Goal: Task Accomplishment & Management: Manage account settings

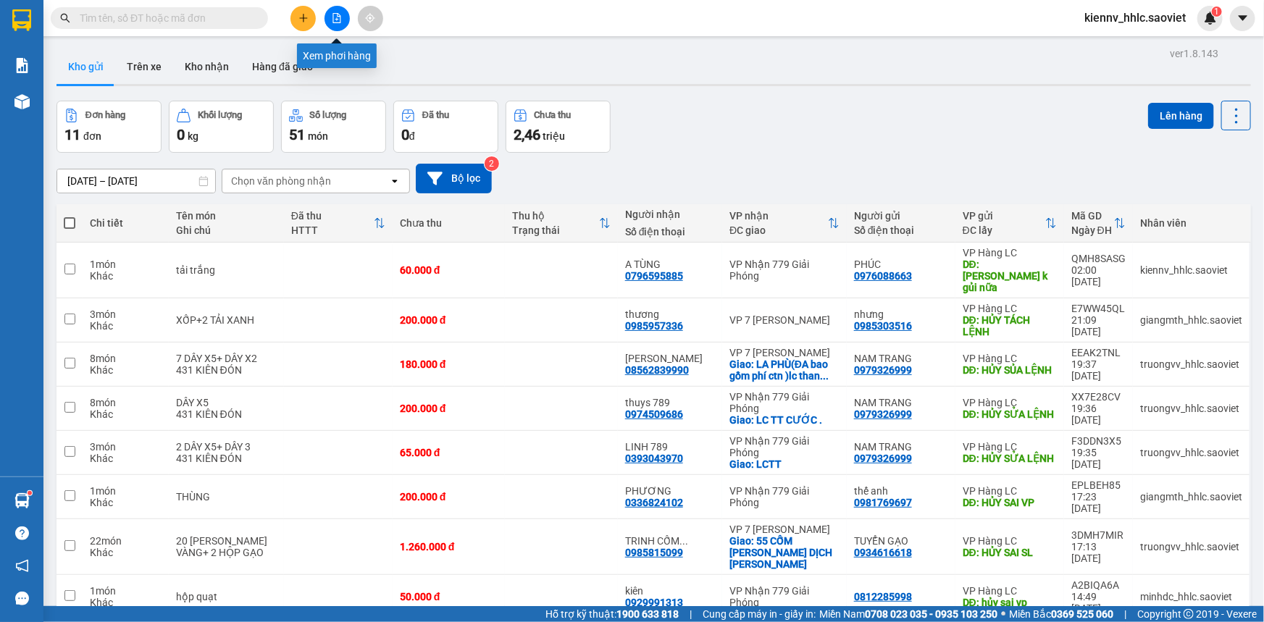
click at [334, 11] on button at bounding box center [337, 18] width 25 height 25
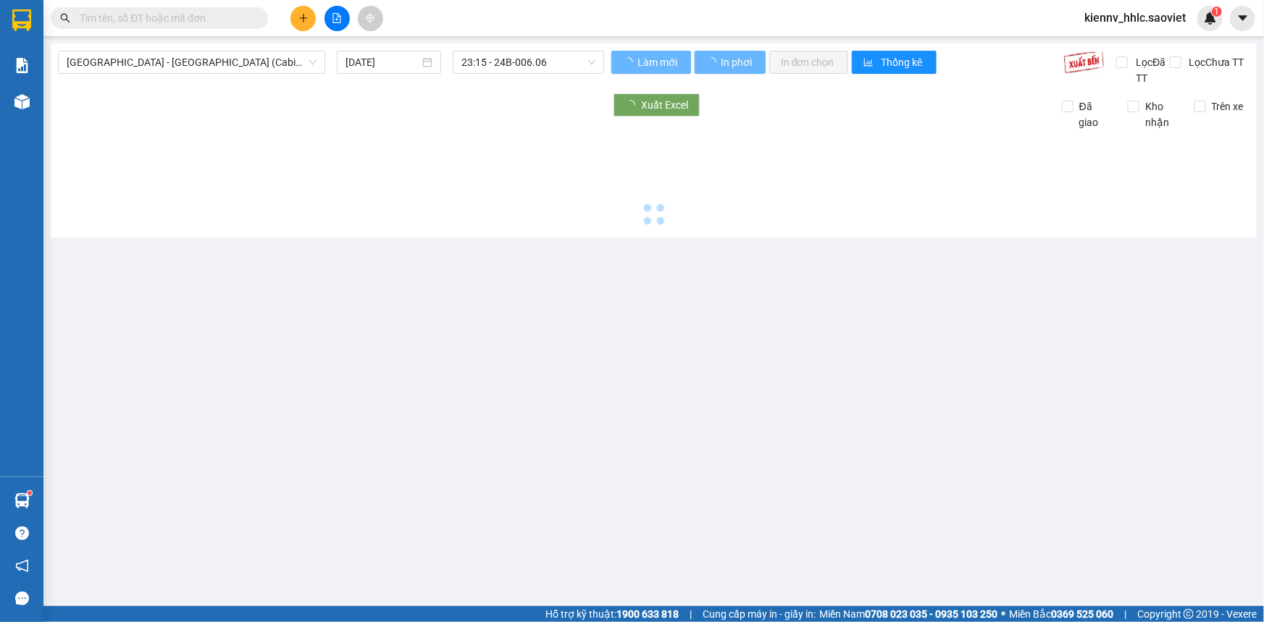
type input "[DATE]"
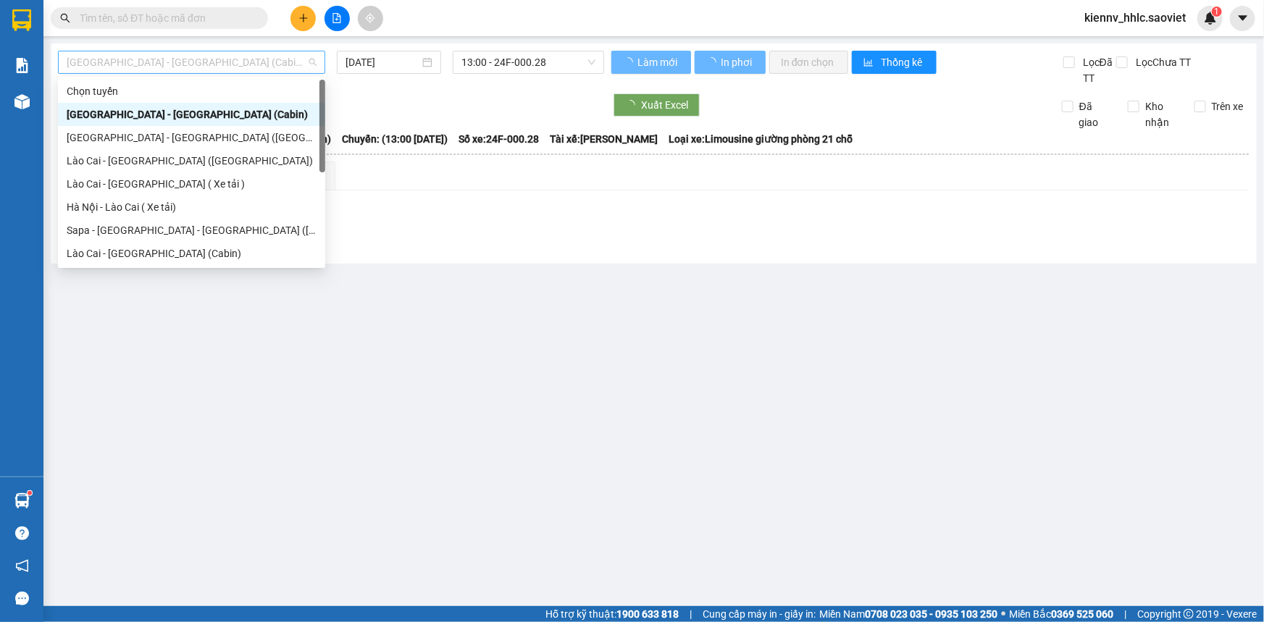
click at [236, 64] on span "[GEOGRAPHIC_DATA] - [GEOGRAPHIC_DATA] (Cabin)" at bounding box center [192, 62] width 250 height 22
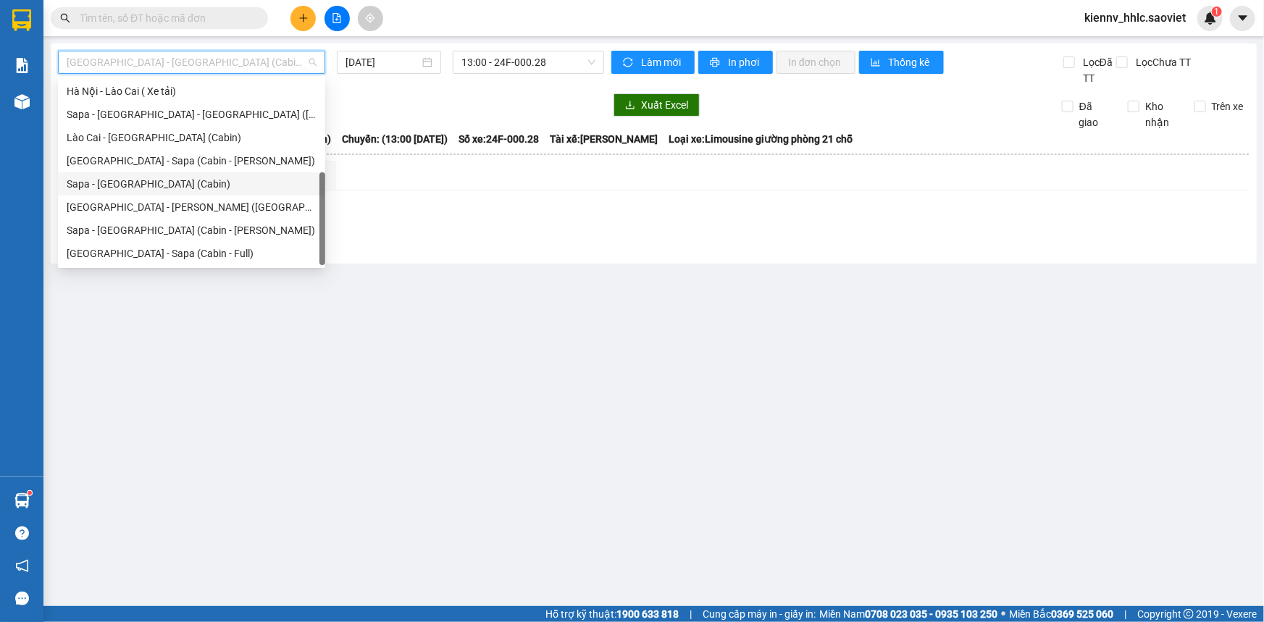
scroll to position [116, 0]
click at [232, 213] on div "[GEOGRAPHIC_DATA] - [PERSON_NAME] ([GEOGRAPHIC_DATA])" at bounding box center [192, 207] width 250 height 16
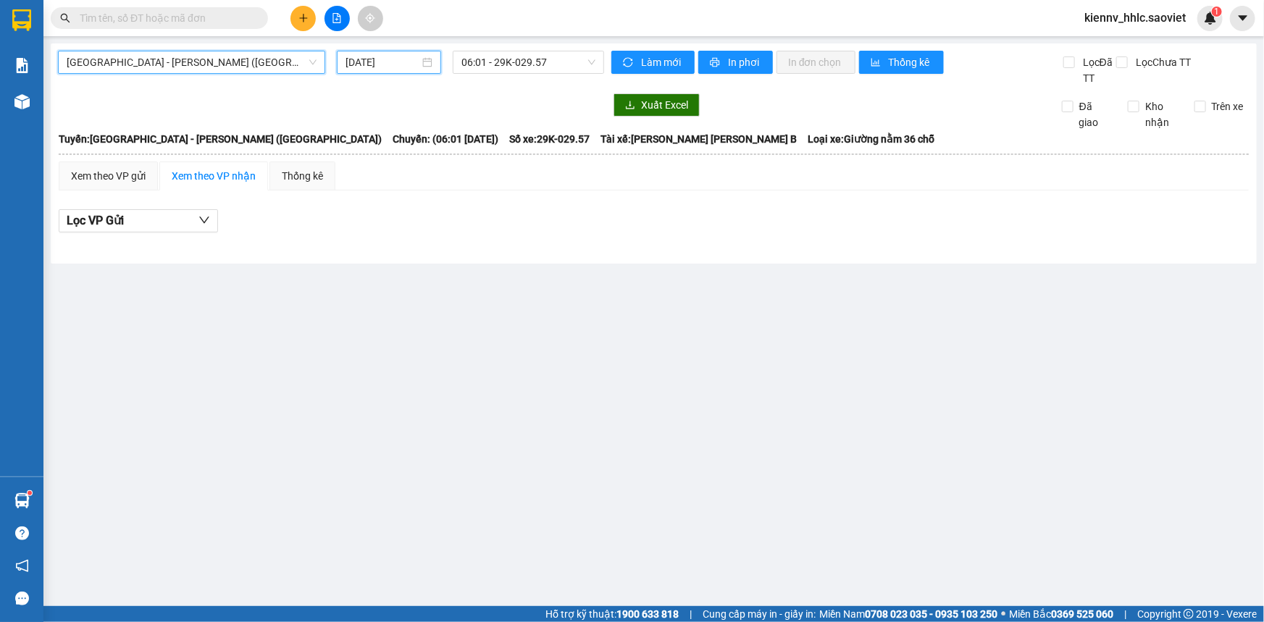
click at [404, 64] on input "[DATE]" at bounding box center [383, 62] width 74 height 16
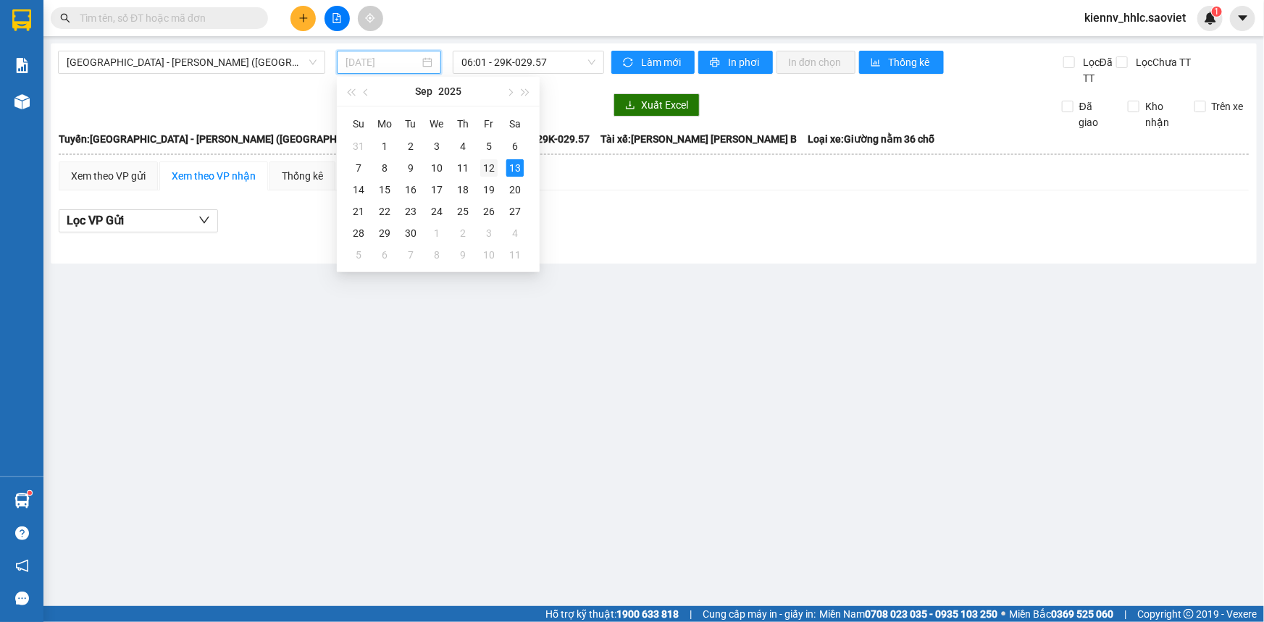
click at [493, 166] on div "12" at bounding box center [488, 167] width 17 height 17
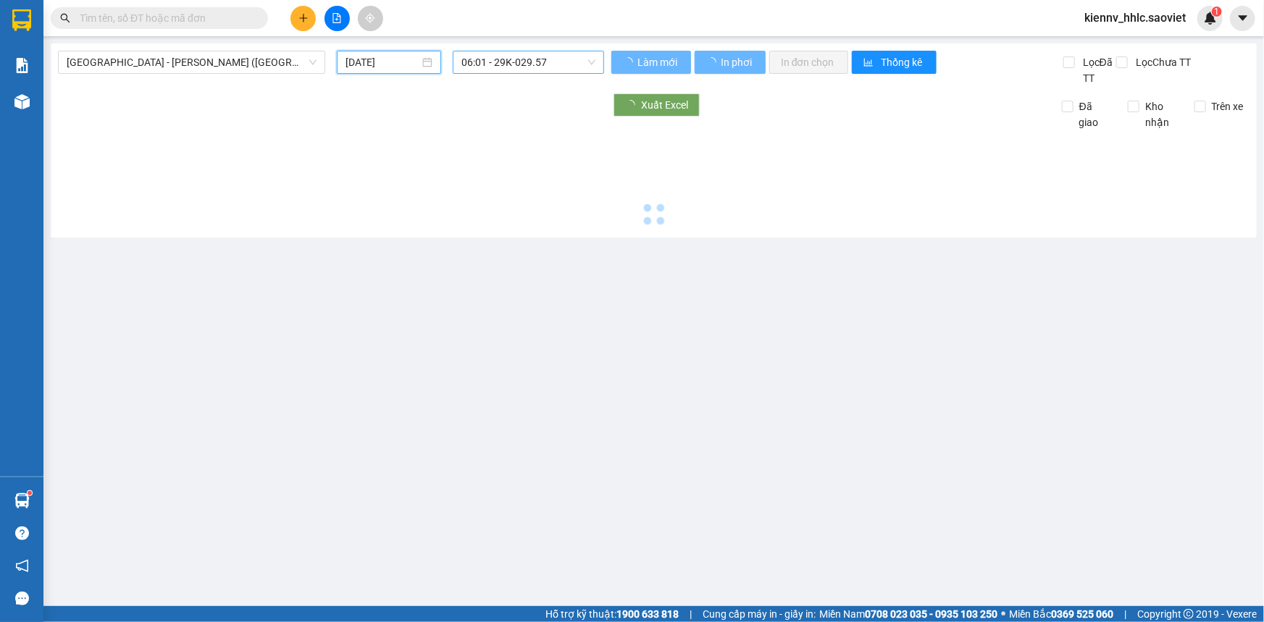
type input "[DATE]"
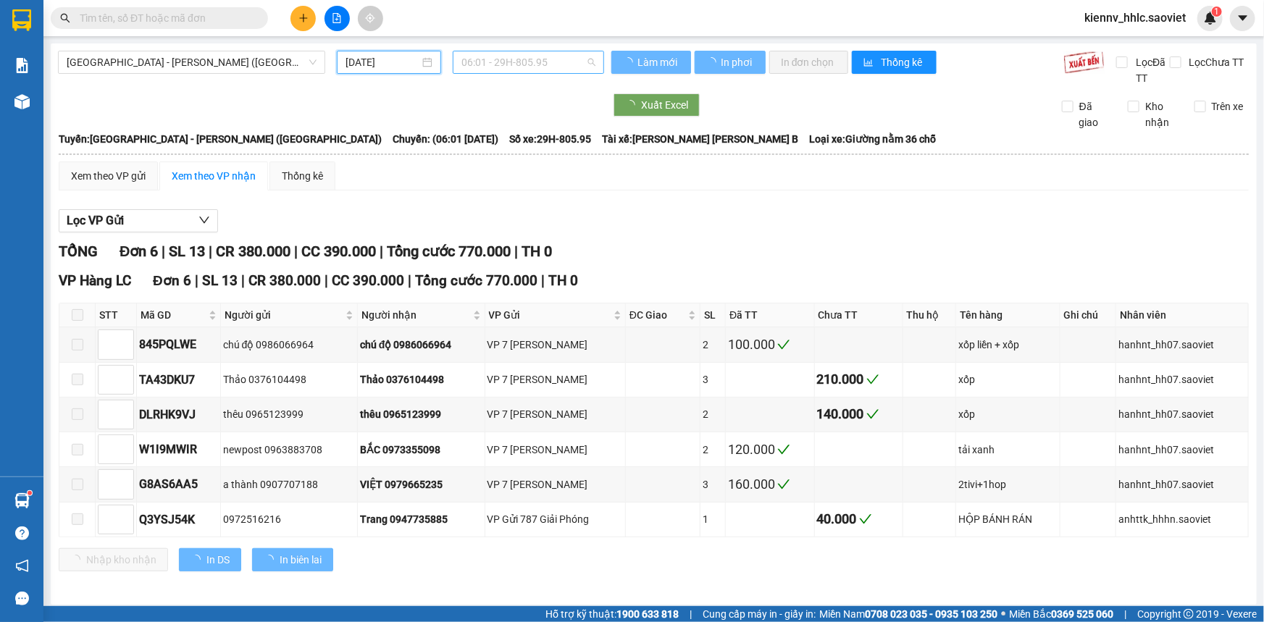
click at [536, 54] on span "06:01 - 29H-805.95" at bounding box center [529, 62] width 134 height 22
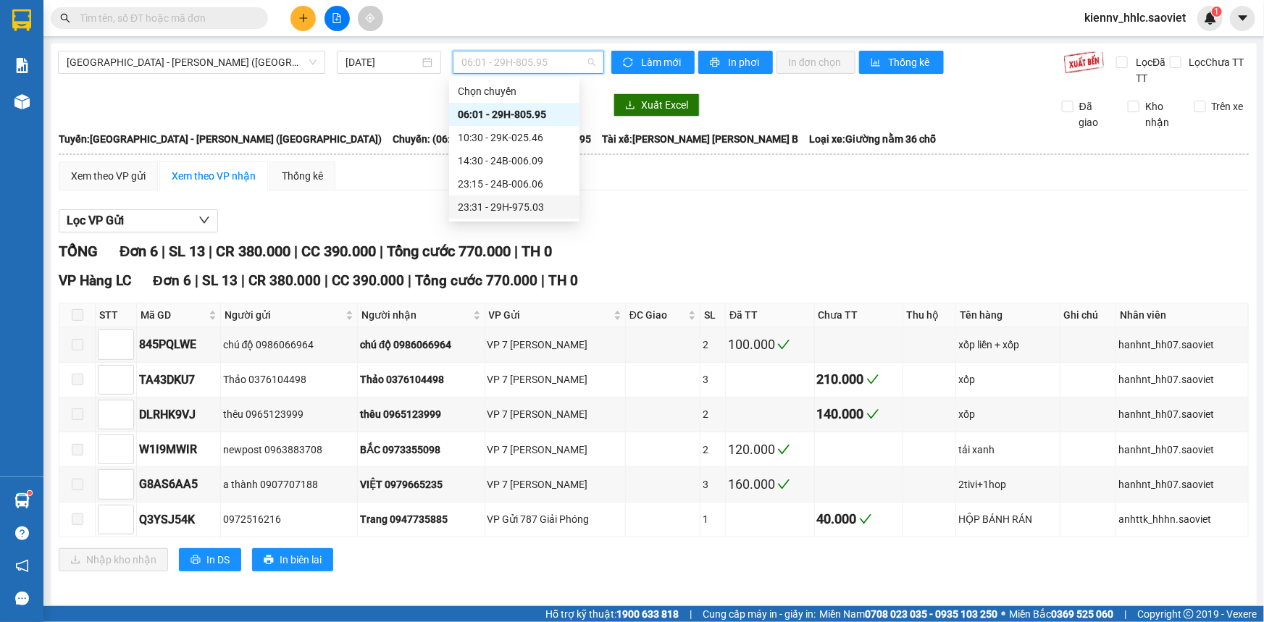
click at [514, 204] on div "23:31 - 29H-975.03" at bounding box center [514, 207] width 113 height 16
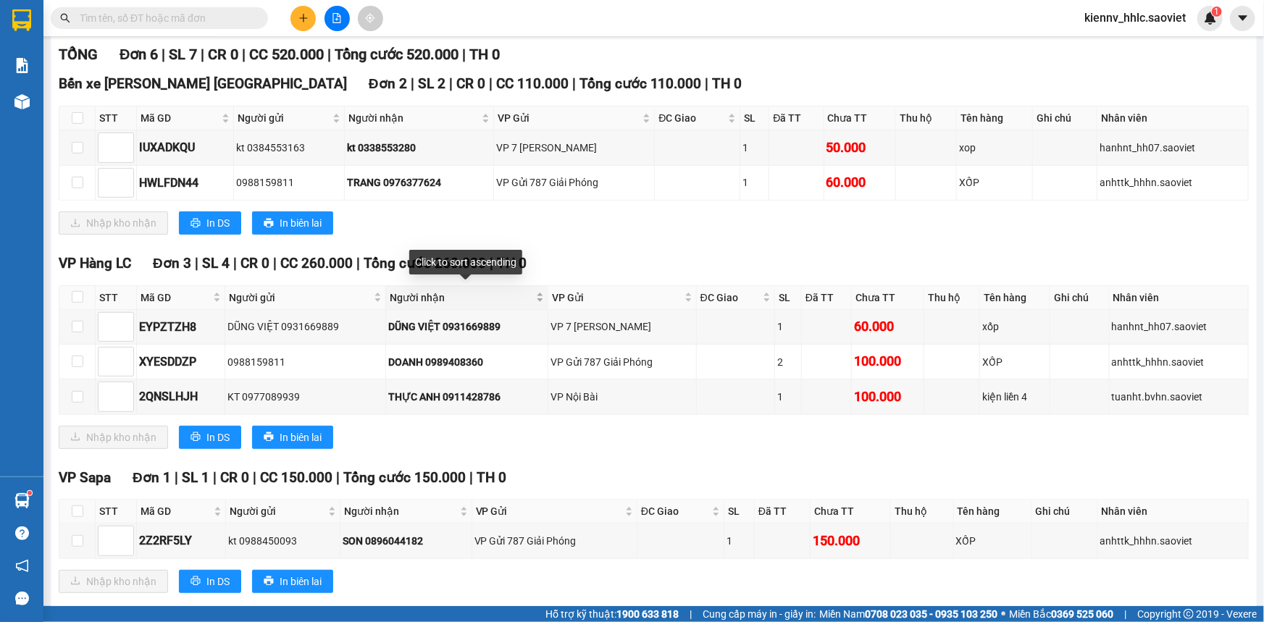
scroll to position [222, 0]
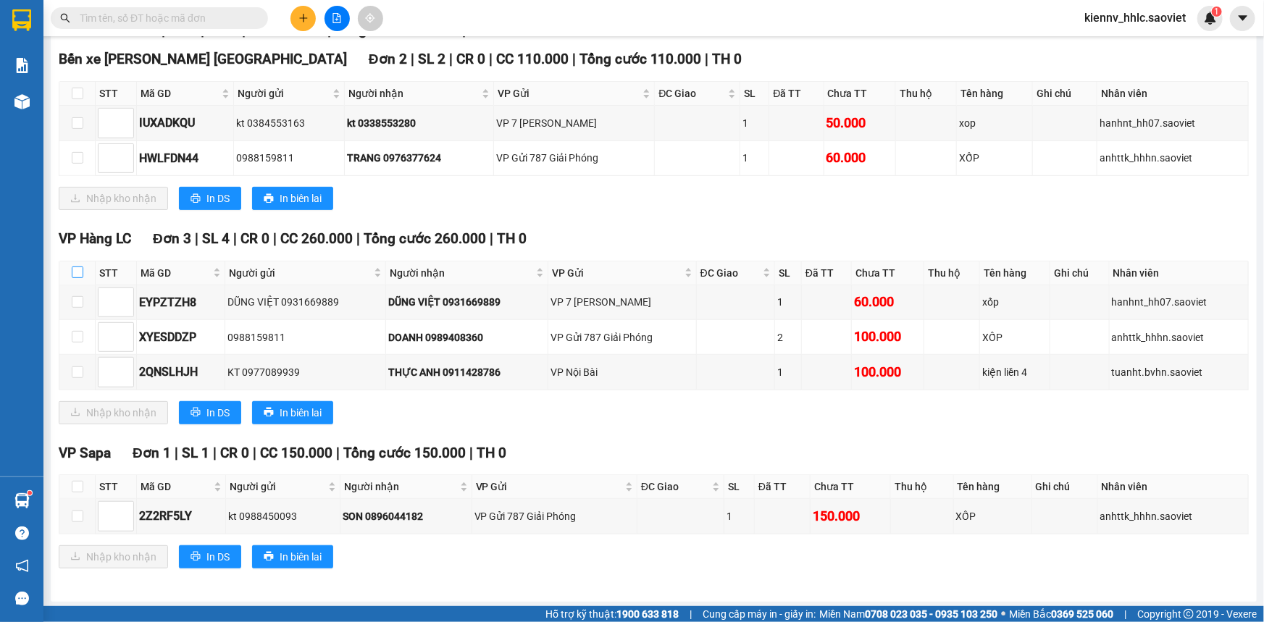
click at [78, 270] on input "checkbox" at bounding box center [78, 273] width 12 height 12
checkbox input "true"
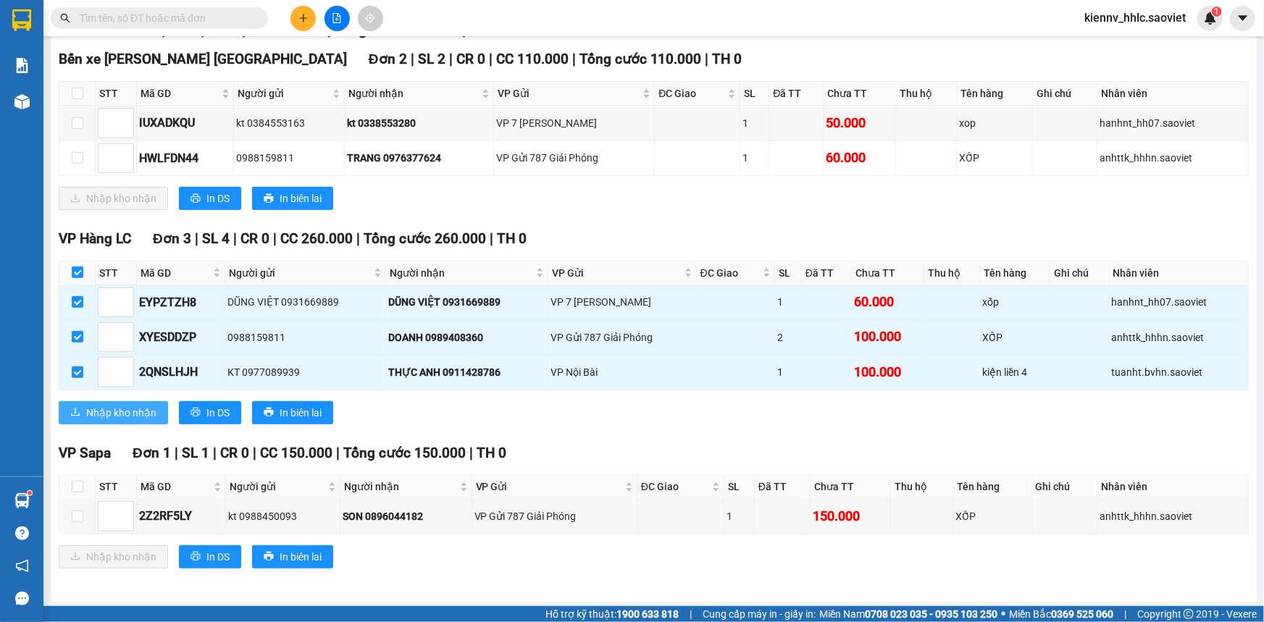
click at [145, 406] on span "Nhập kho nhận" at bounding box center [121, 413] width 70 height 16
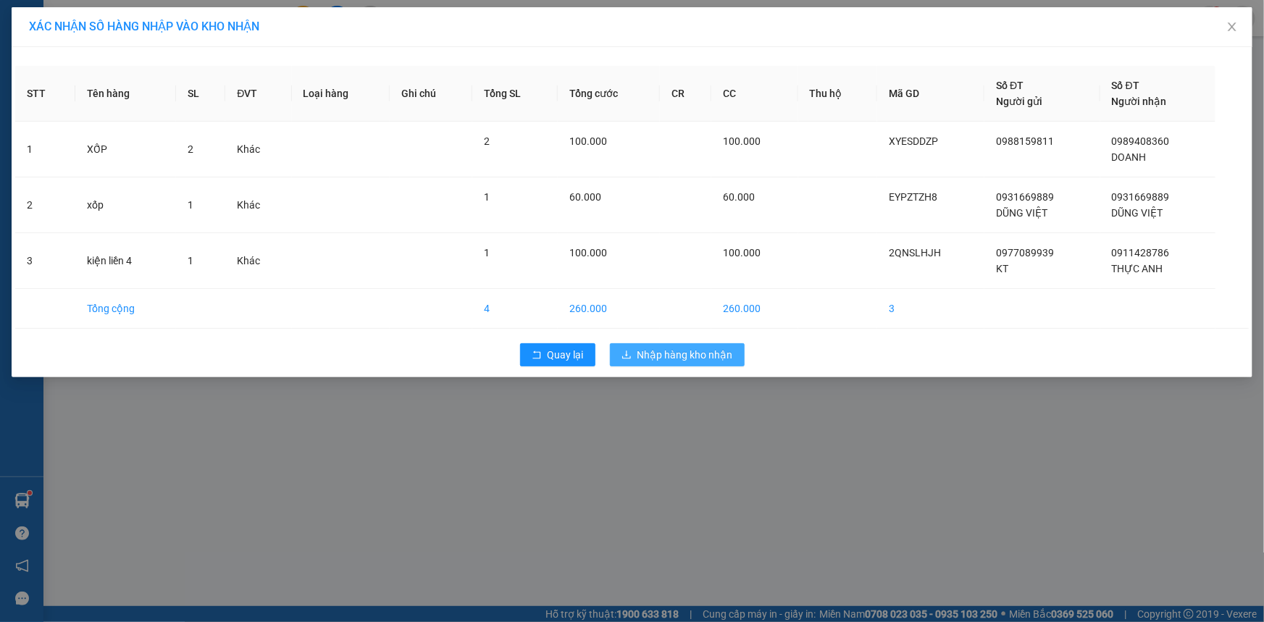
click at [670, 353] on span "Nhập hàng kho nhận" at bounding box center [686, 355] width 96 height 16
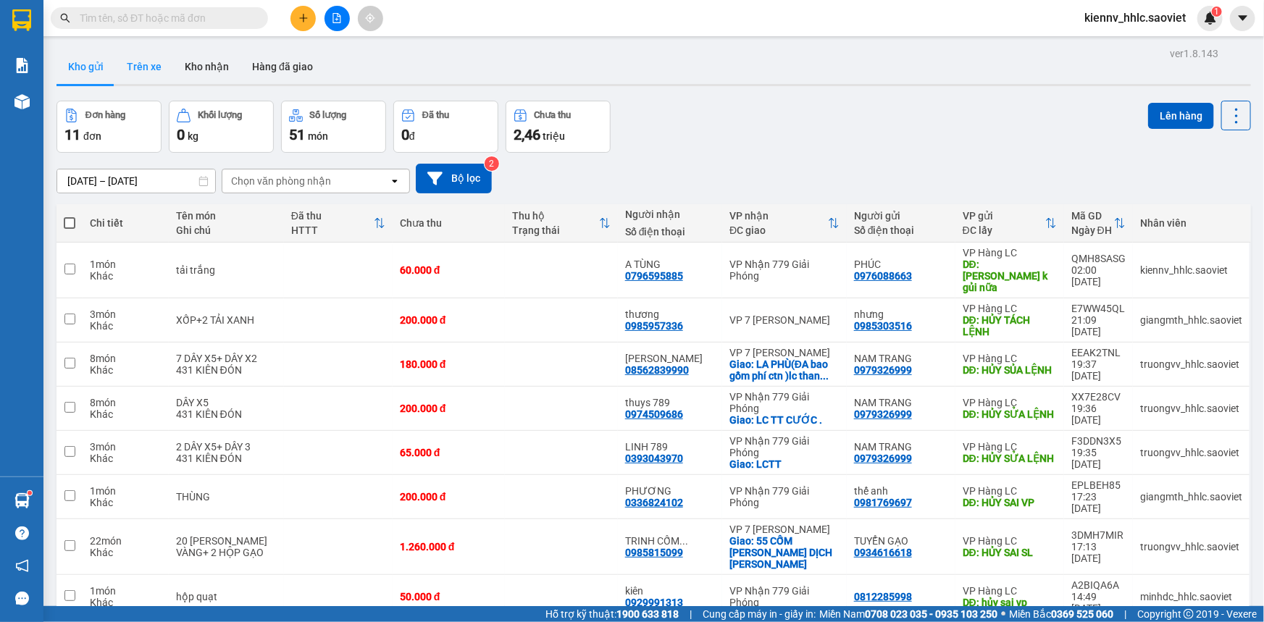
click at [164, 70] on button "Trên xe" at bounding box center [144, 66] width 58 height 35
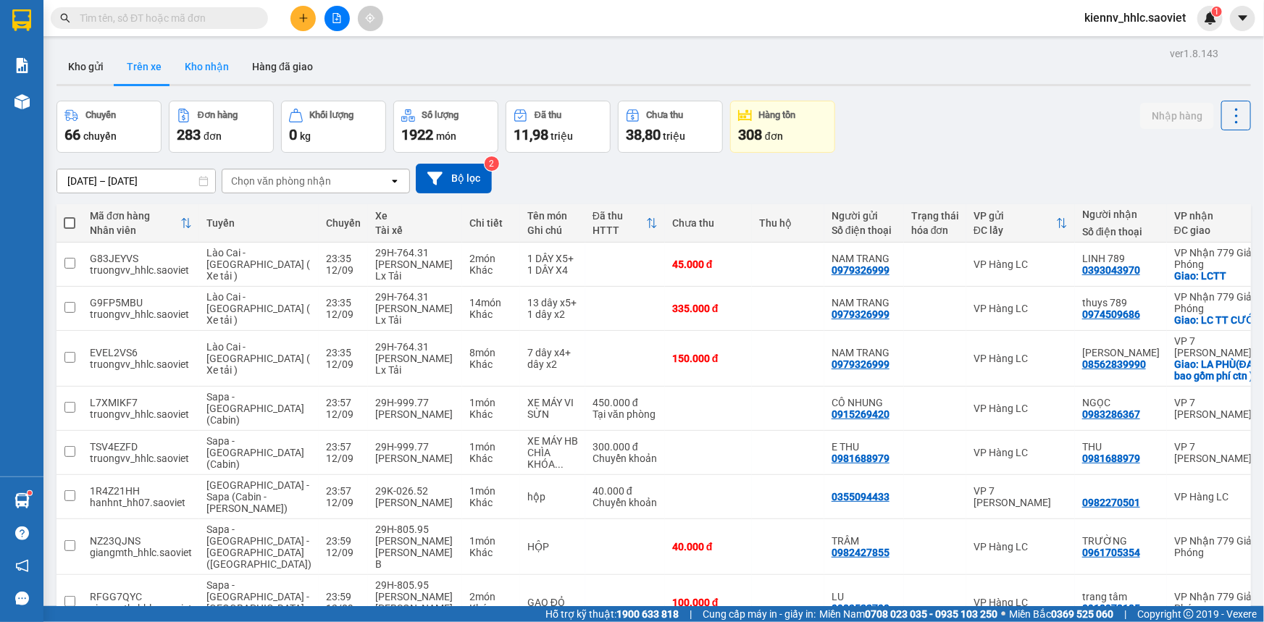
click at [199, 69] on button "Kho nhận" at bounding box center [206, 66] width 67 height 35
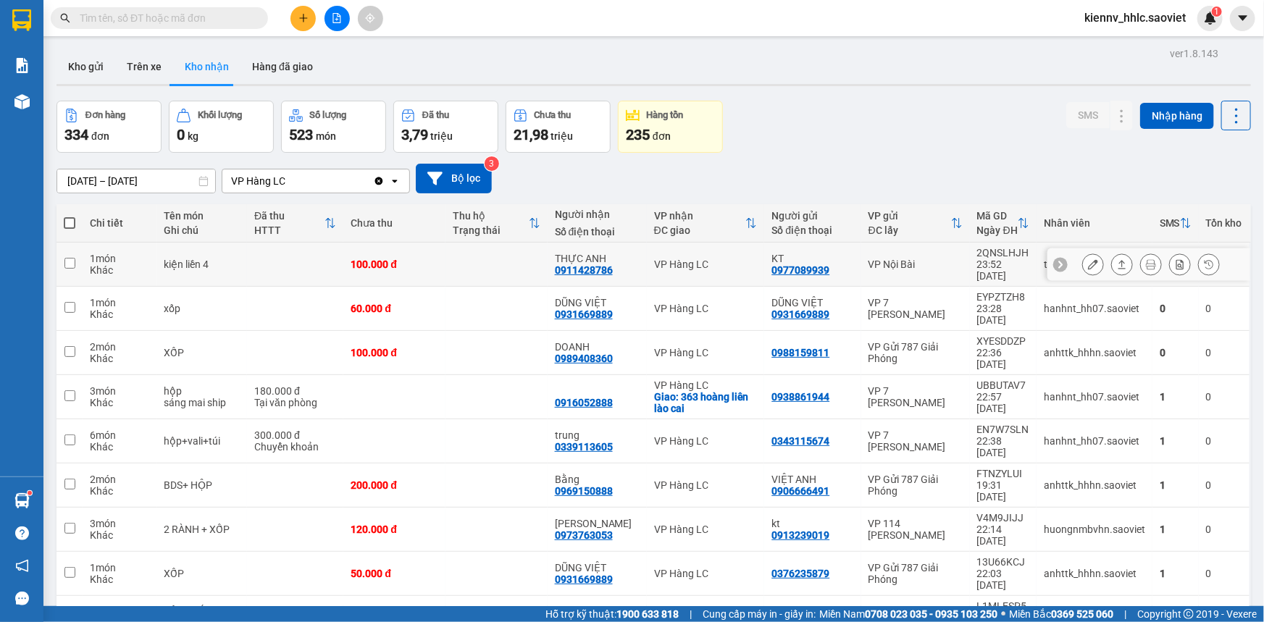
click at [503, 249] on td at bounding box center [497, 265] width 102 height 44
checkbox input "true"
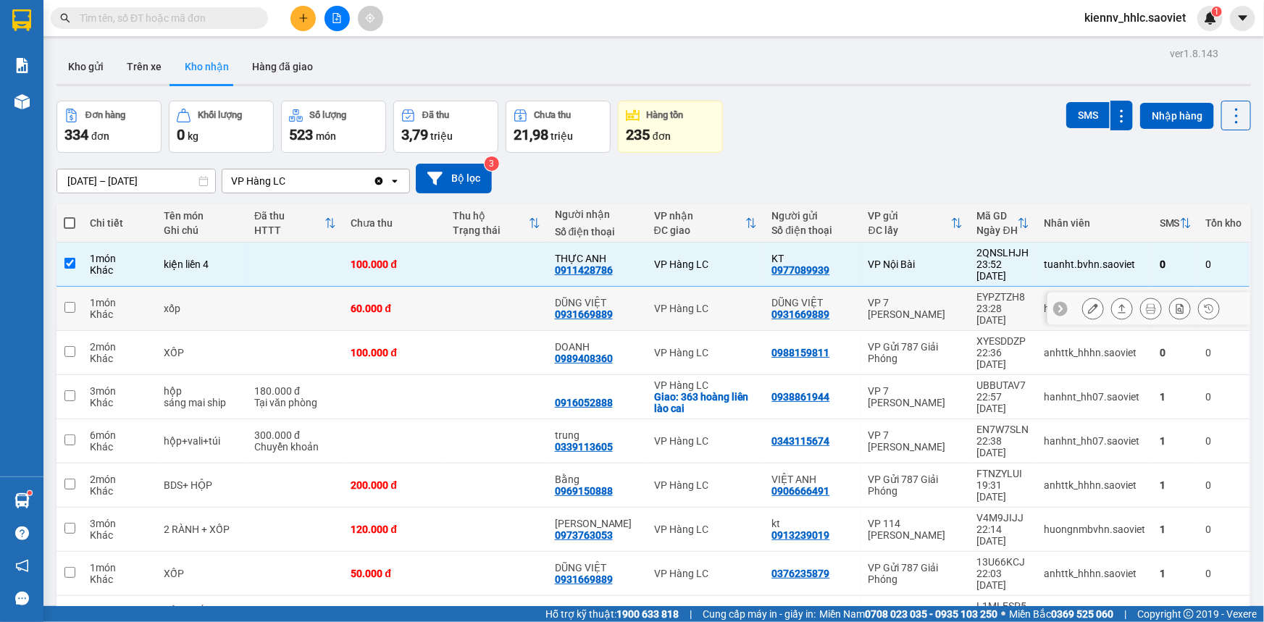
click at [518, 295] on td at bounding box center [497, 309] width 102 height 44
checkbox input "true"
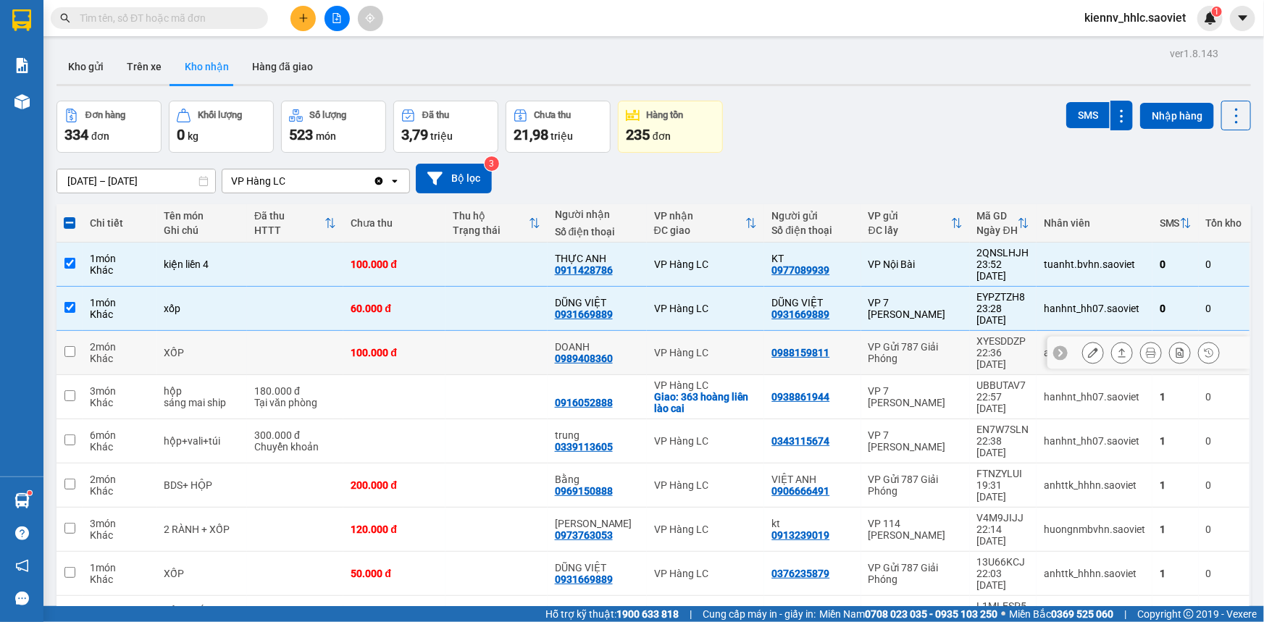
click at [526, 331] on td at bounding box center [497, 353] width 102 height 44
checkbox input "true"
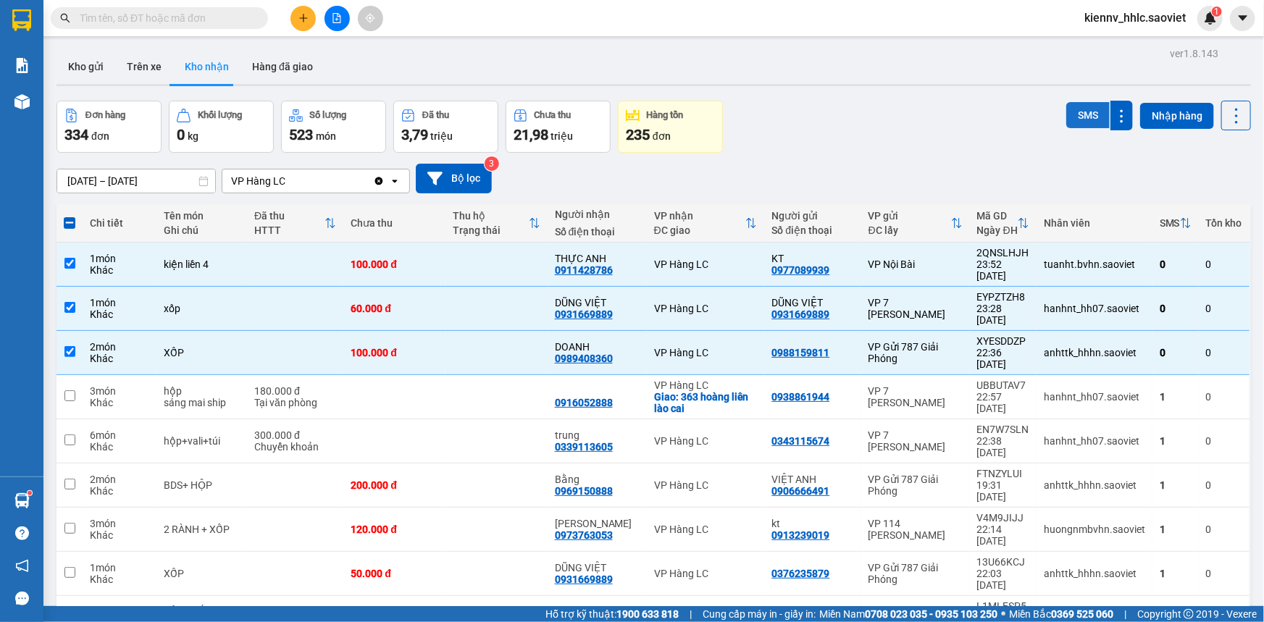
click at [1087, 123] on button "SMS" at bounding box center [1088, 115] width 43 height 26
click at [88, 62] on button "Kho gửi" at bounding box center [86, 66] width 59 height 35
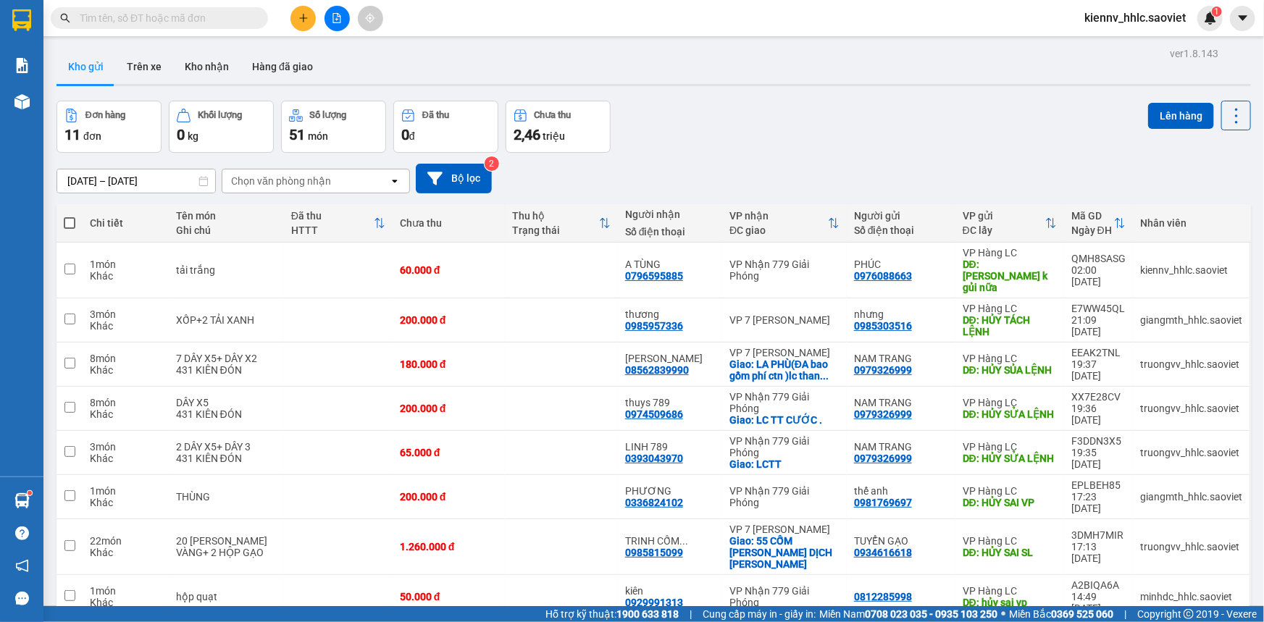
scroll to position [90, 0]
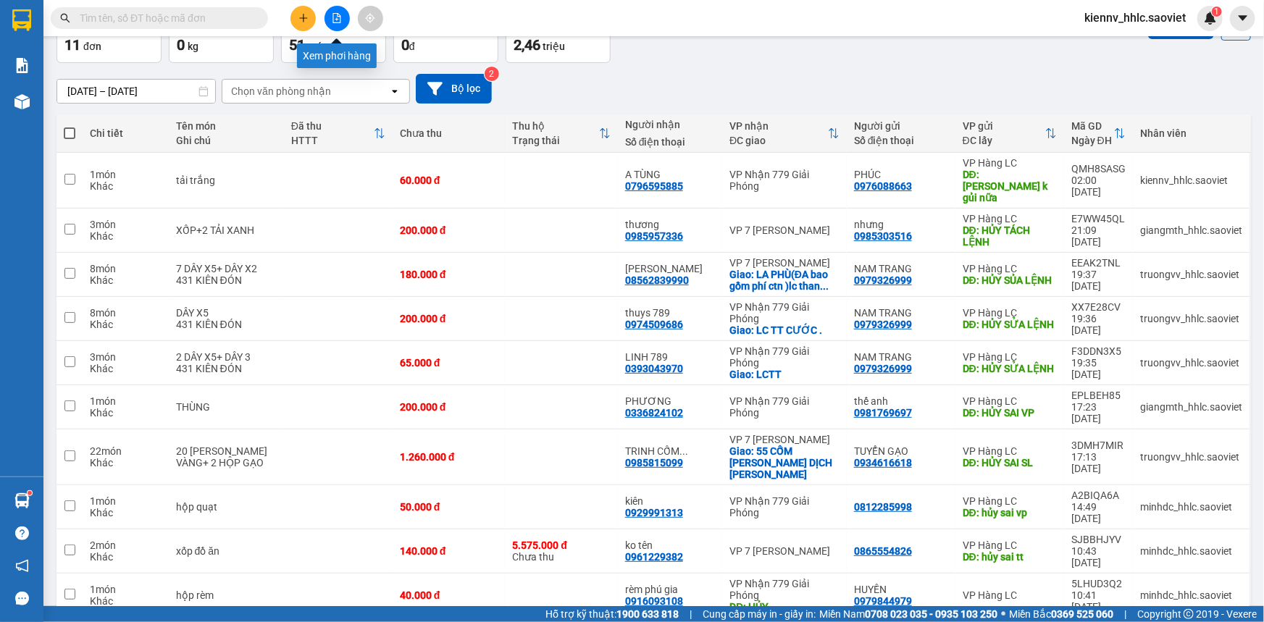
click at [340, 20] on icon "file-add" at bounding box center [337, 18] width 8 height 10
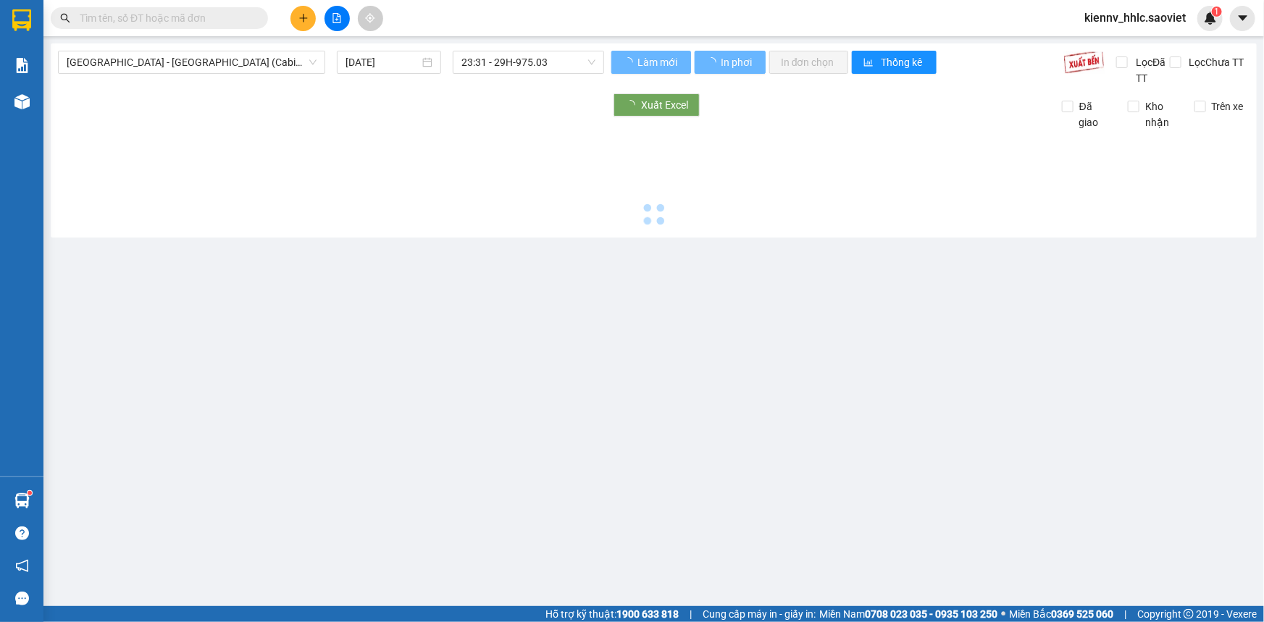
type input "[DATE]"
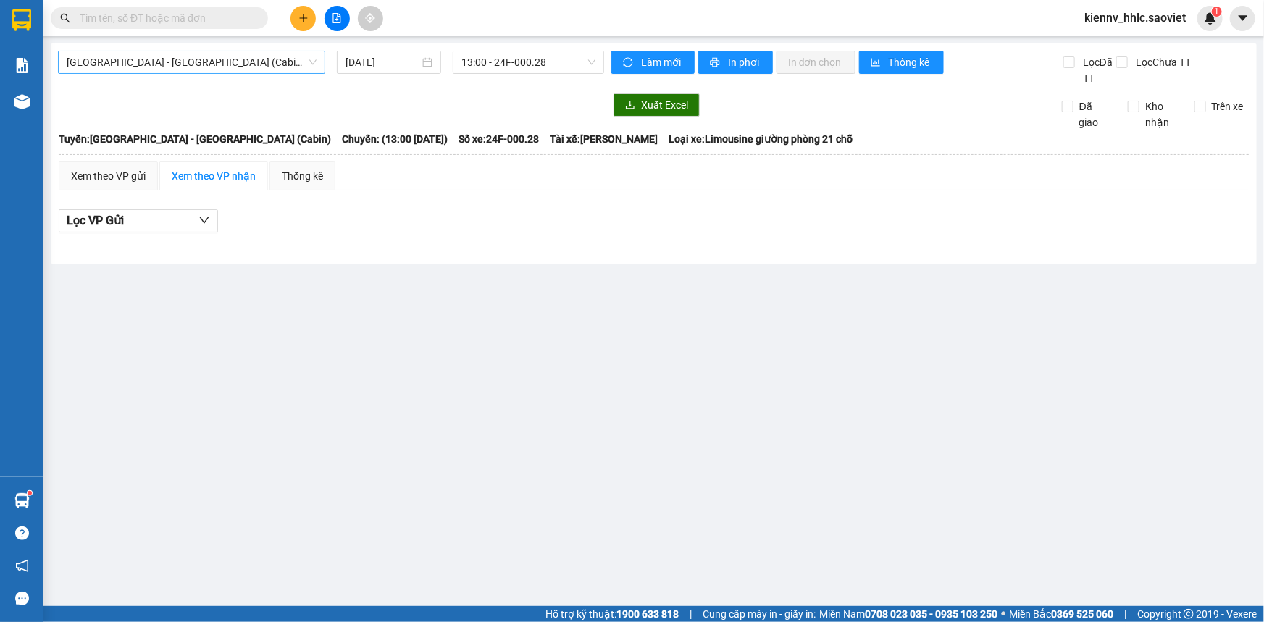
click at [230, 64] on span "[GEOGRAPHIC_DATA] - [GEOGRAPHIC_DATA] (Cabin)" at bounding box center [192, 62] width 250 height 22
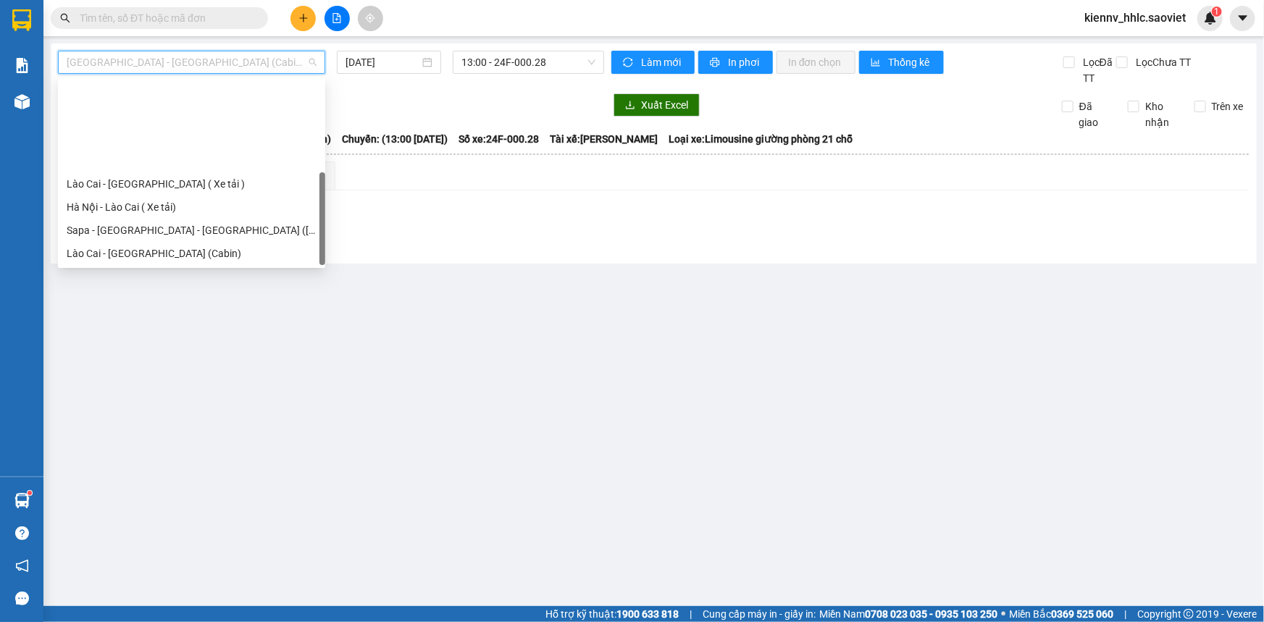
scroll to position [116, 0]
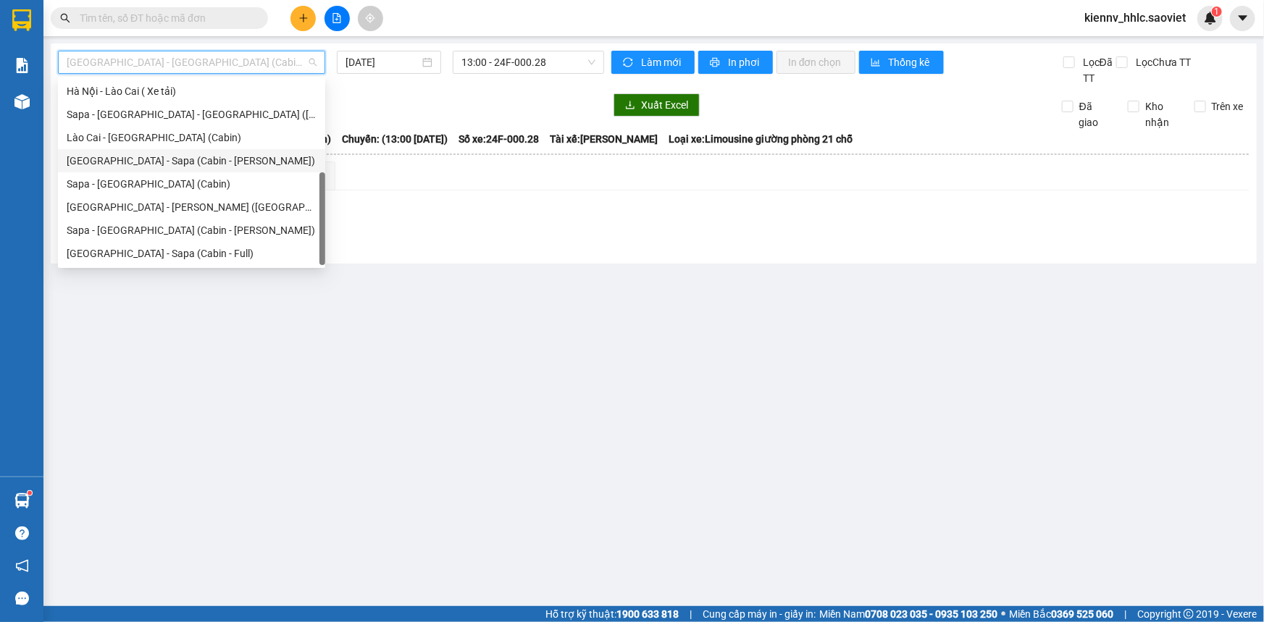
click at [250, 157] on div "[GEOGRAPHIC_DATA] - Sapa (Cabin - [PERSON_NAME])" at bounding box center [192, 161] width 250 height 16
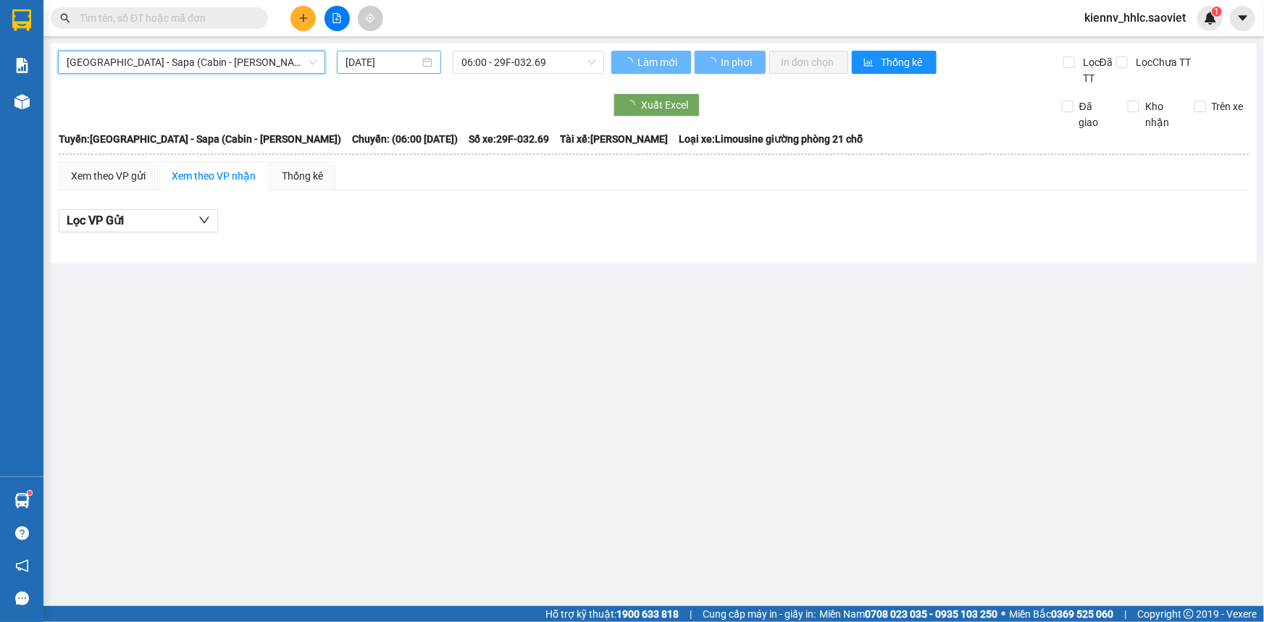
click at [419, 68] on input "[DATE]" at bounding box center [383, 62] width 74 height 16
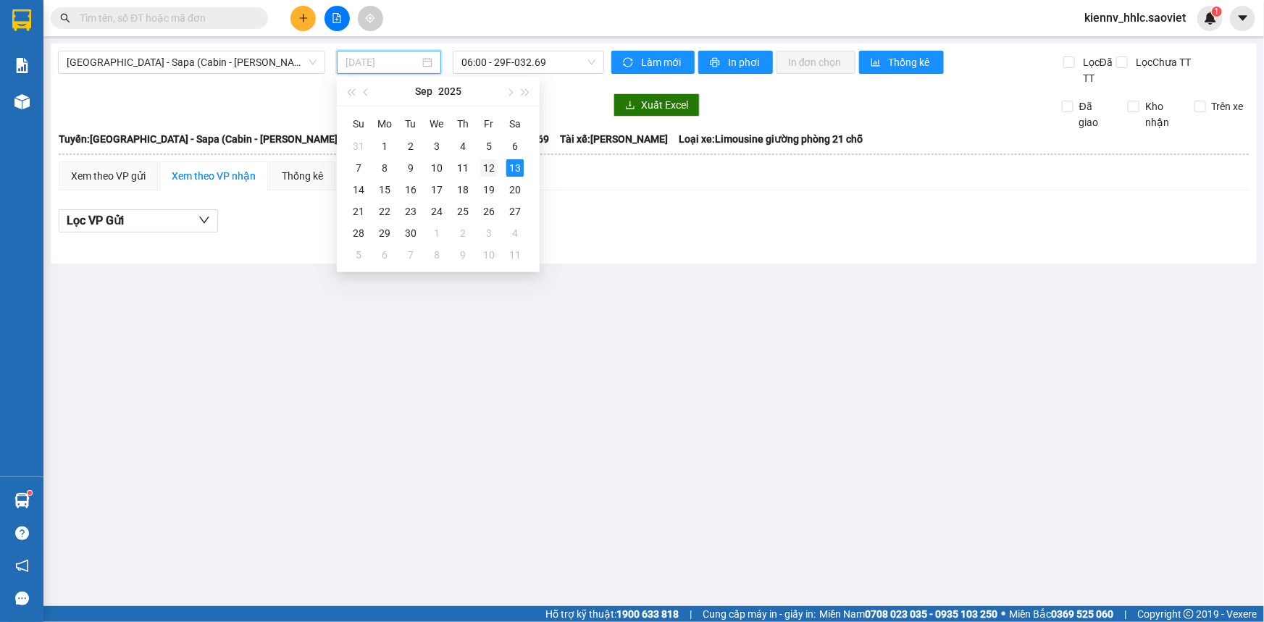
click at [493, 167] on div "12" at bounding box center [488, 167] width 17 height 17
type input "[DATE]"
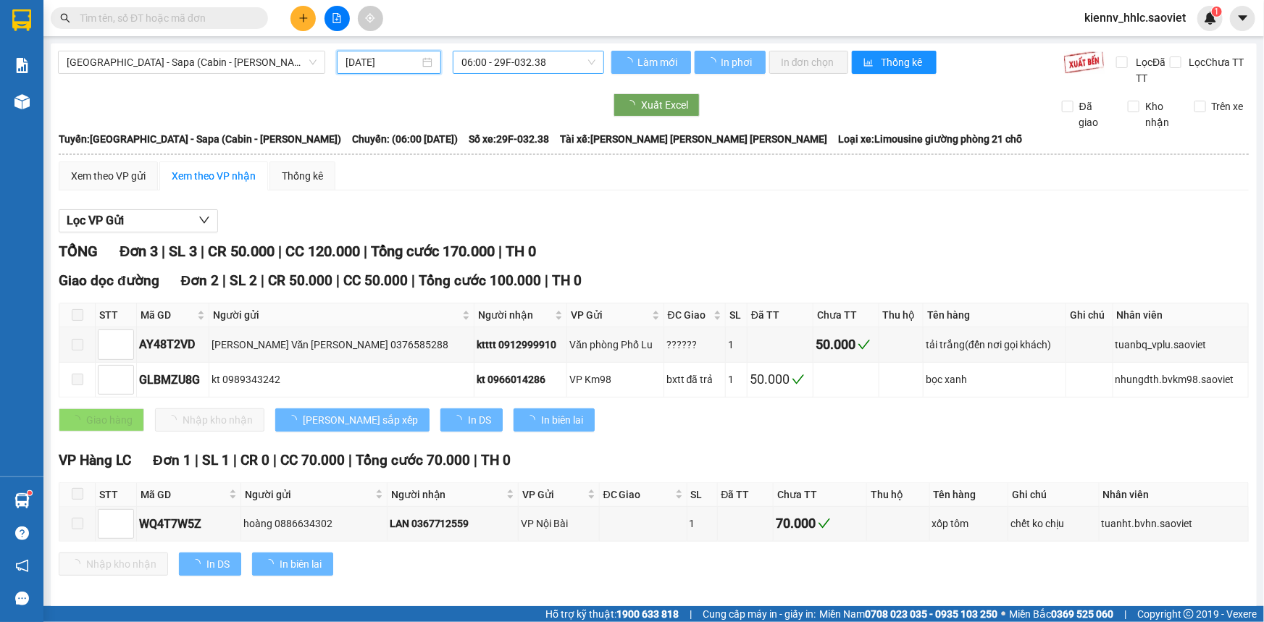
click at [529, 66] on span "06:00 - 29F-032.38" at bounding box center [529, 62] width 134 height 22
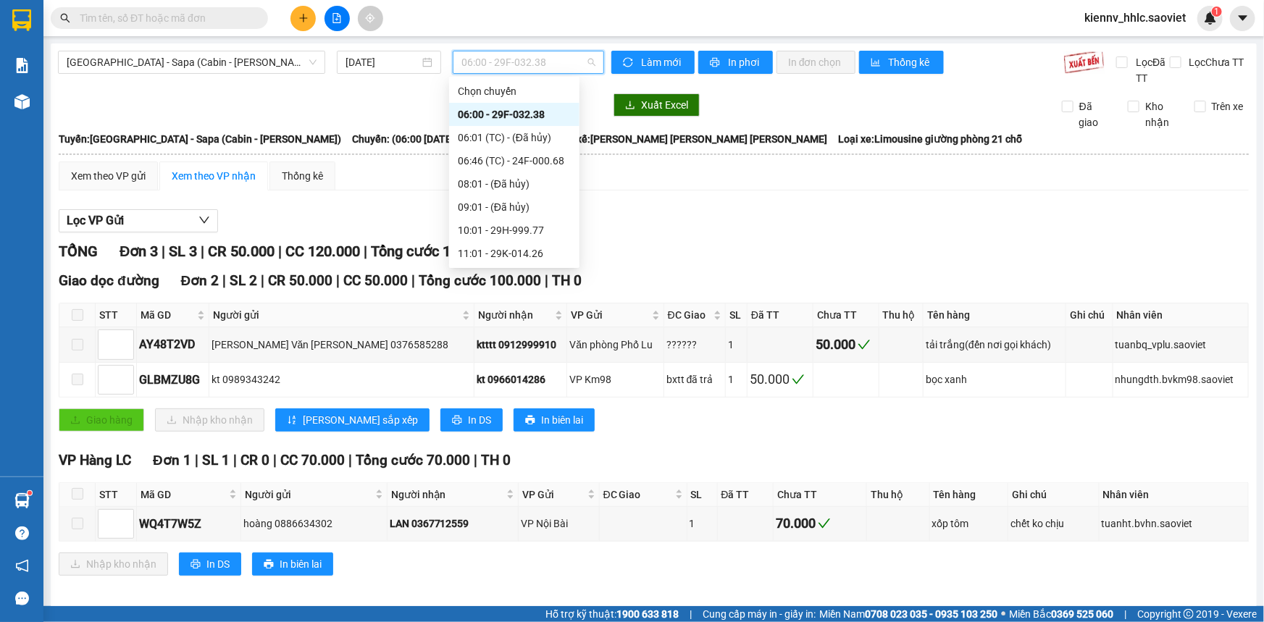
scroll to position [231, 0]
click at [547, 206] on div "23:57 (TC) - 29K-026.52" at bounding box center [514, 208] width 113 height 16
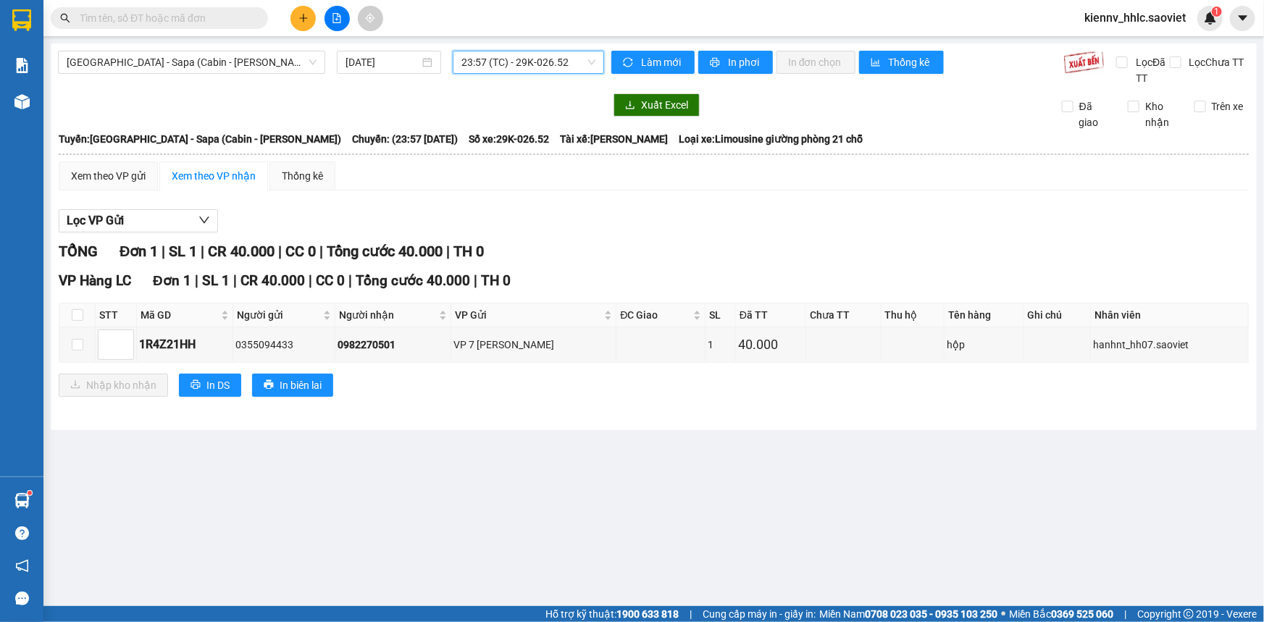
click at [185, 20] on input "text" at bounding box center [165, 18] width 171 height 16
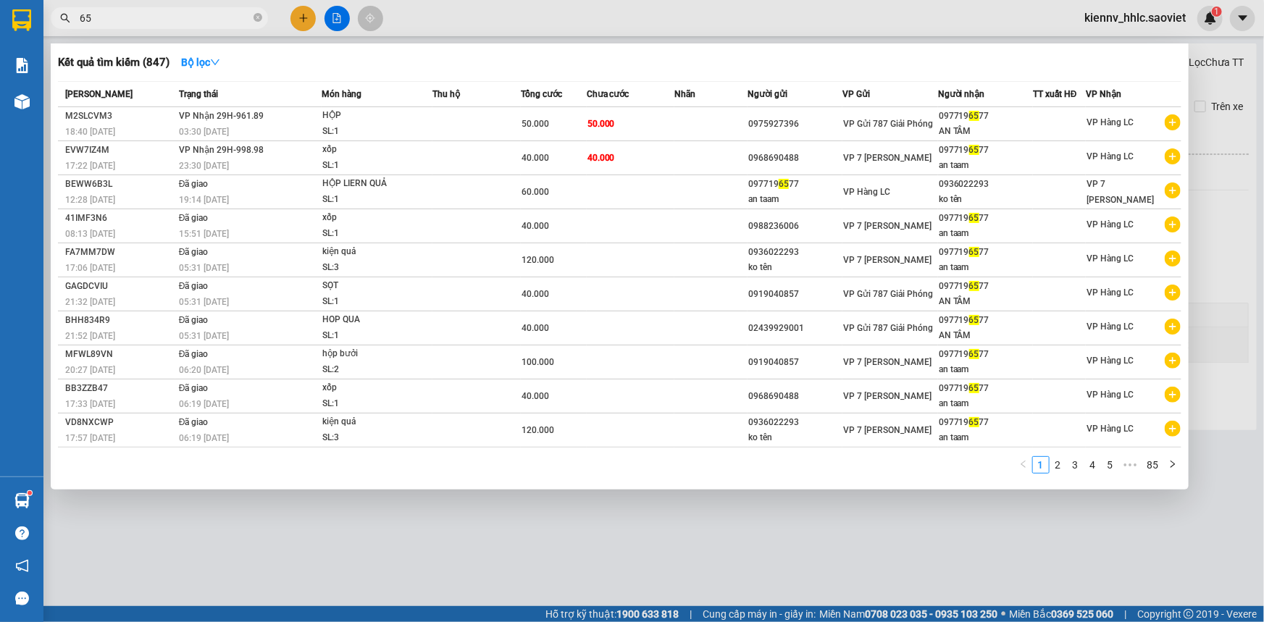
type input "6"
type input "9528"
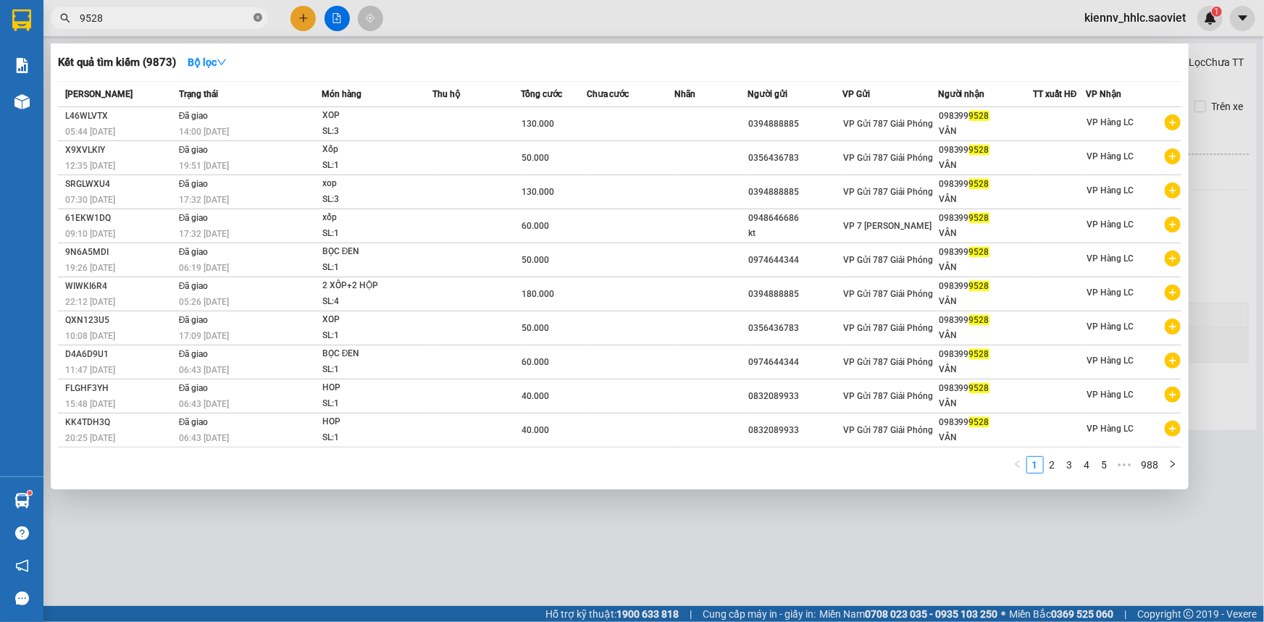
click at [259, 16] on icon "close-circle" at bounding box center [258, 17] width 9 height 9
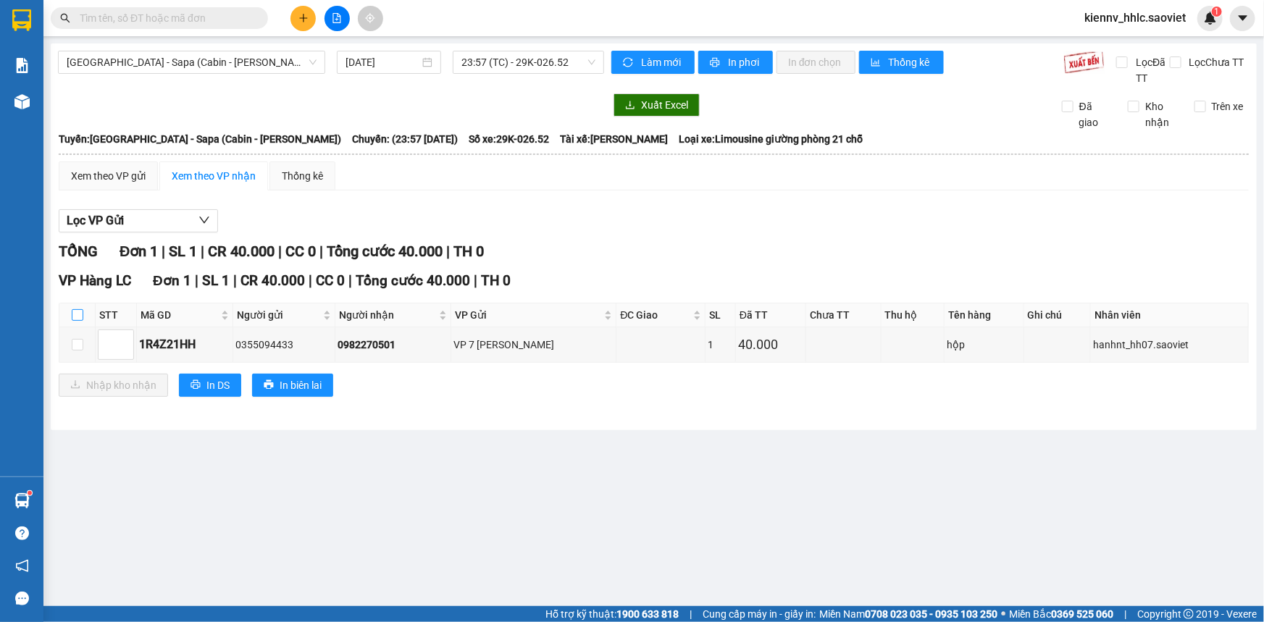
click at [75, 312] on input "checkbox" at bounding box center [78, 315] width 12 height 12
checkbox input "true"
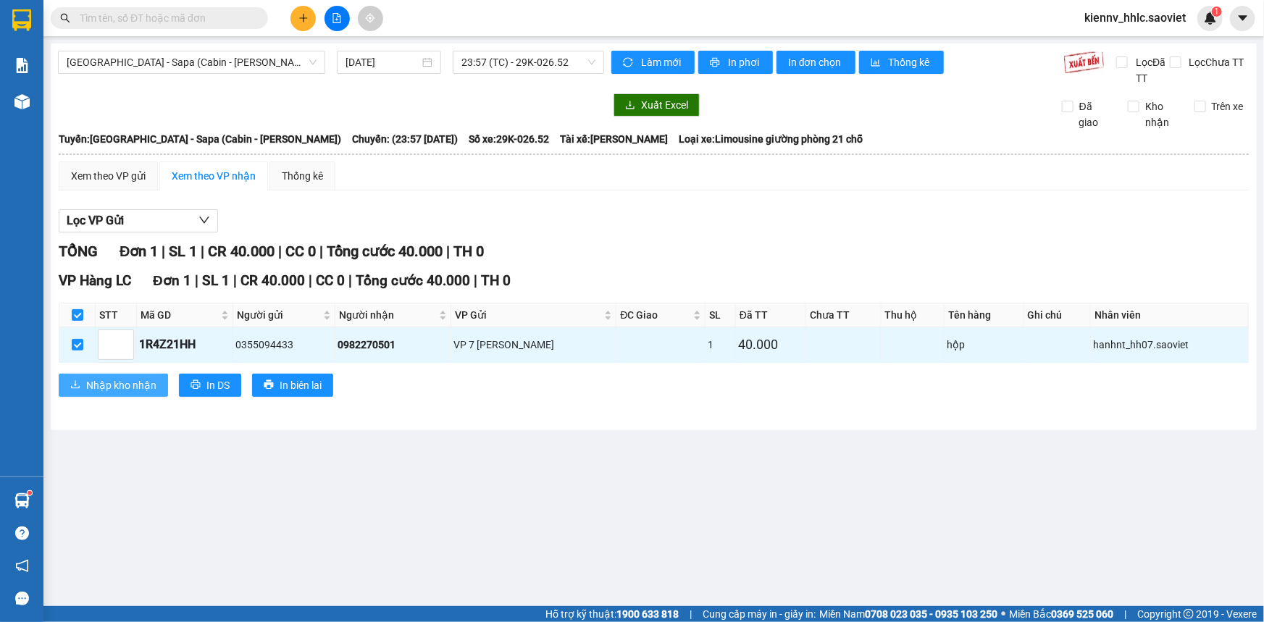
click at [116, 384] on span "Nhập kho nhận" at bounding box center [121, 385] width 70 height 16
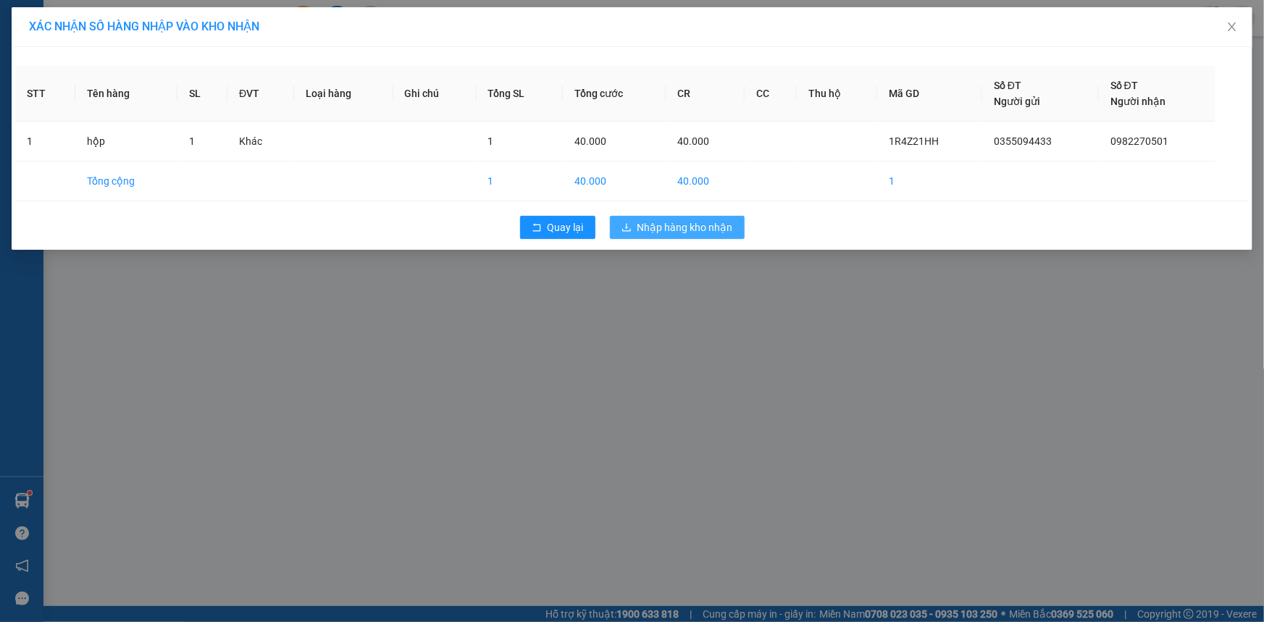
click at [695, 220] on span "Nhập hàng kho nhận" at bounding box center [686, 228] width 96 height 16
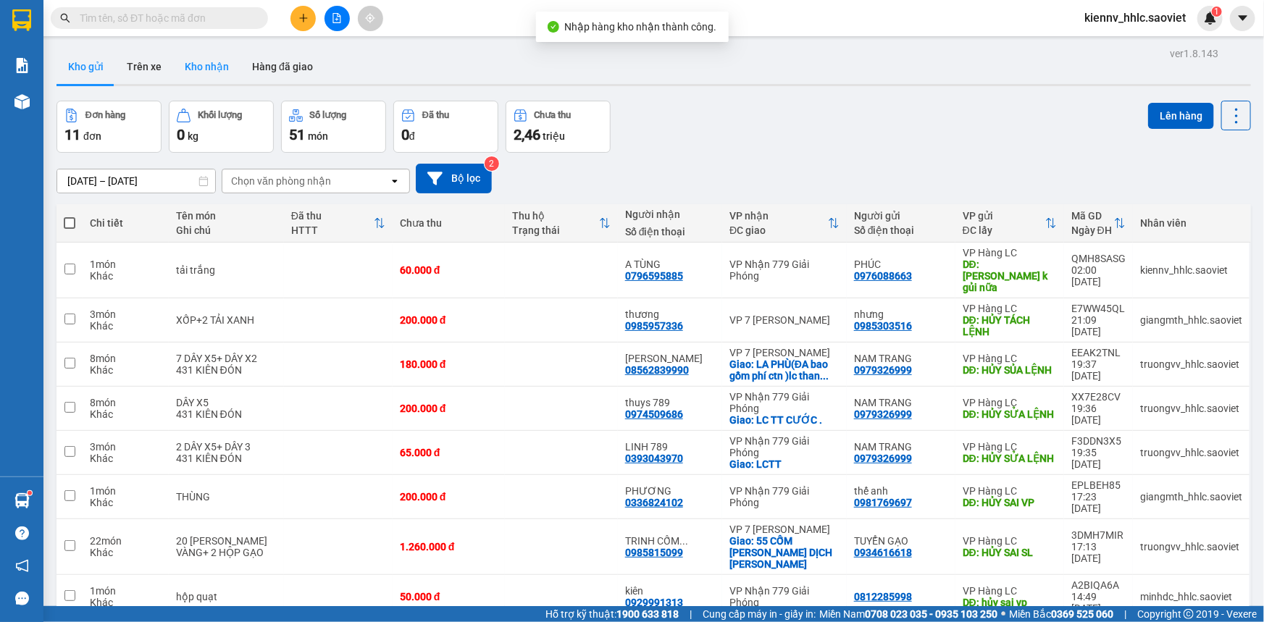
click at [219, 70] on button "Kho nhận" at bounding box center [206, 66] width 67 height 35
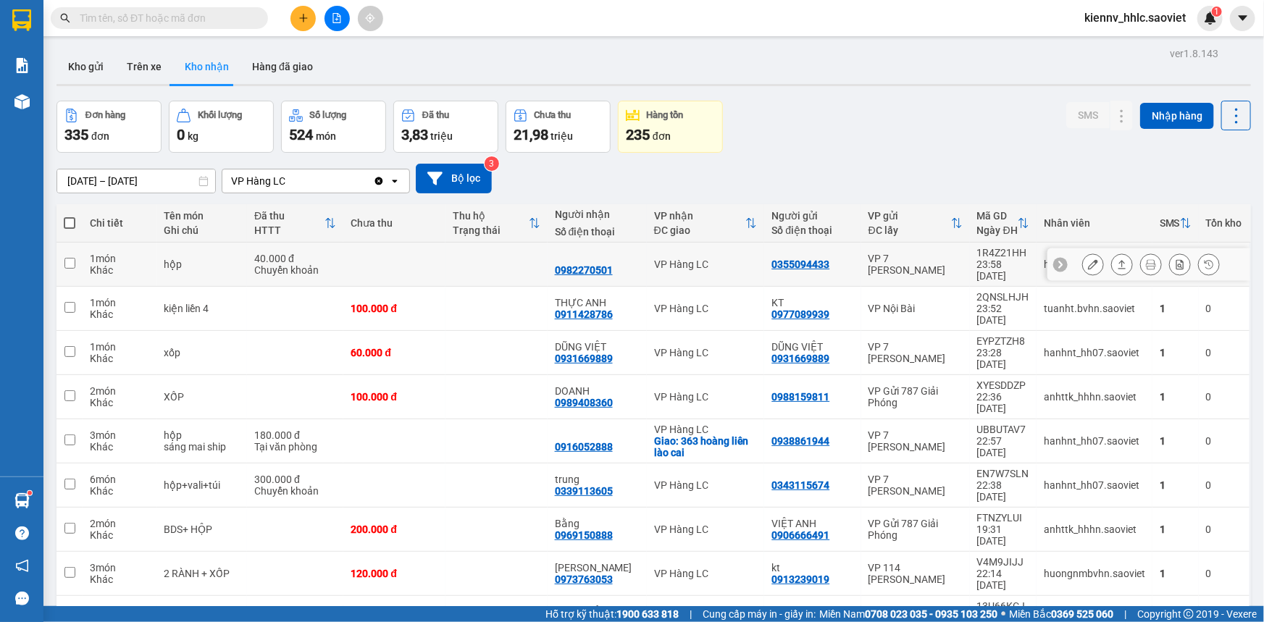
click at [516, 257] on td at bounding box center [497, 265] width 102 height 44
checkbox input "true"
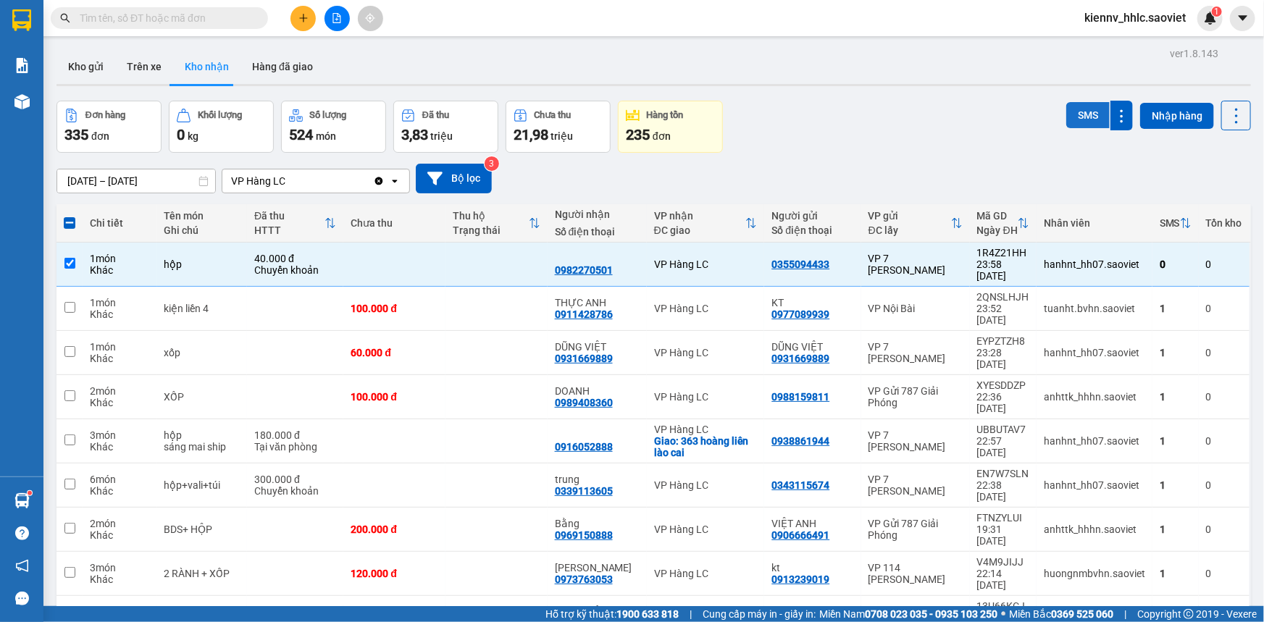
click at [1084, 122] on button "SMS" at bounding box center [1088, 115] width 43 height 26
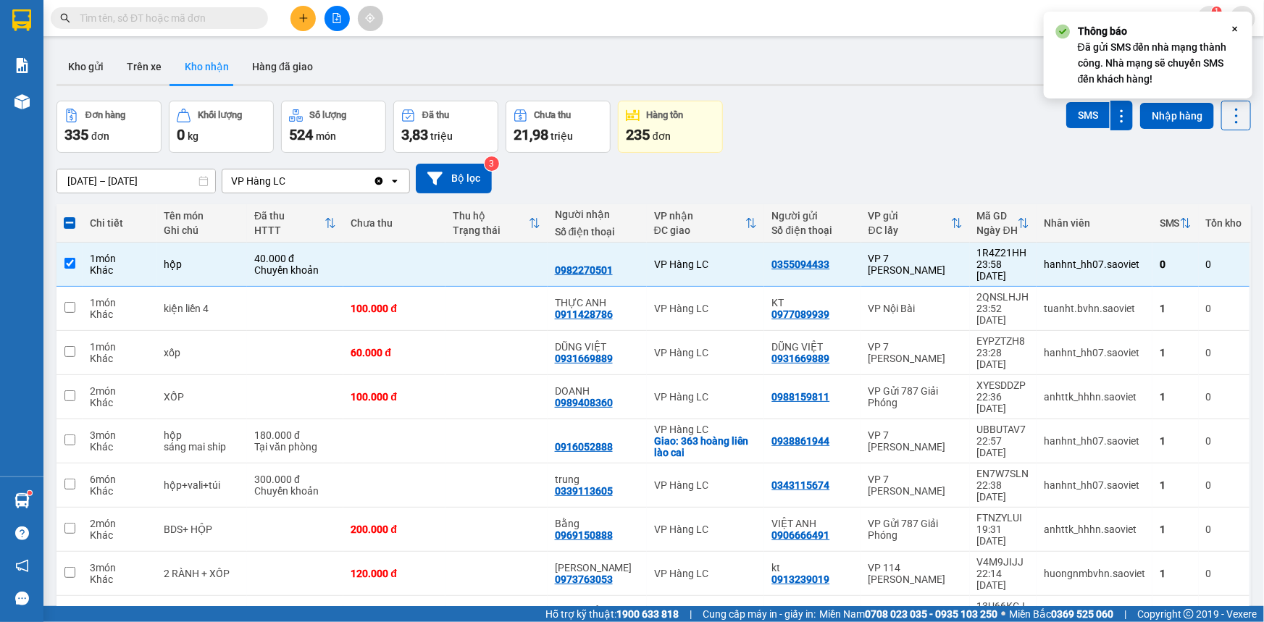
click at [173, 13] on input "text" at bounding box center [165, 18] width 171 height 16
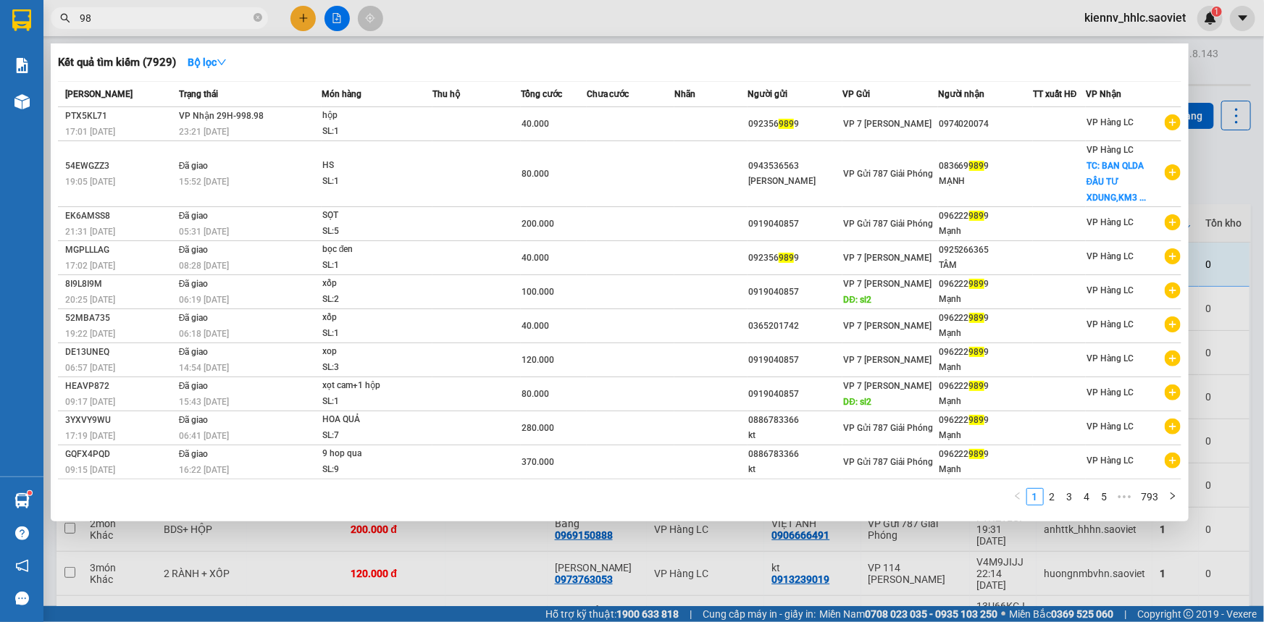
type input "9"
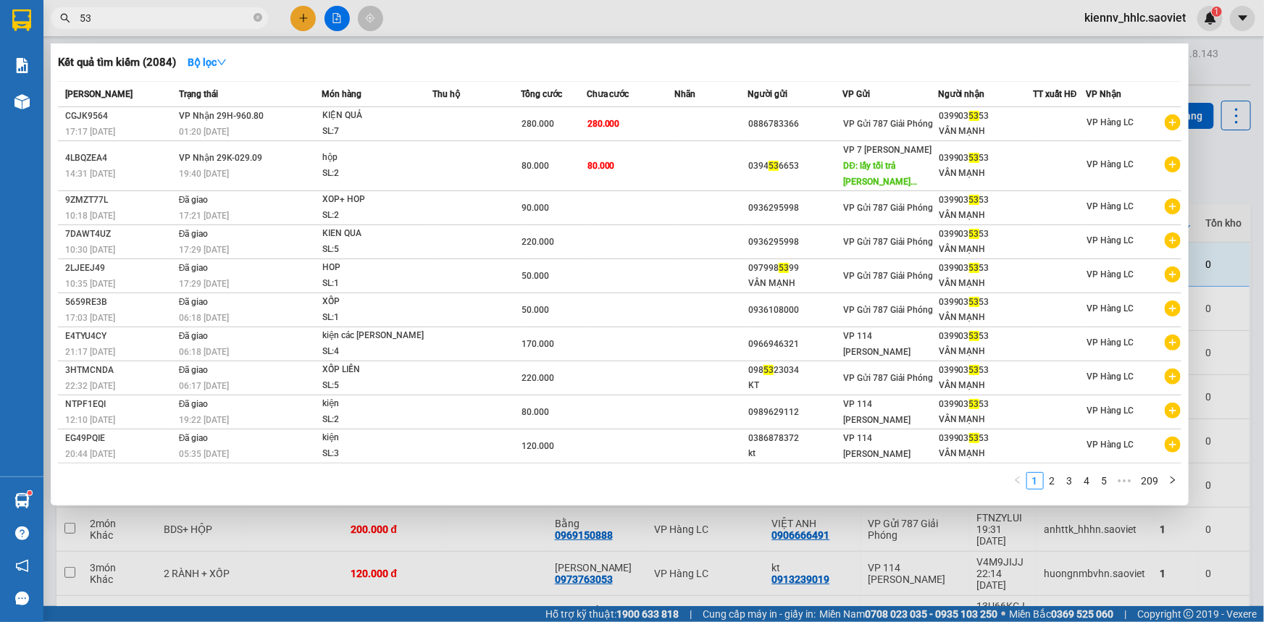
type input "5"
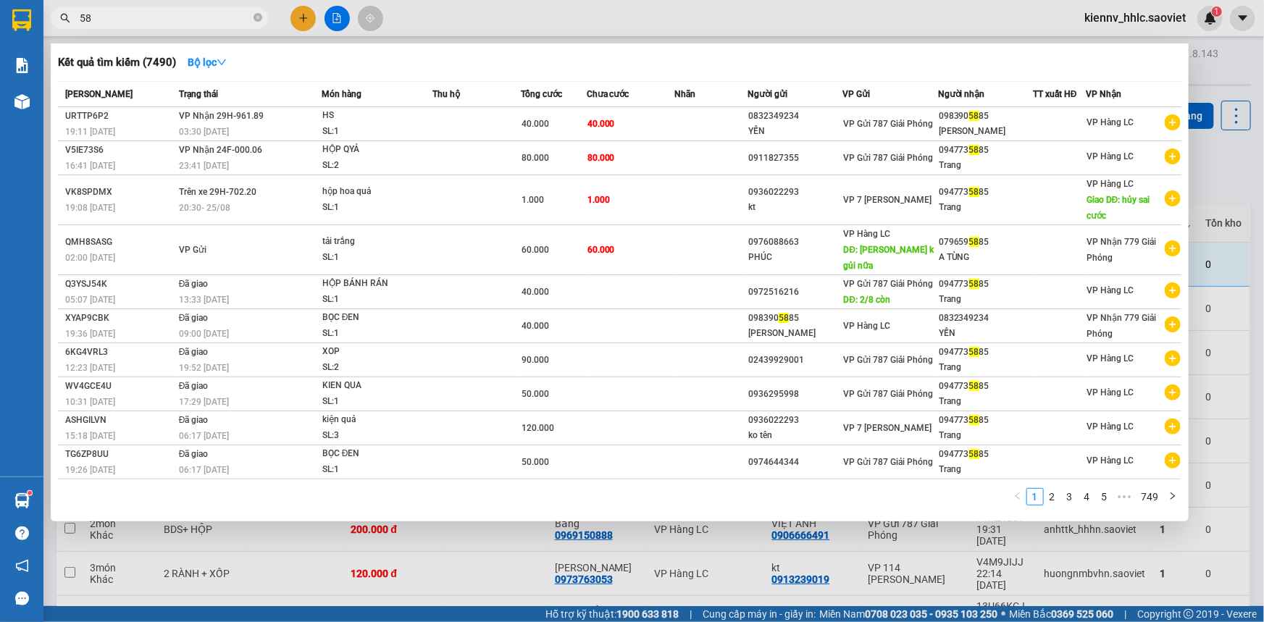
type input "5"
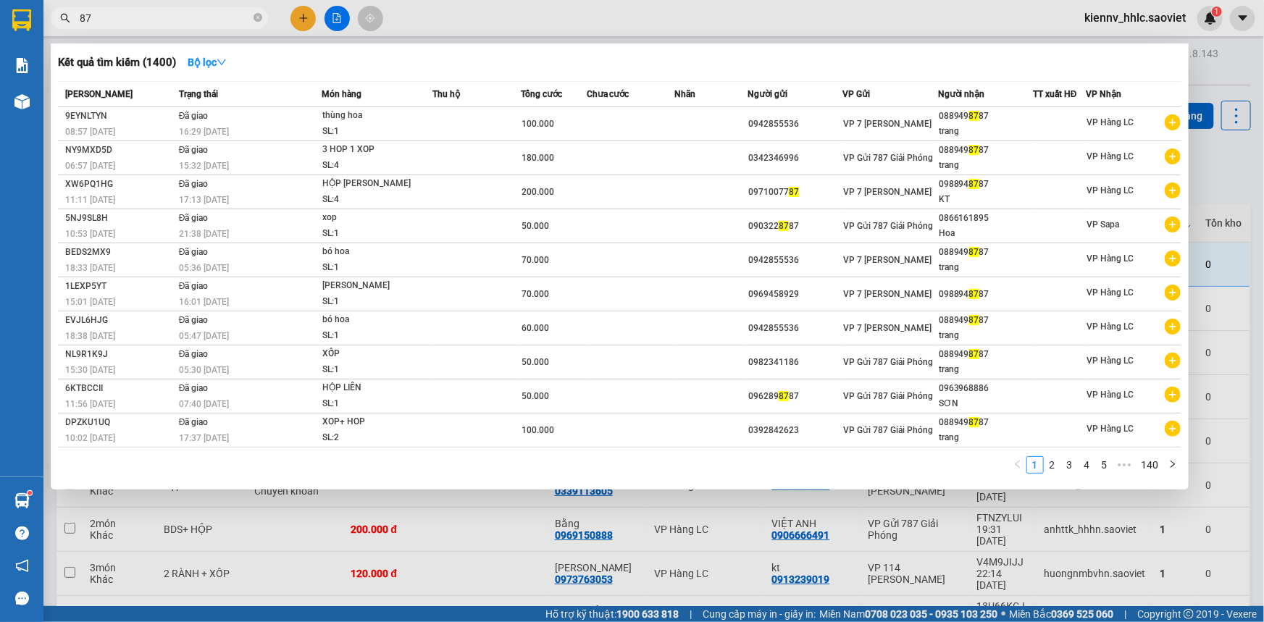
type input "8"
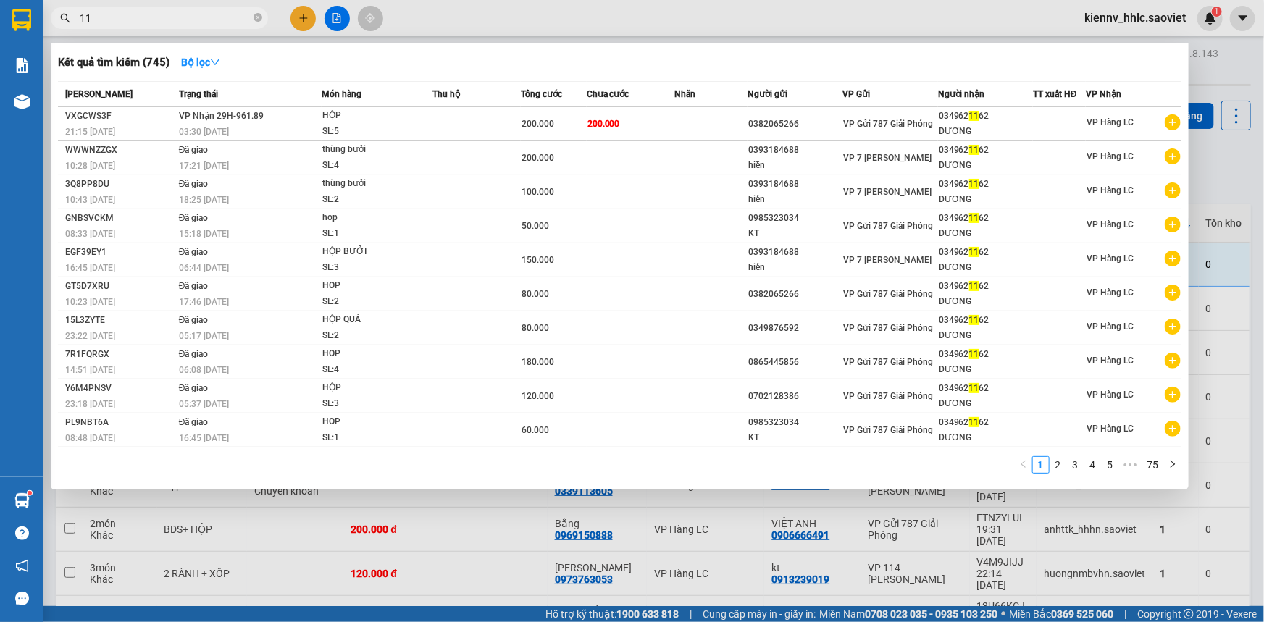
type input "1"
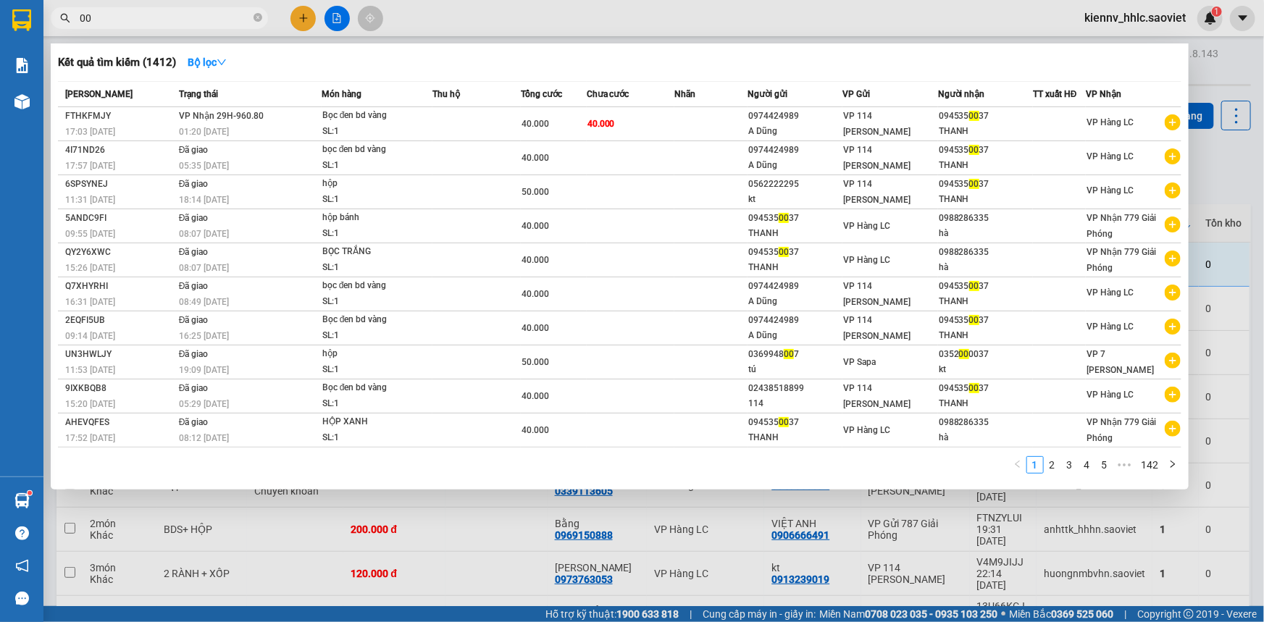
type input "0"
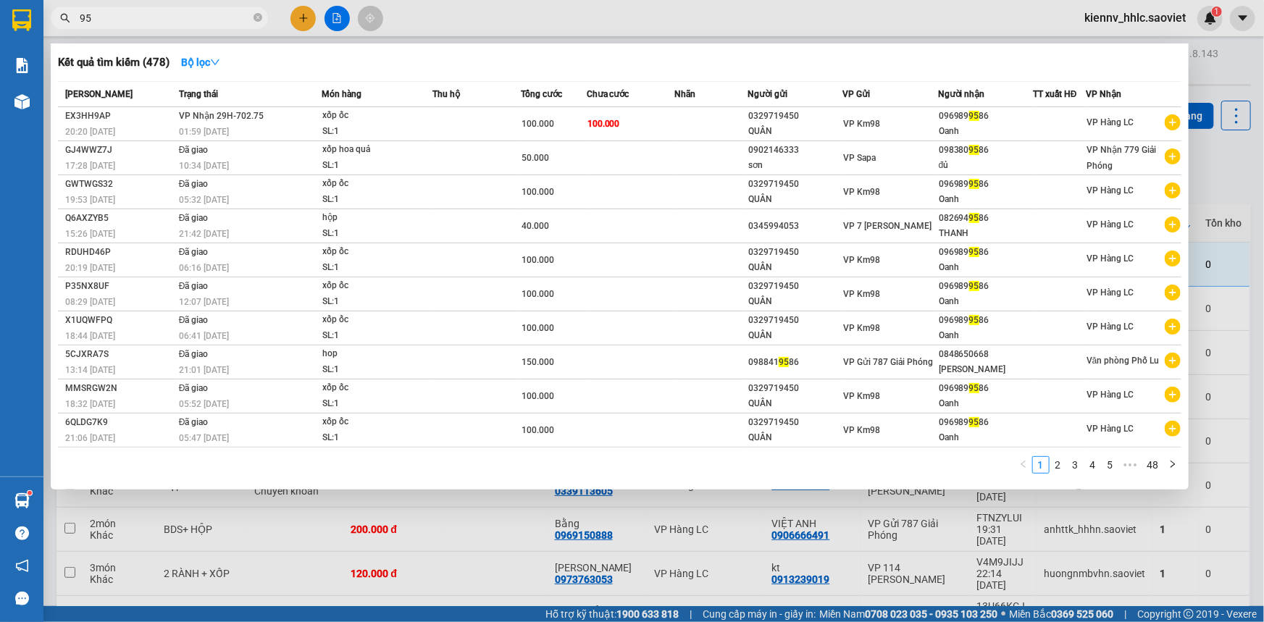
type input "9"
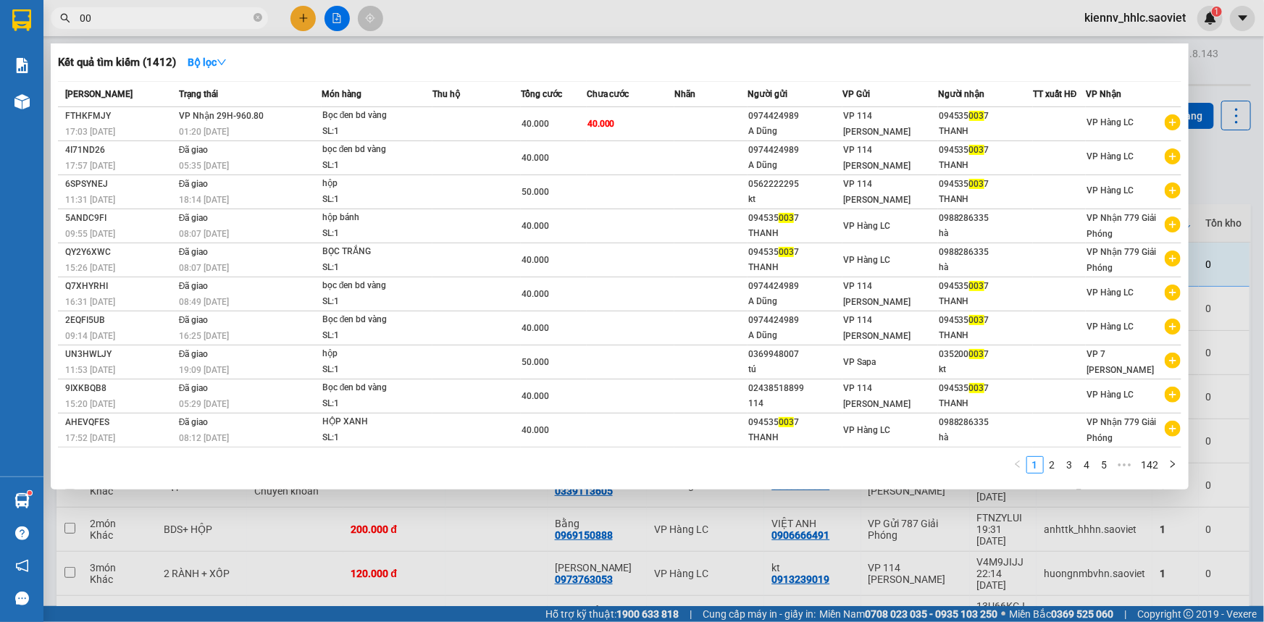
type input "0"
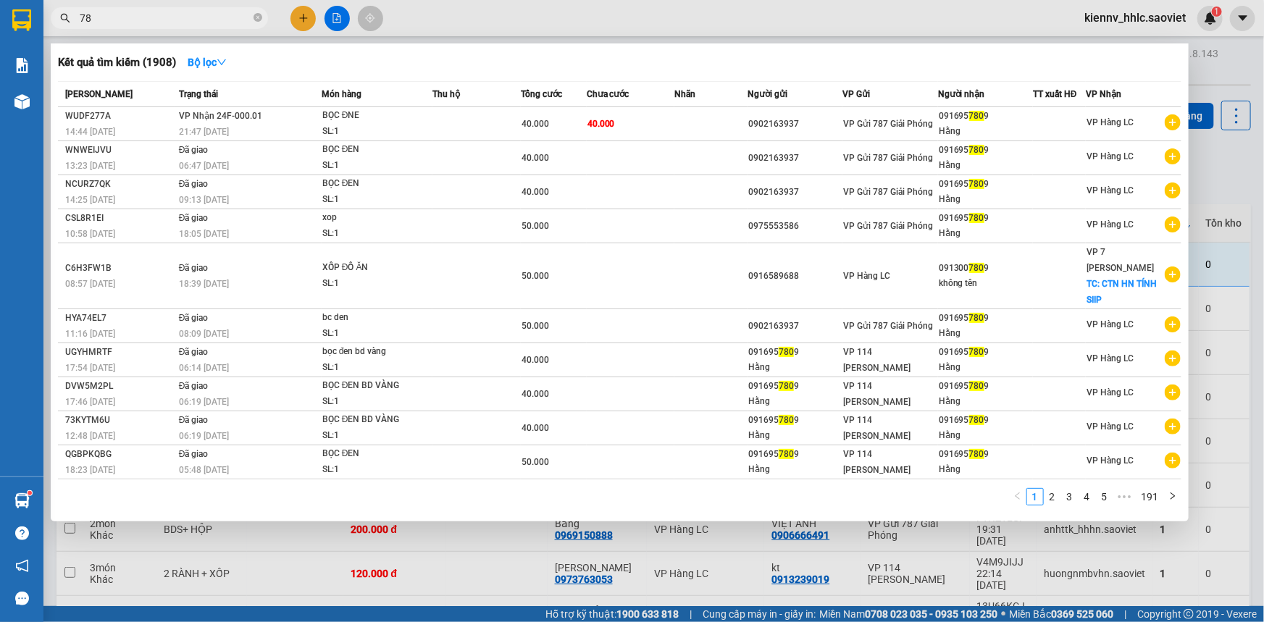
type input "7"
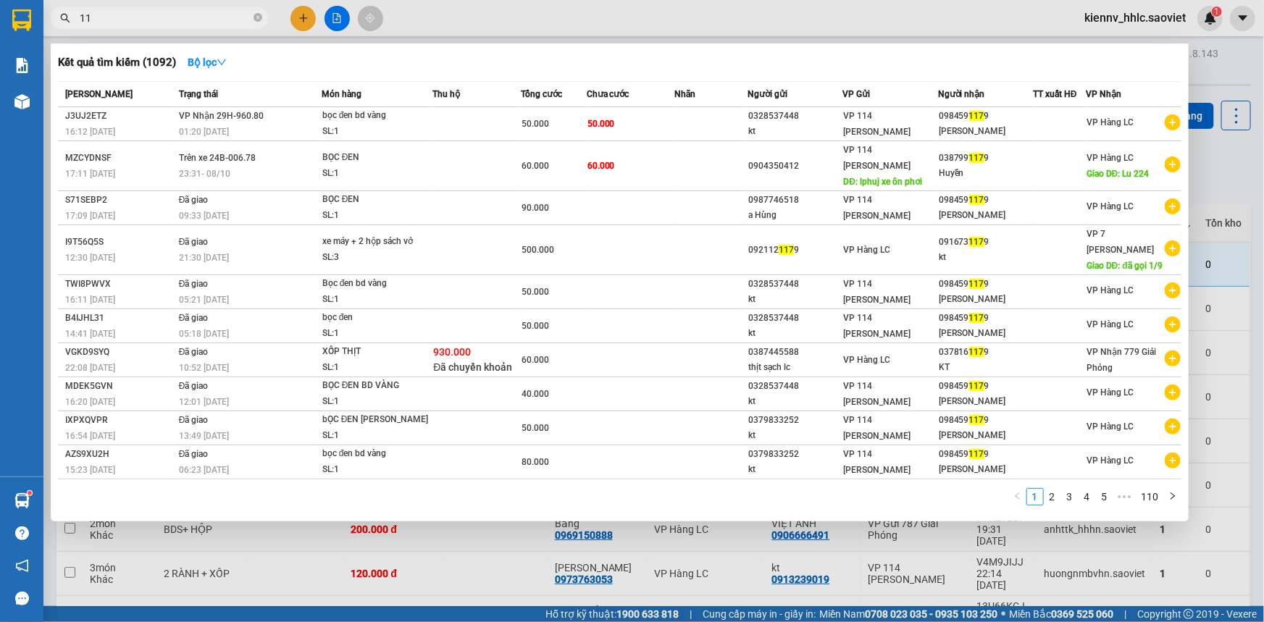
type input "1"
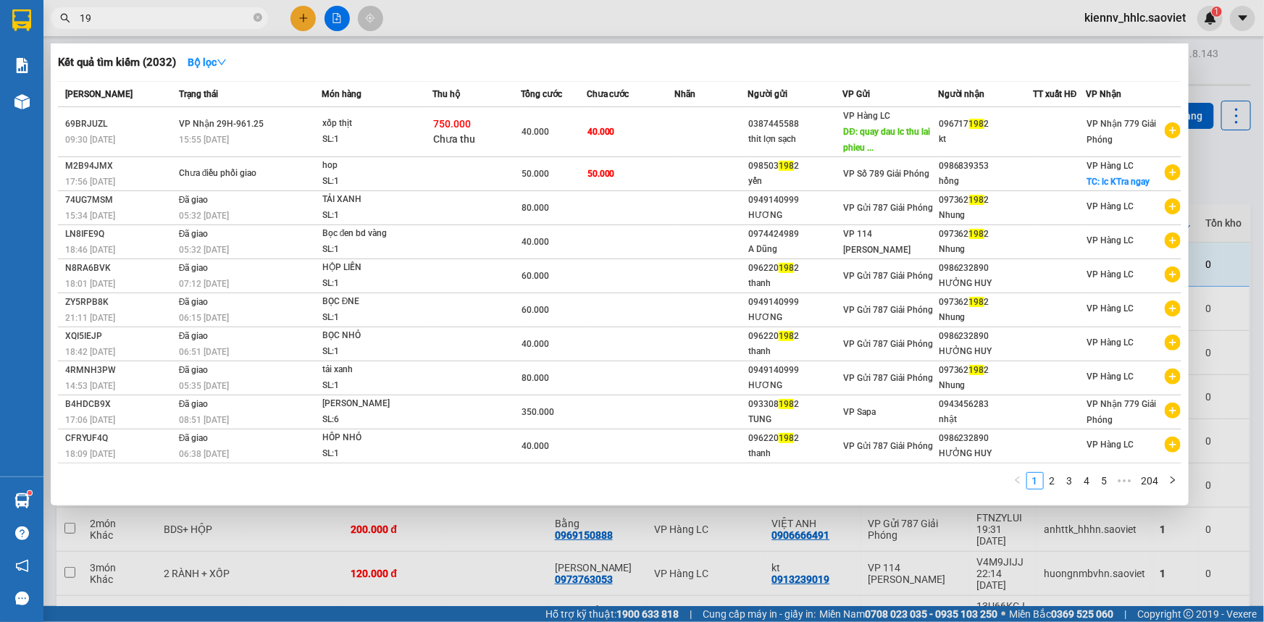
type input "1"
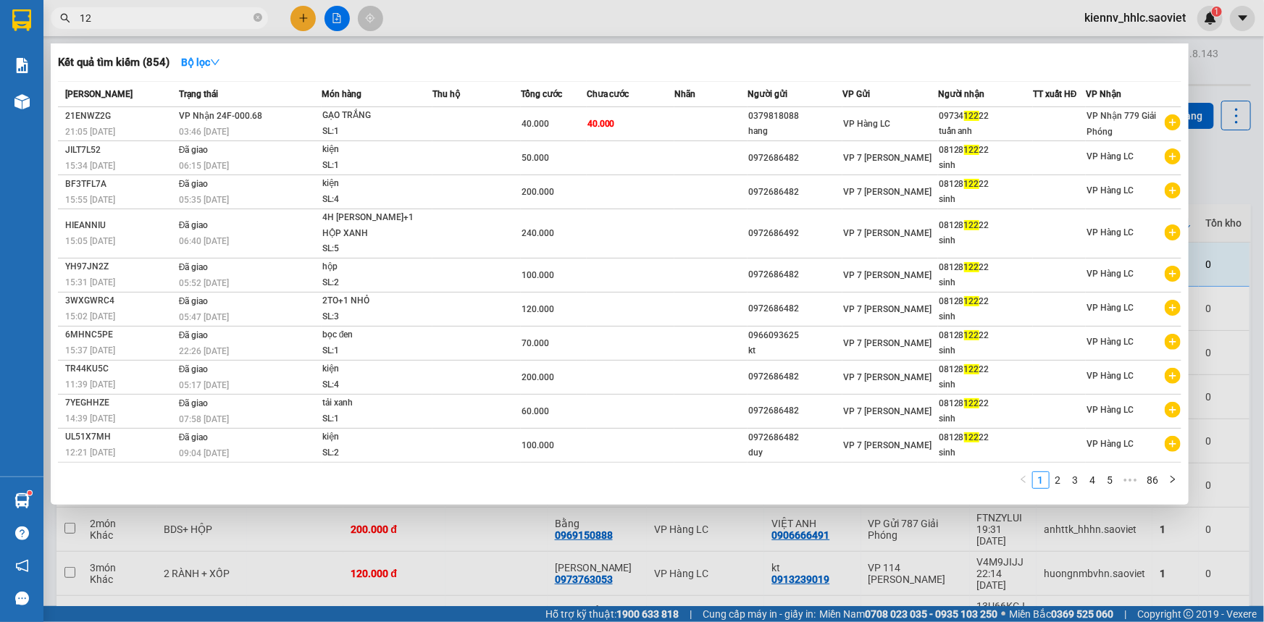
type input "1"
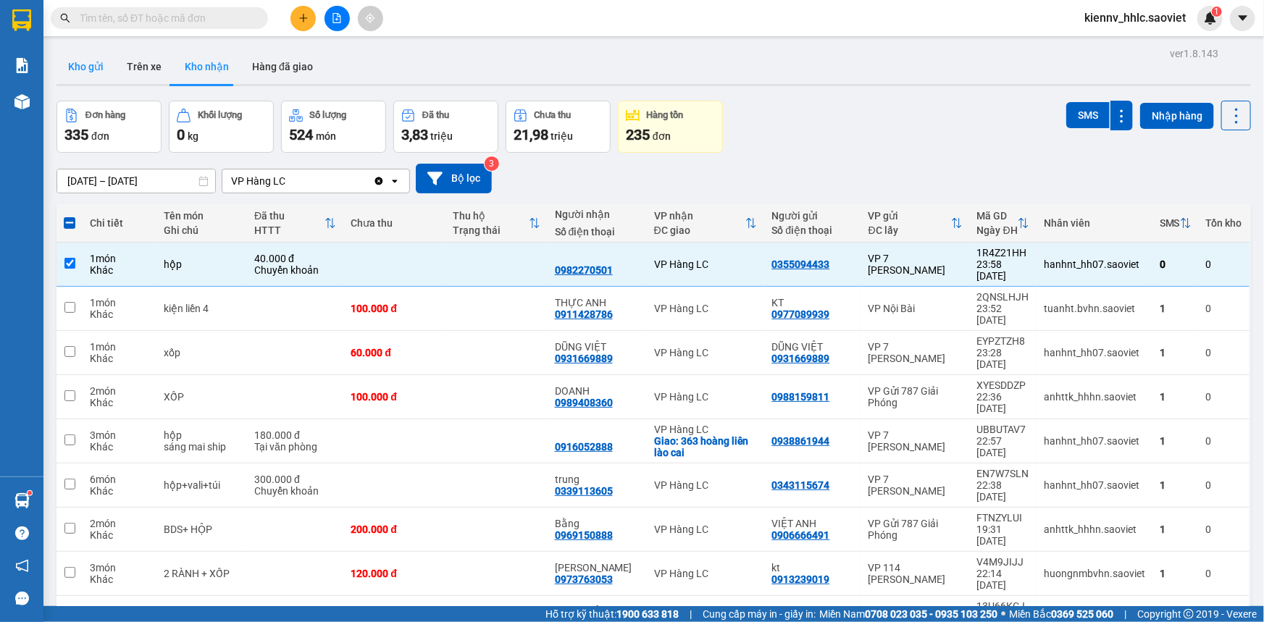
click at [82, 78] on button "Kho gửi" at bounding box center [86, 66] width 59 height 35
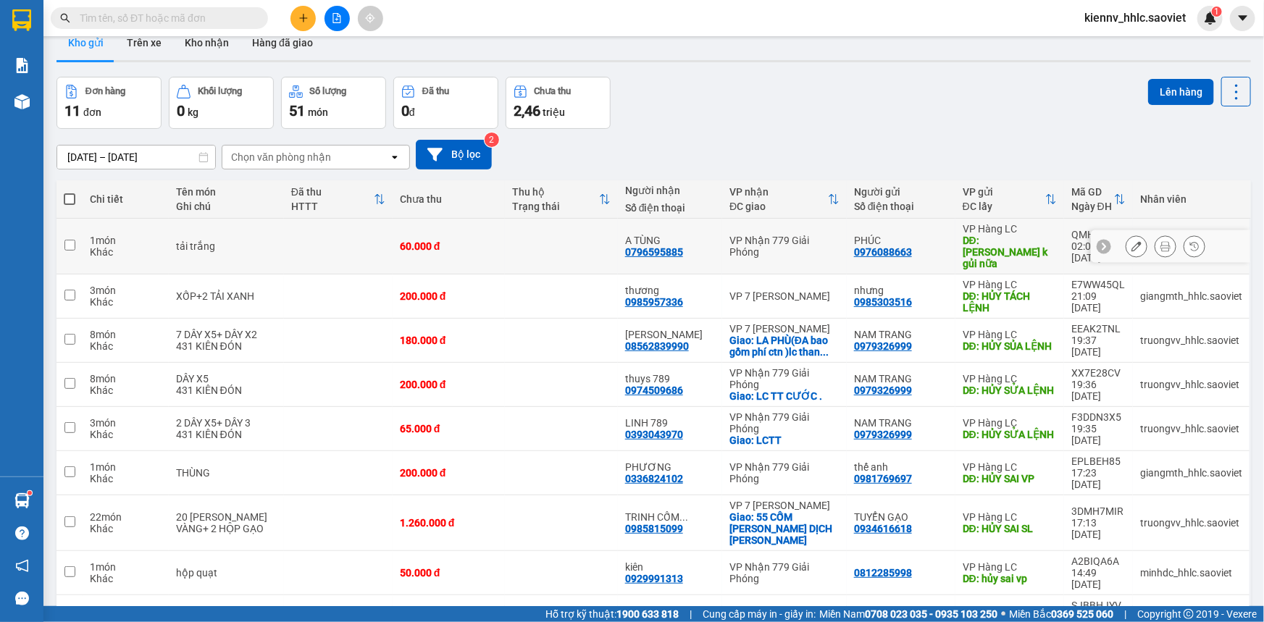
scroll to position [90, 0]
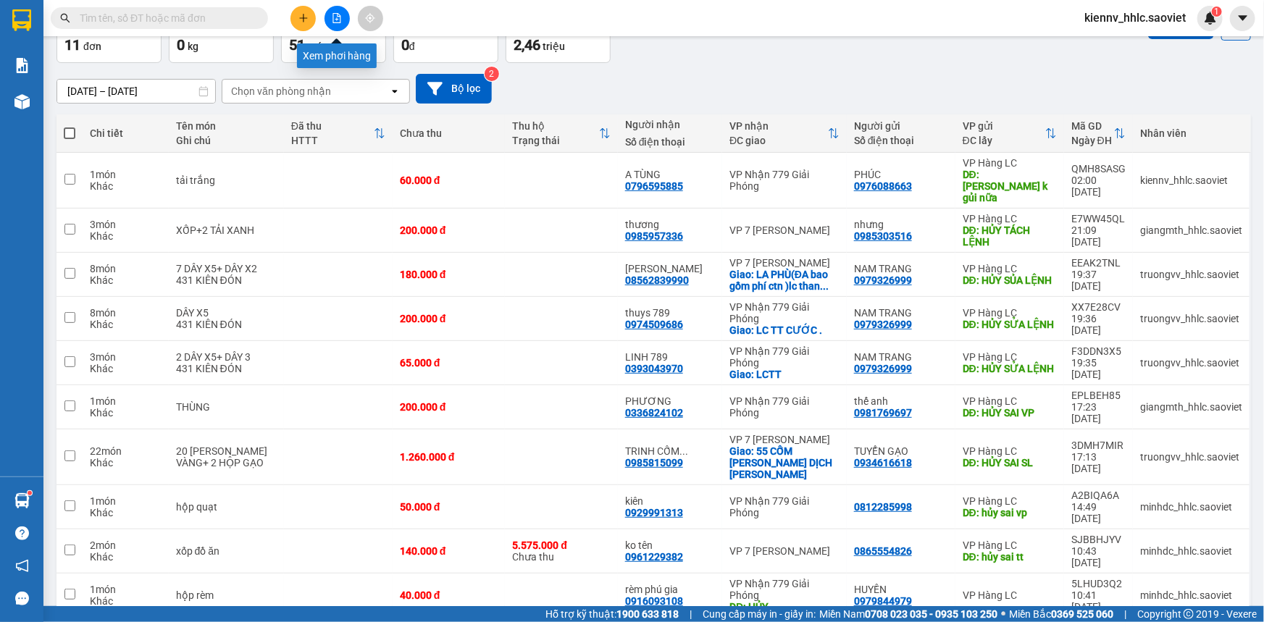
click at [338, 17] on icon "file-add" at bounding box center [337, 18] width 10 height 10
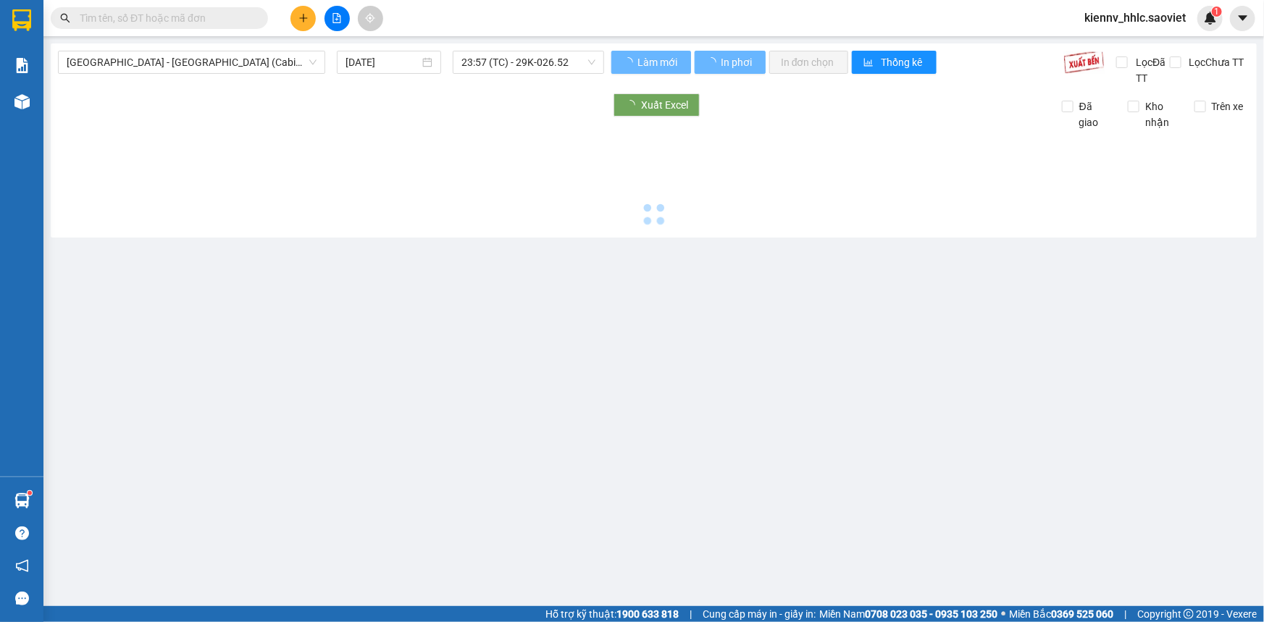
type input "[DATE]"
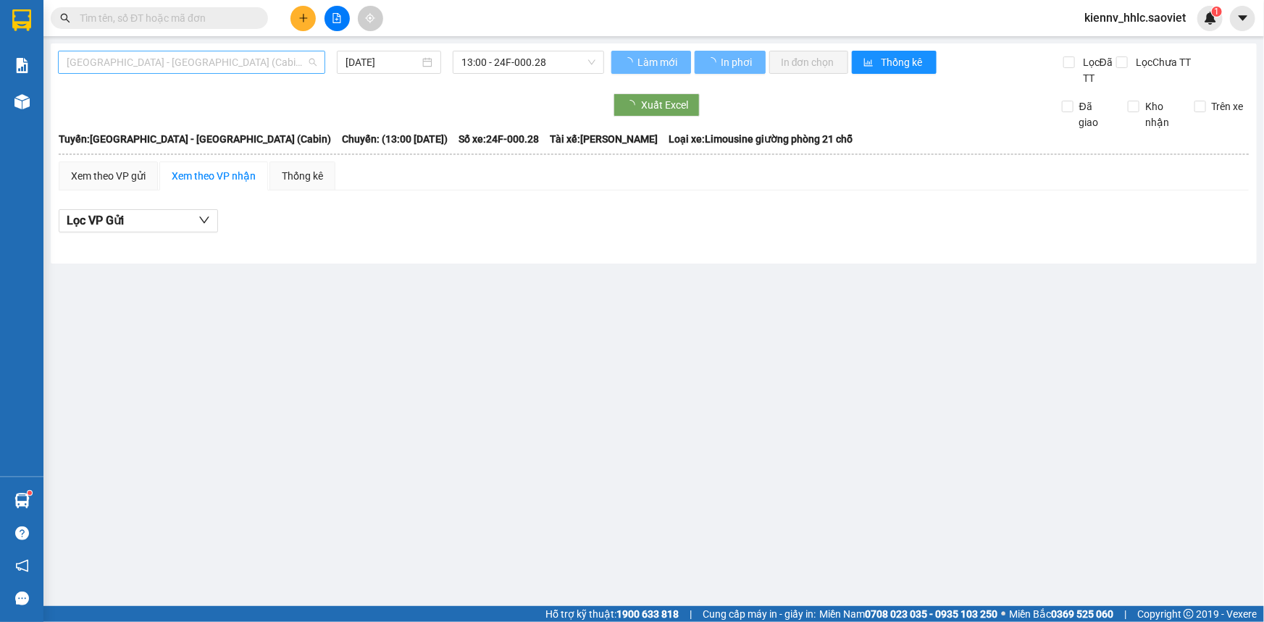
click at [207, 60] on span "[GEOGRAPHIC_DATA] - [GEOGRAPHIC_DATA] (Cabin)" at bounding box center [192, 62] width 250 height 22
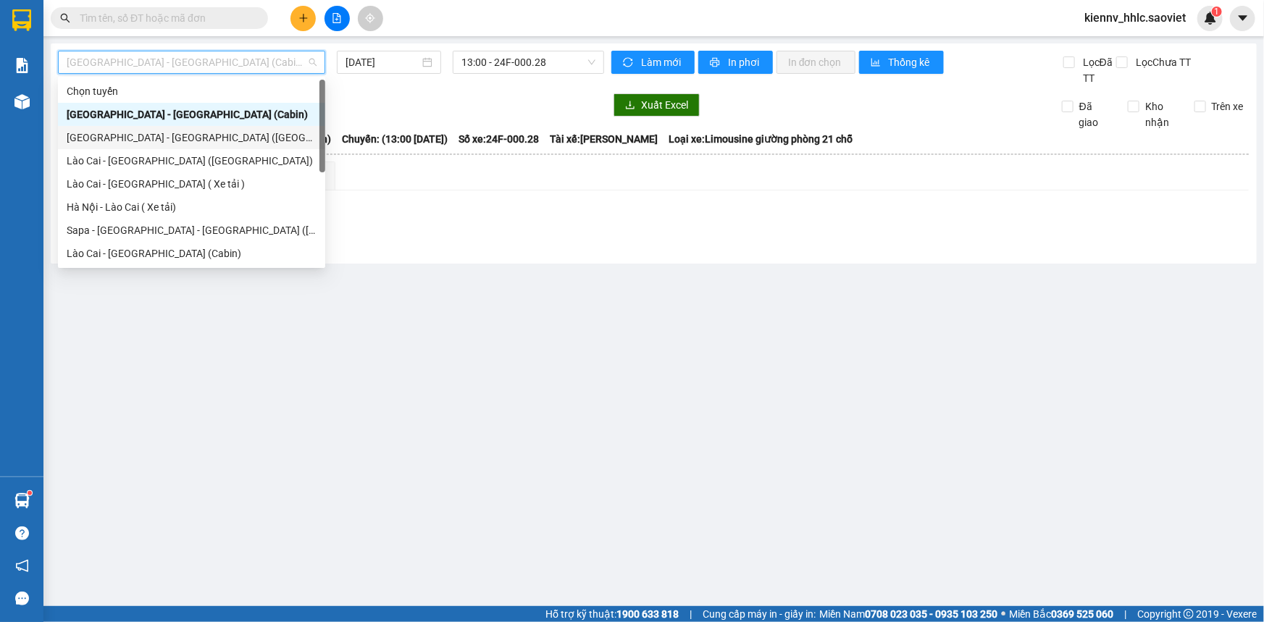
scroll to position [116, 0]
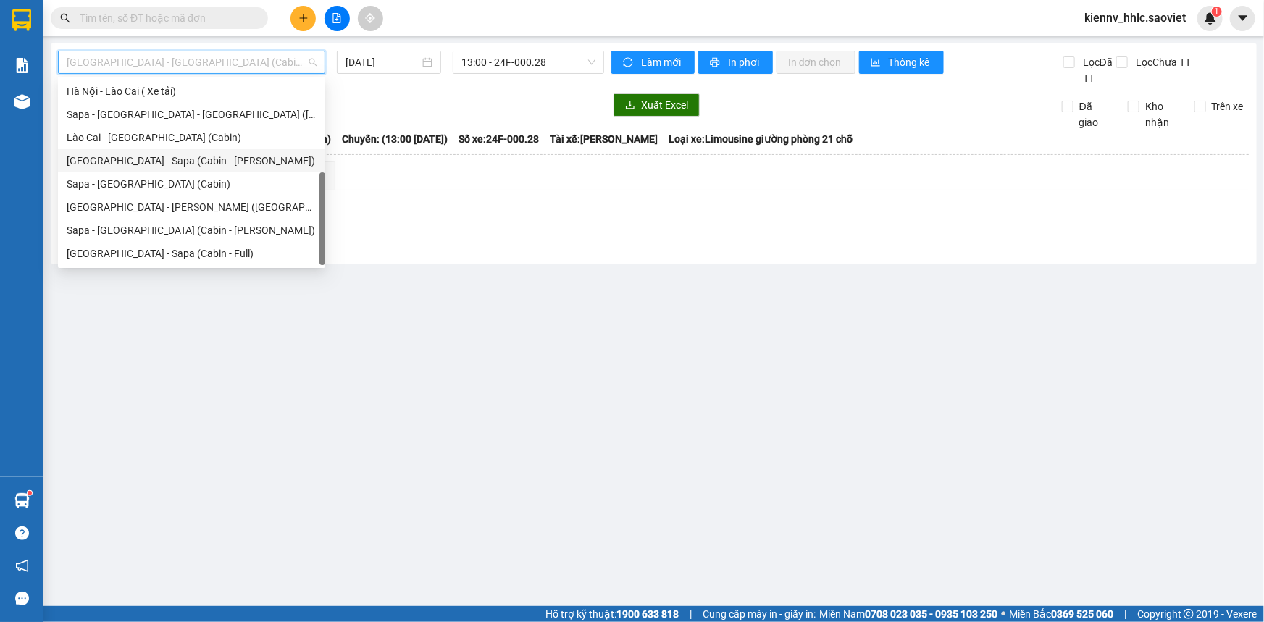
click at [204, 157] on div "[GEOGRAPHIC_DATA] - Sapa (Cabin - [PERSON_NAME])" at bounding box center [192, 161] width 250 height 16
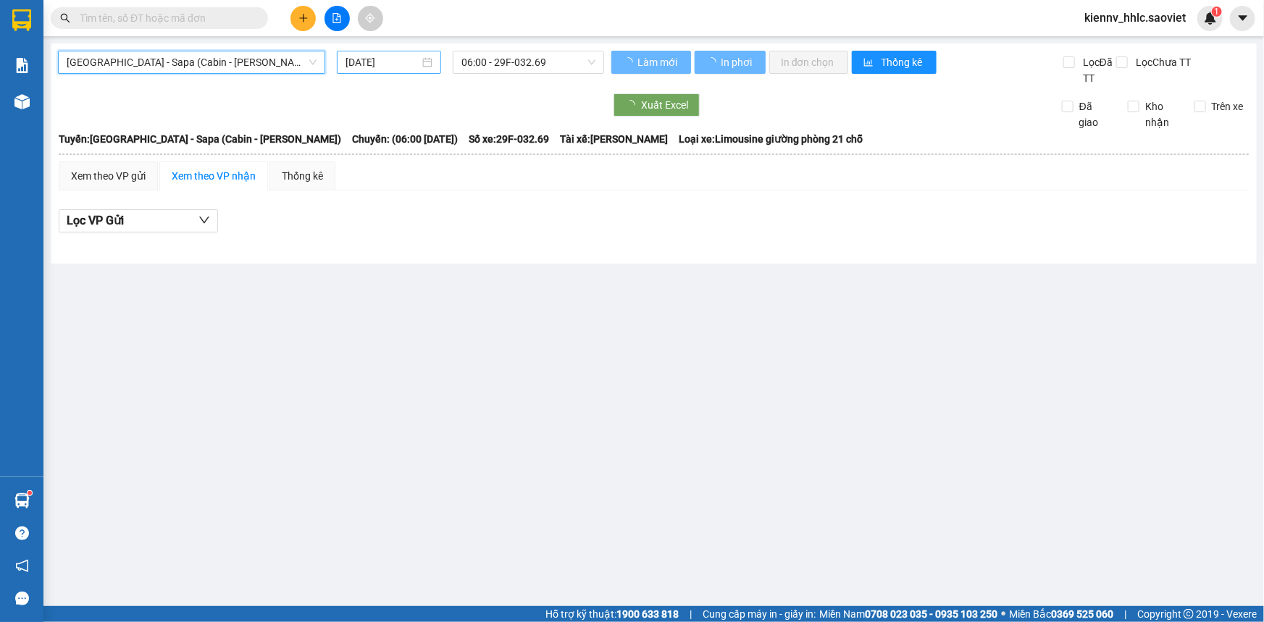
click at [374, 58] on input "[DATE]" at bounding box center [383, 62] width 74 height 16
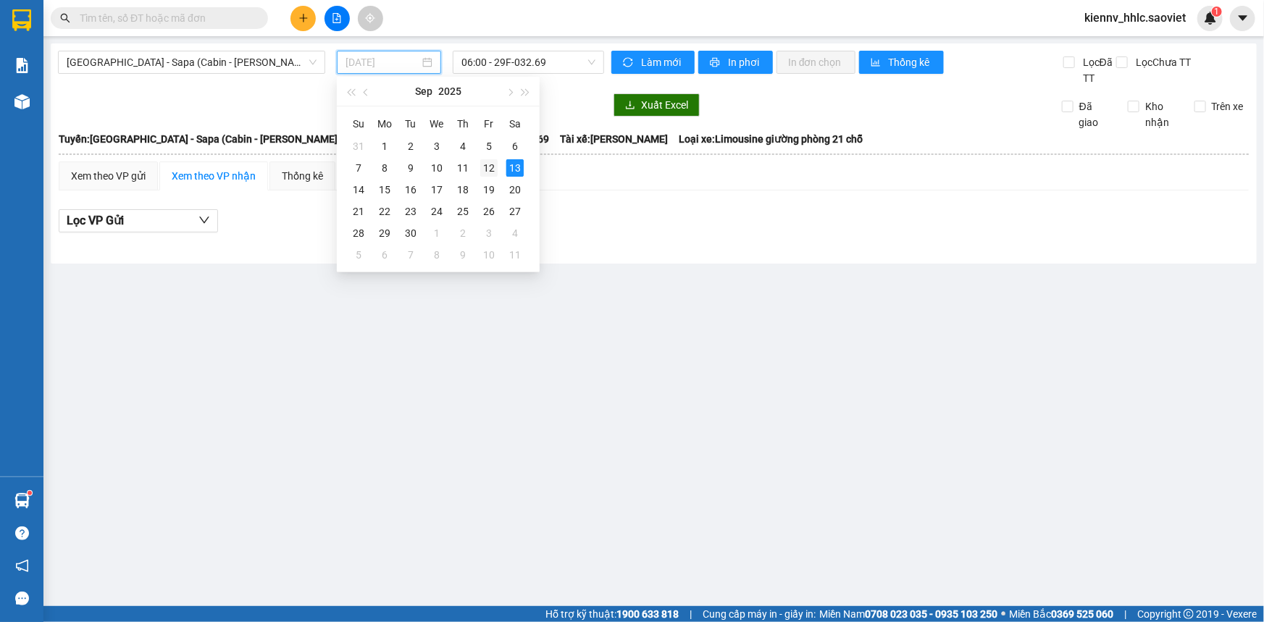
click at [492, 172] on div "12" at bounding box center [488, 167] width 17 height 17
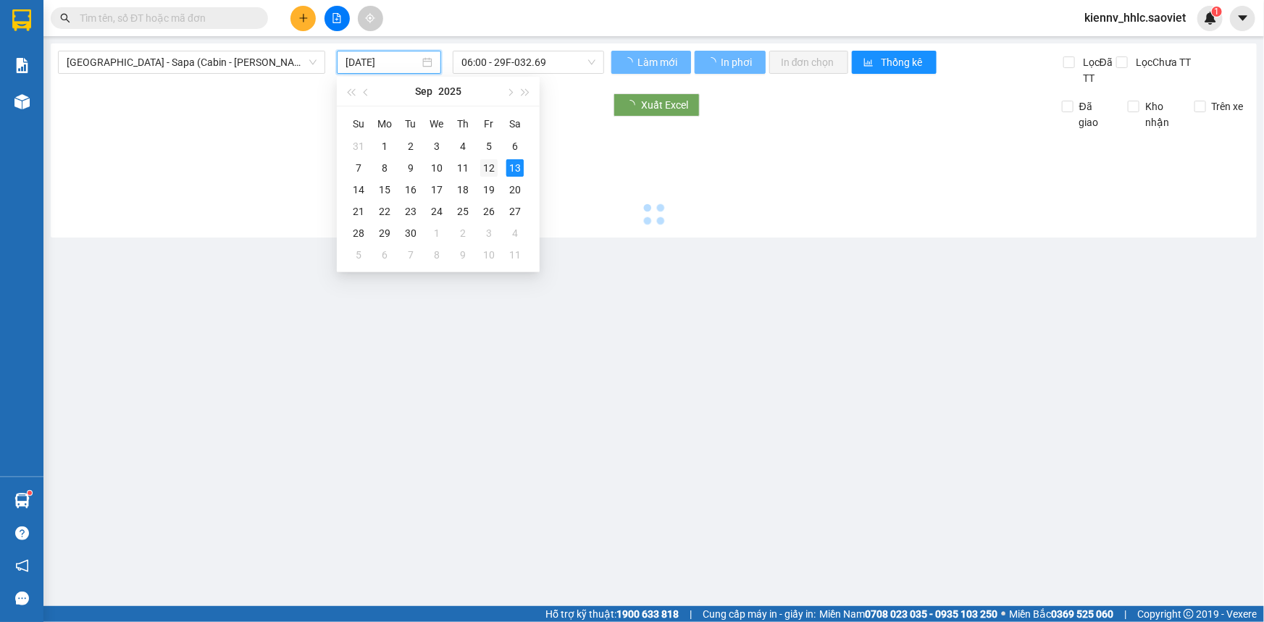
type input "[DATE]"
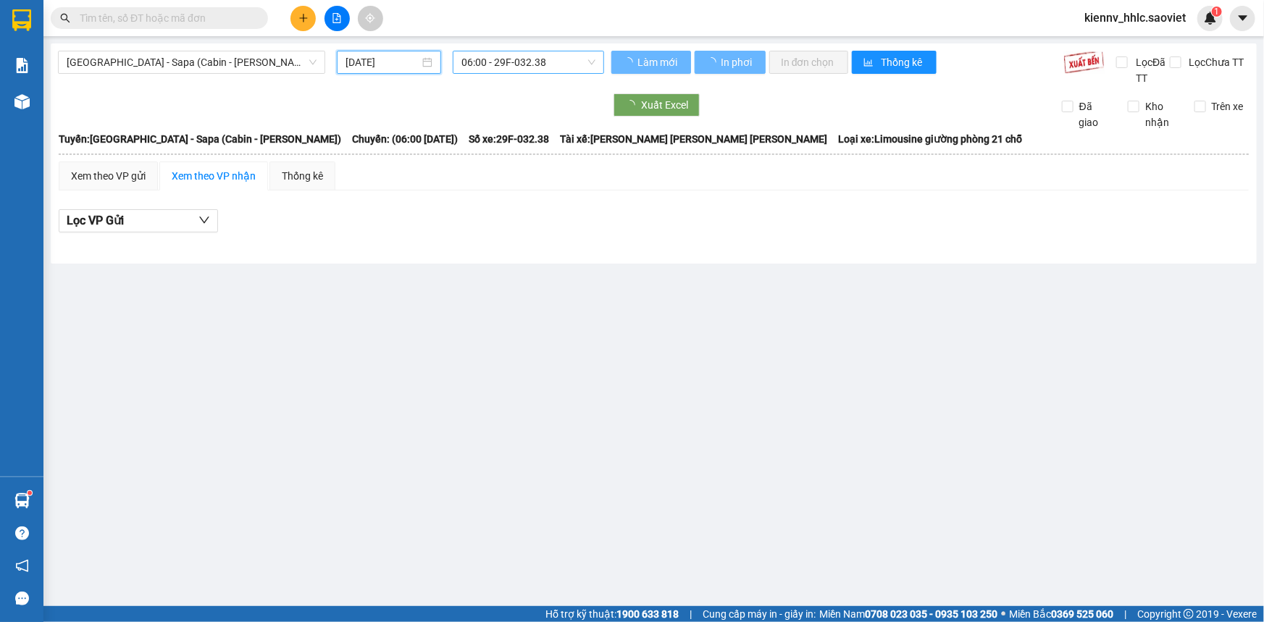
click at [536, 61] on span "06:00 - 29F-032.38" at bounding box center [529, 62] width 134 height 22
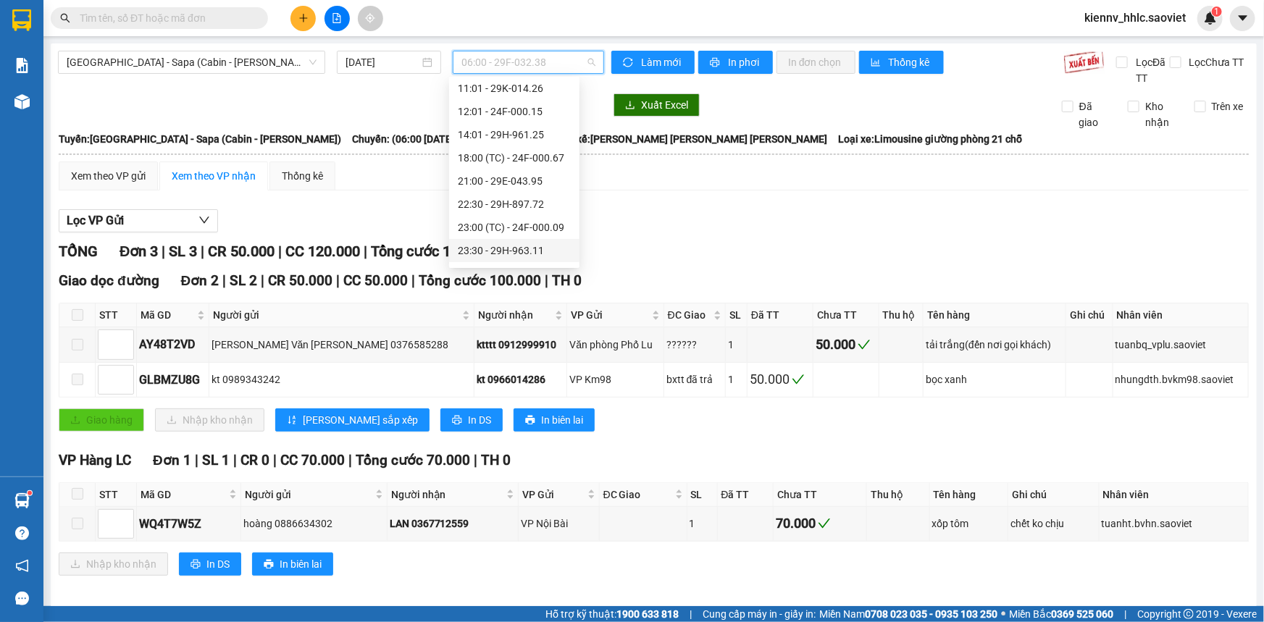
scroll to position [231, 0]
drag, startPoint x: 545, startPoint y: 255, endPoint x: 526, endPoint y: 186, distance: 71.4
click at [526, 186] on div "[PERSON_NAME] 06:00 - 29F-032.38 06:01 (TC) - (Đã [PERSON_NAME]) 06:46 (TC) - 2…" at bounding box center [514, 57] width 130 height 417
click at [526, 186] on div "23:30 - 29H-963.11" at bounding box center [514, 185] width 113 height 16
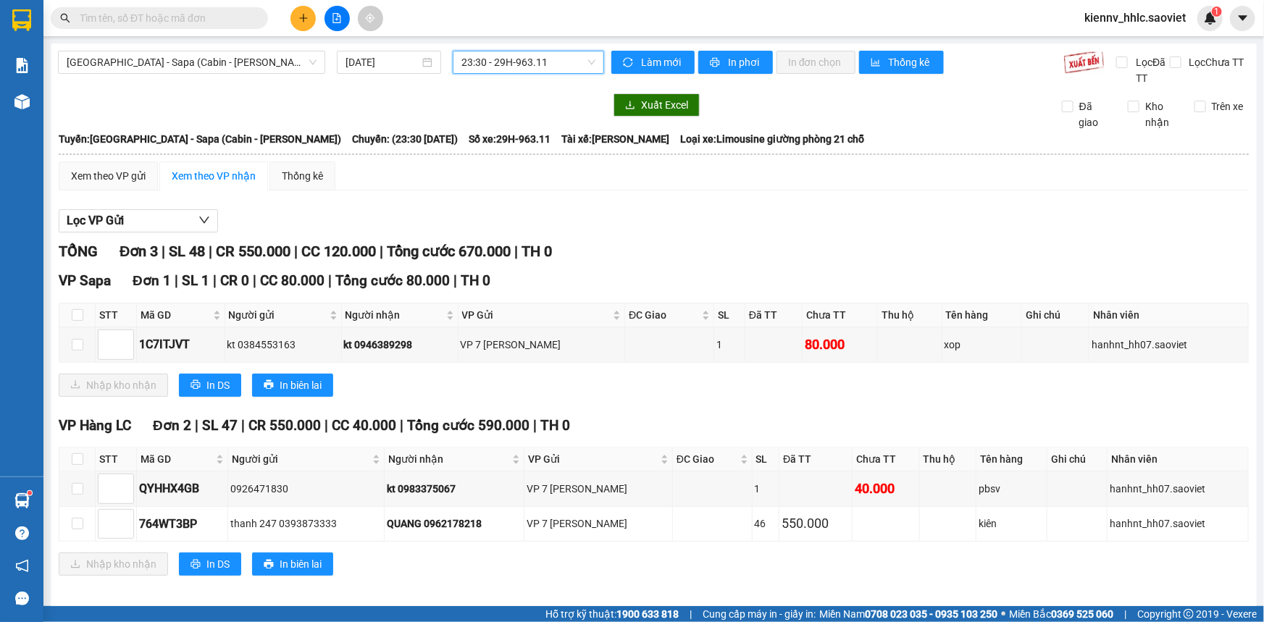
scroll to position [8, 0]
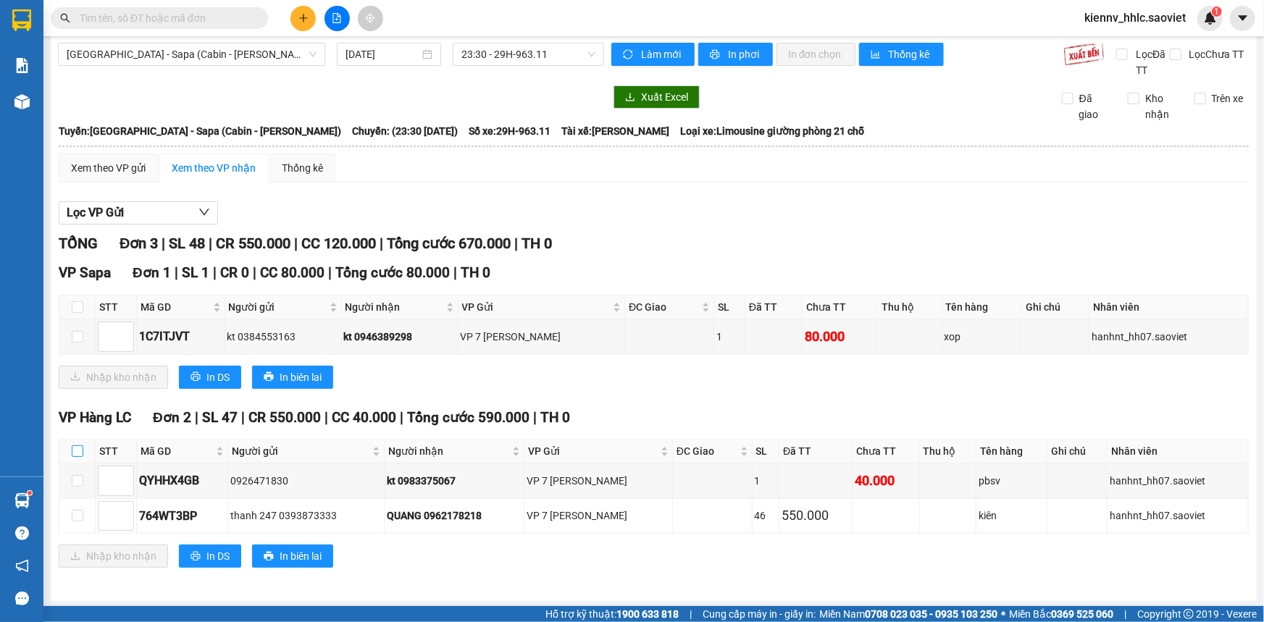
click at [73, 443] on label at bounding box center [78, 451] width 12 height 16
click at [73, 446] on input "checkbox" at bounding box center [78, 452] width 12 height 12
checkbox input "true"
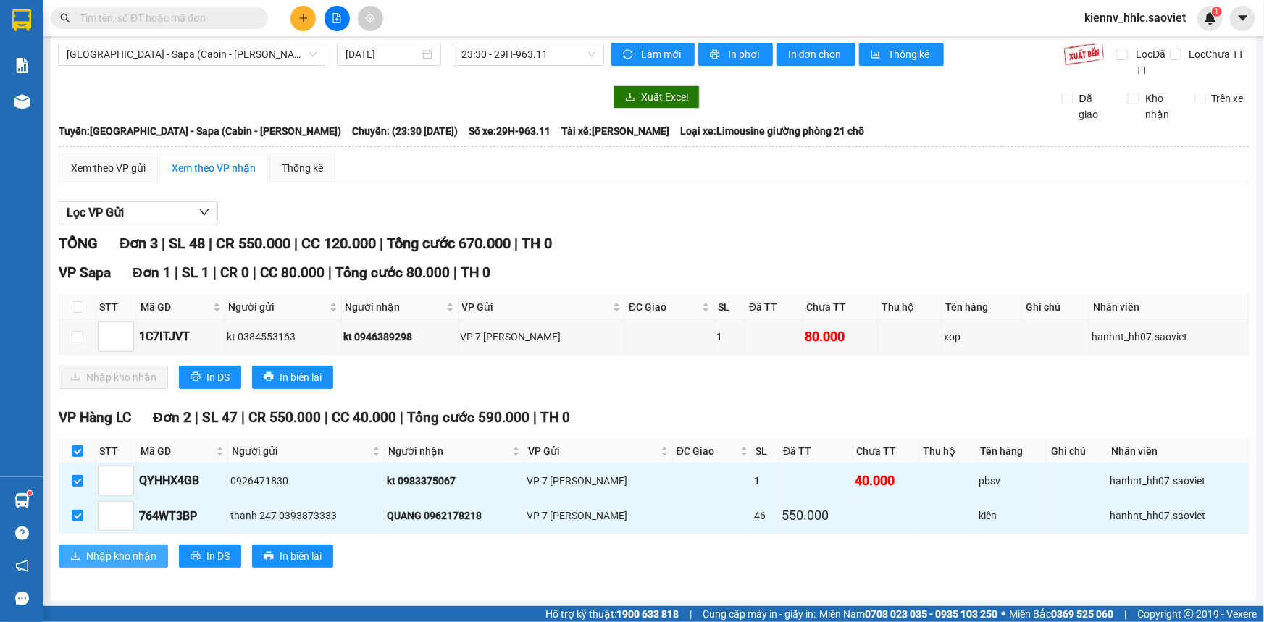
click at [116, 558] on span "Nhập kho nhận" at bounding box center [121, 556] width 70 height 16
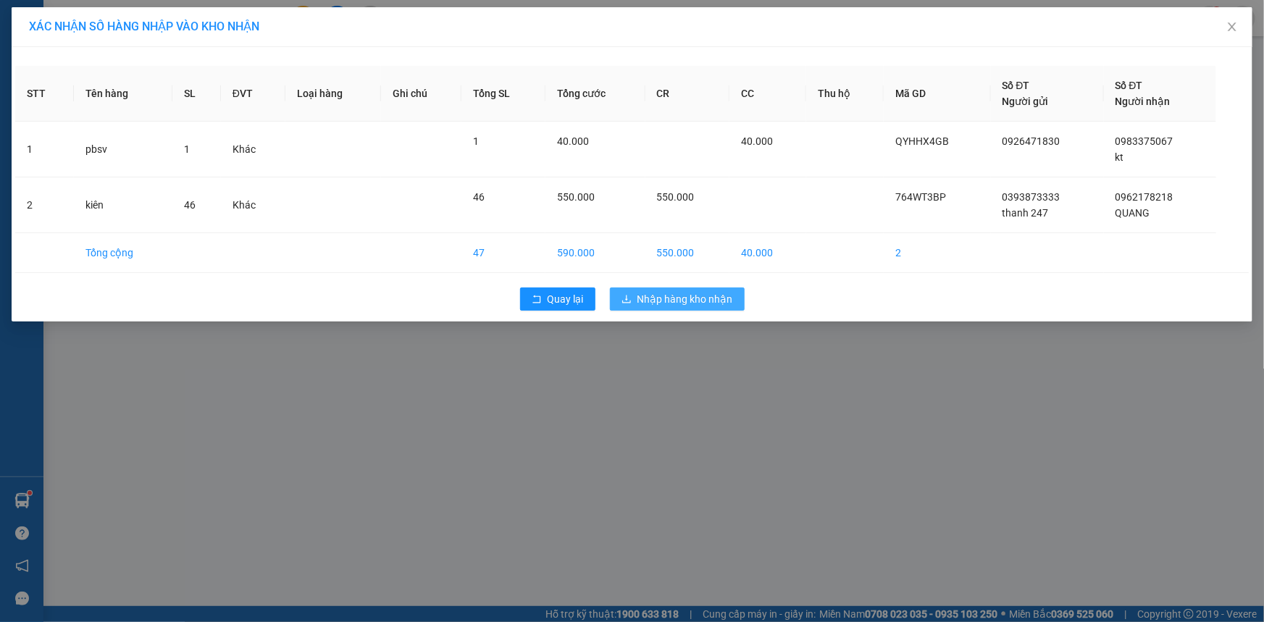
drag, startPoint x: 671, startPoint y: 316, endPoint x: 667, endPoint y: 304, distance: 12.8
click at [671, 315] on div "Quay lại Nhập hàng kho nhận" at bounding box center [632, 299] width 1234 height 38
click at [667, 303] on span "Nhập hàng kho nhận" at bounding box center [686, 299] width 96 height 16
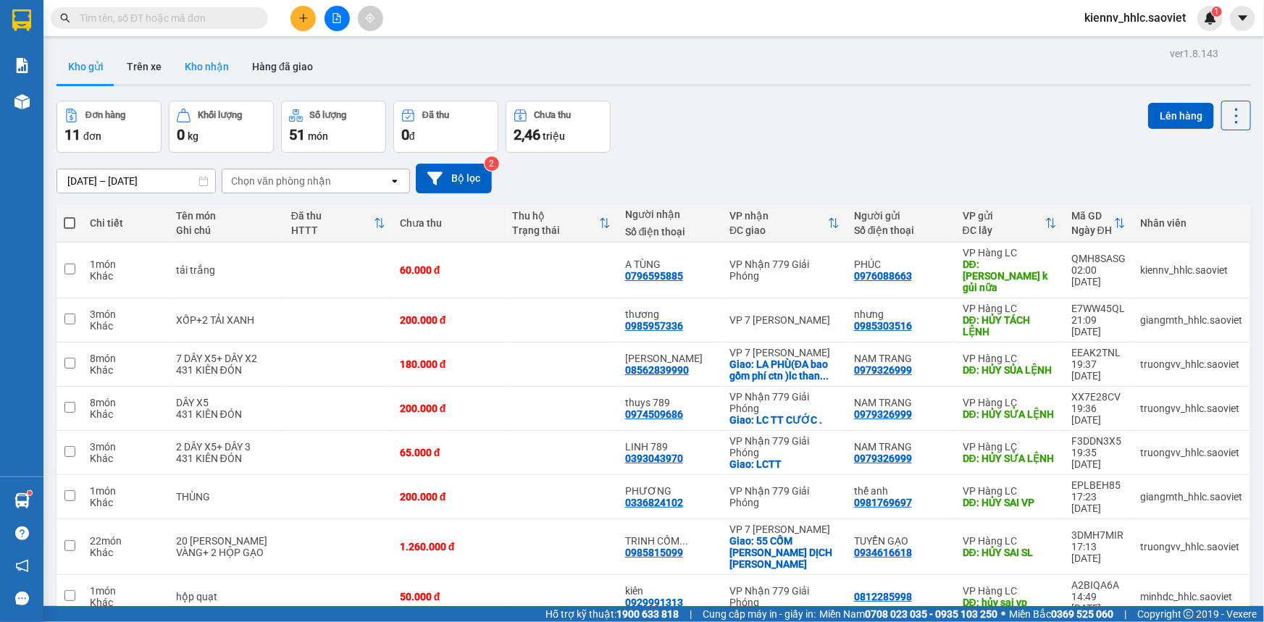
click at [199, 69] on button "Kho nhận" at bounding box center [206, 66] width 67 height 35
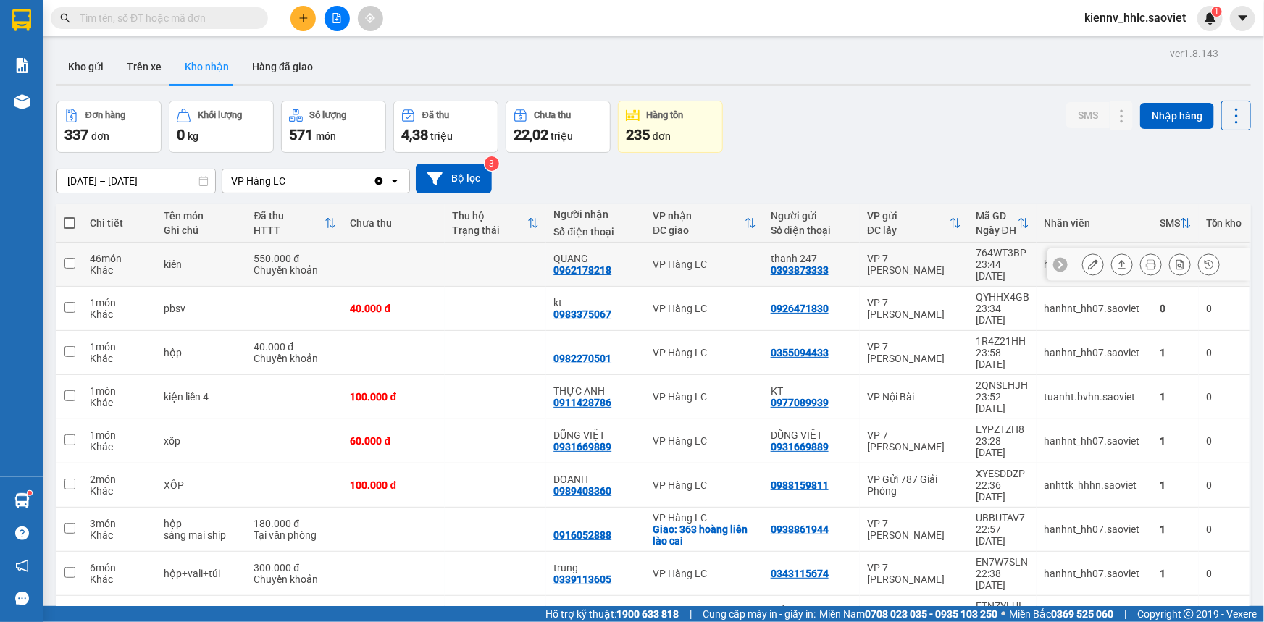
click at [528, 264] on td at bounding box center [495, 265] width 101 height 44
checkbox input "true"
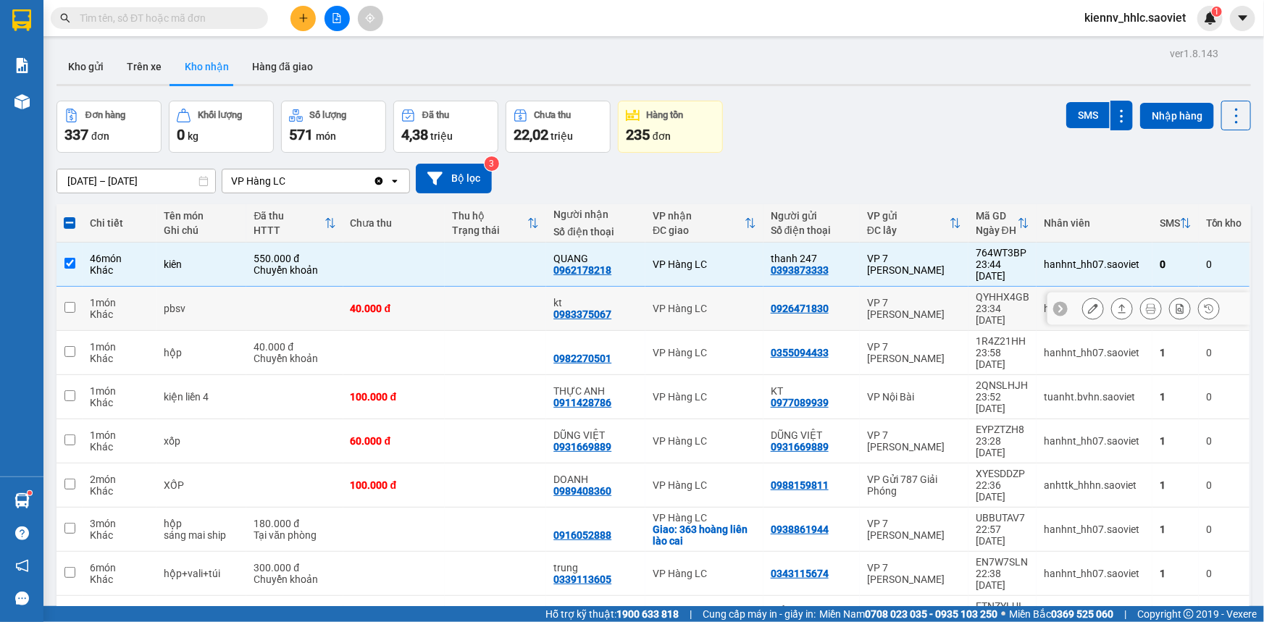
click at [531, 296] on td at bounding box center [495, 309] width 101 height 44
checkbox input "true"
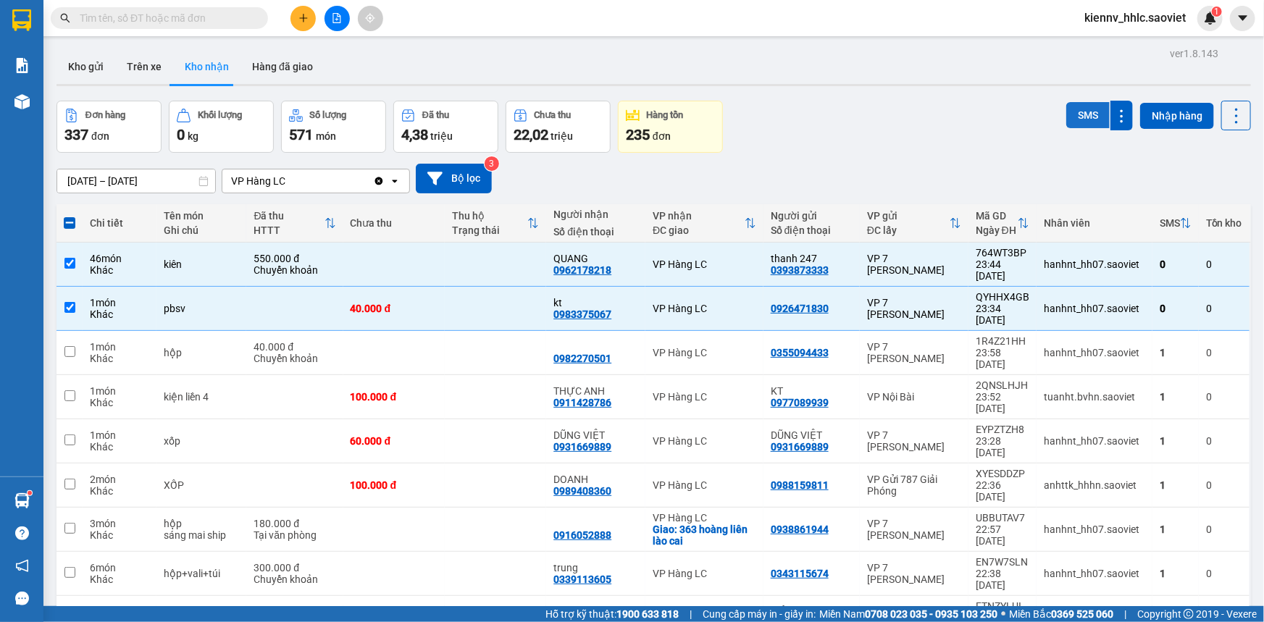
click at [1067, 112] on button "SMS" at bounding box center [1088, 115] width 43 height 26
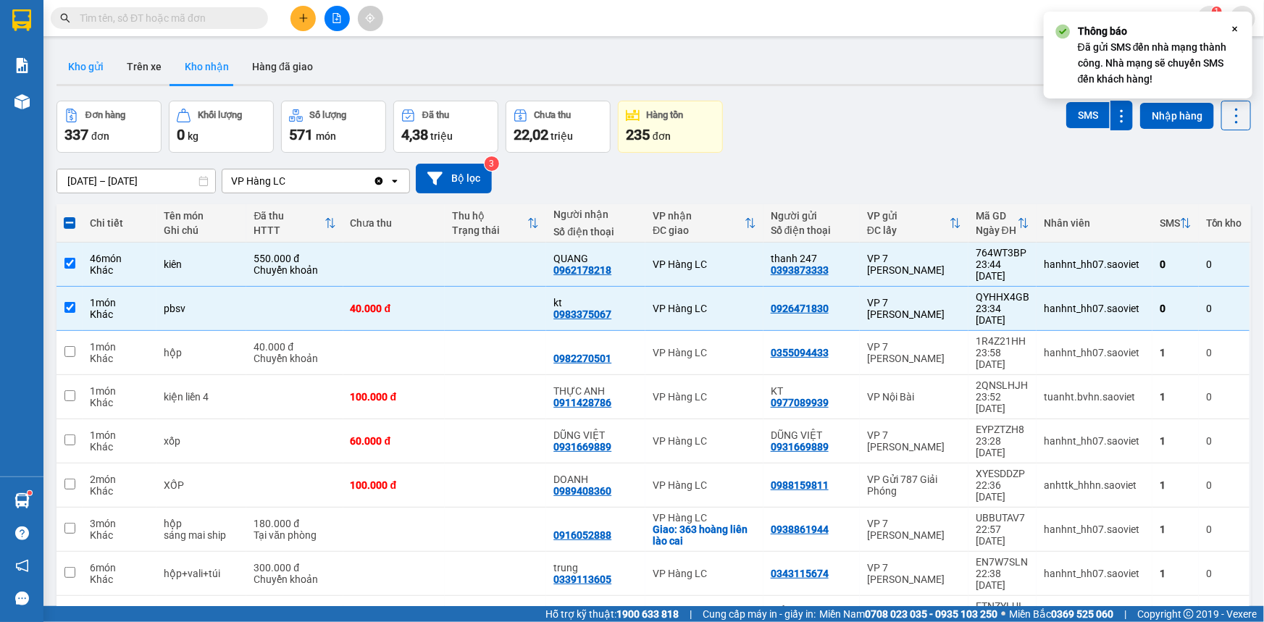
click at [93, 75] on button "Kho gửi" at bounding box center [86, 66] width 59 height 35
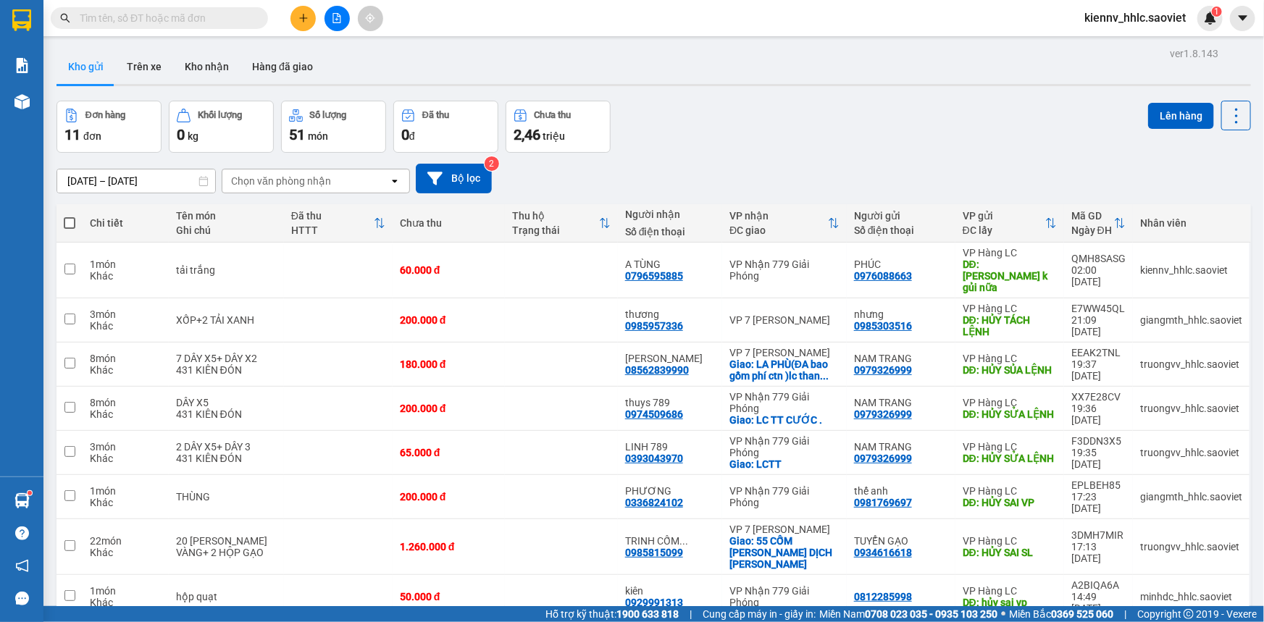
click at [125, 18] on input "text" at bounding box center [165, 18] width 171 height 16
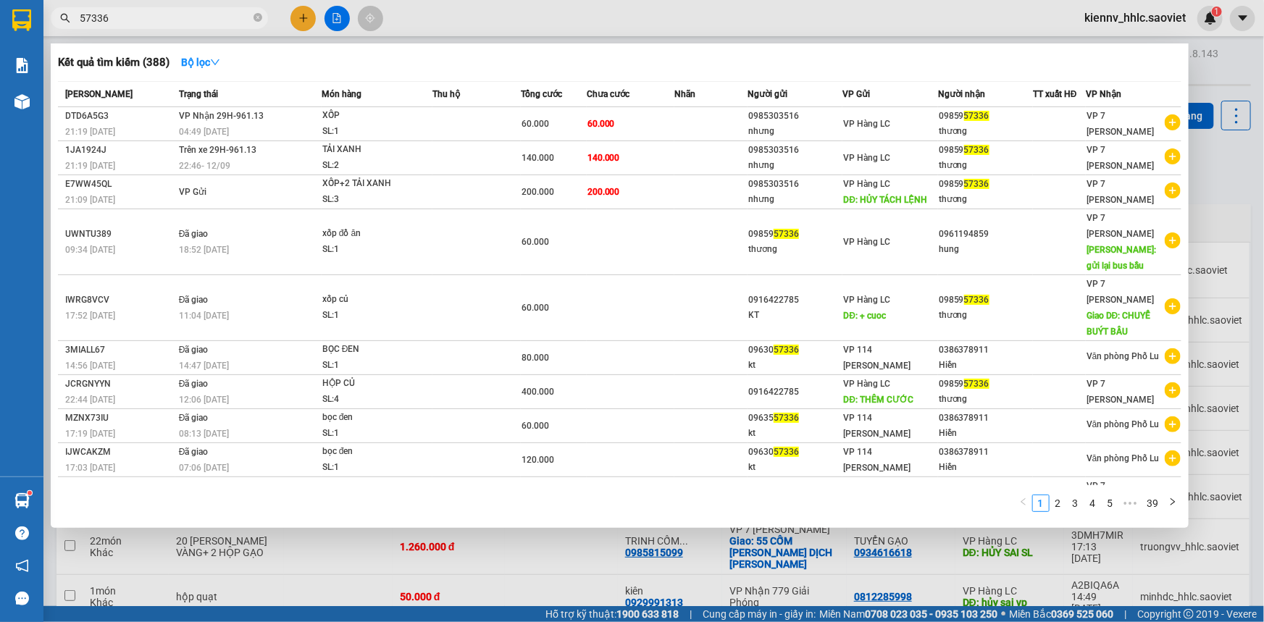
type input "57336"
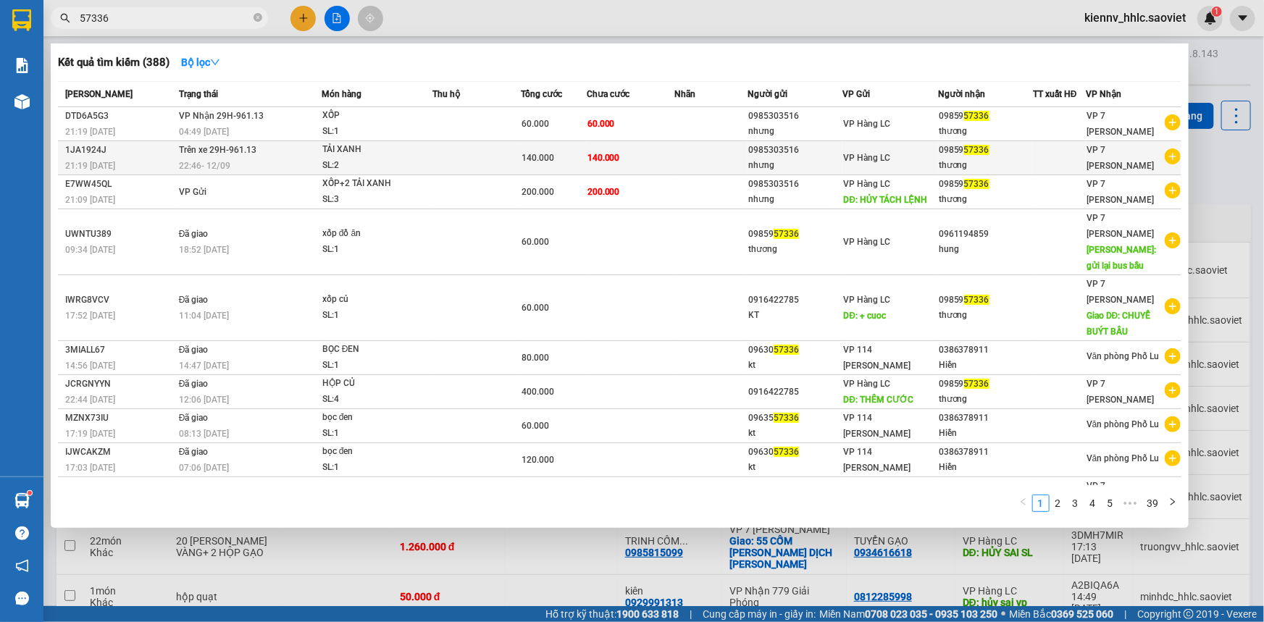
click at [661, 158] on td "140.000" at bounding box center [631, 158] width 88 height 34
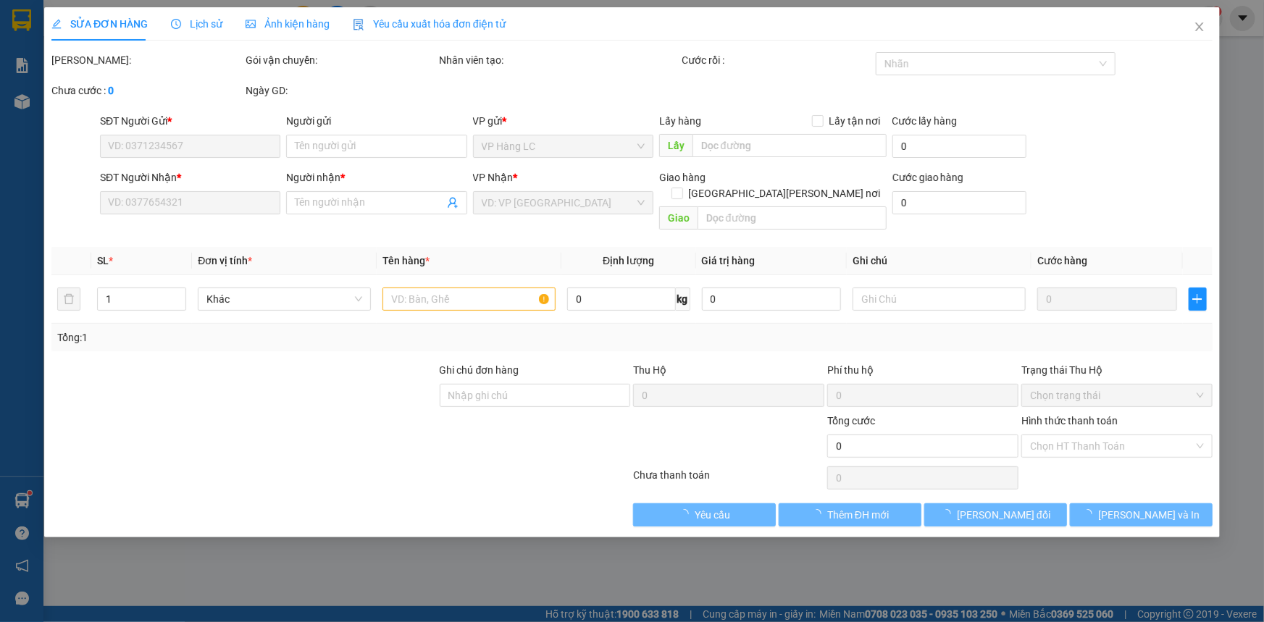
type input "0985303516"
type input "nhưng"
type input "0985957336"
type input "thương"
type input "140.000"
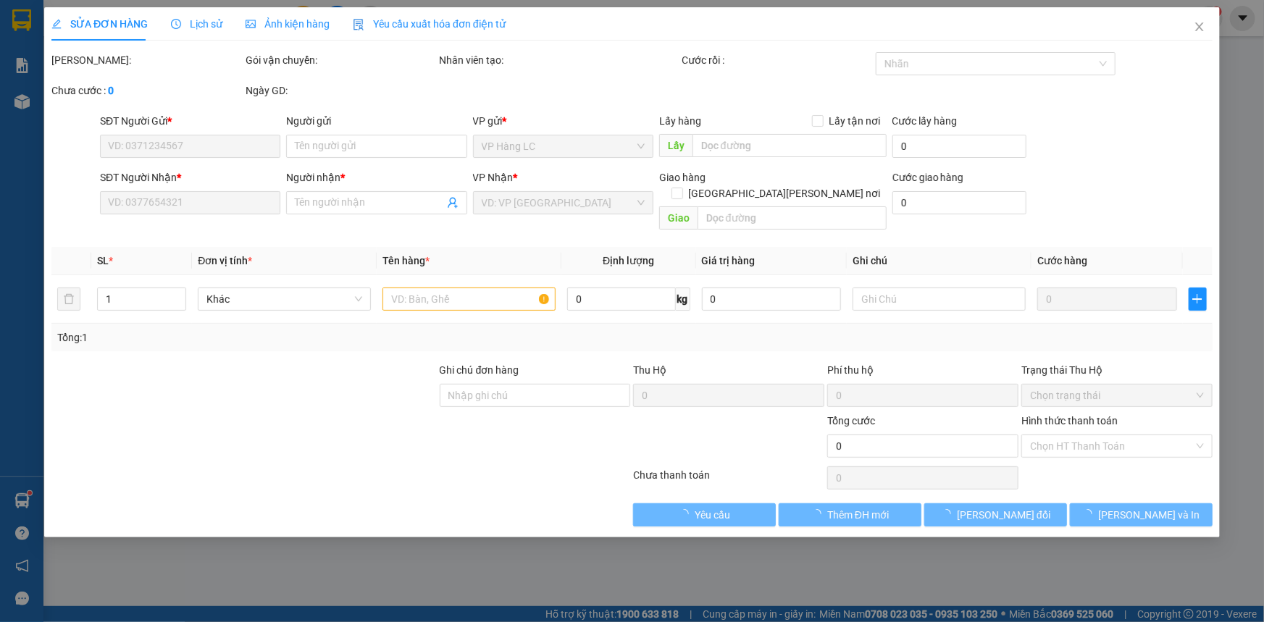
type input "140.000"
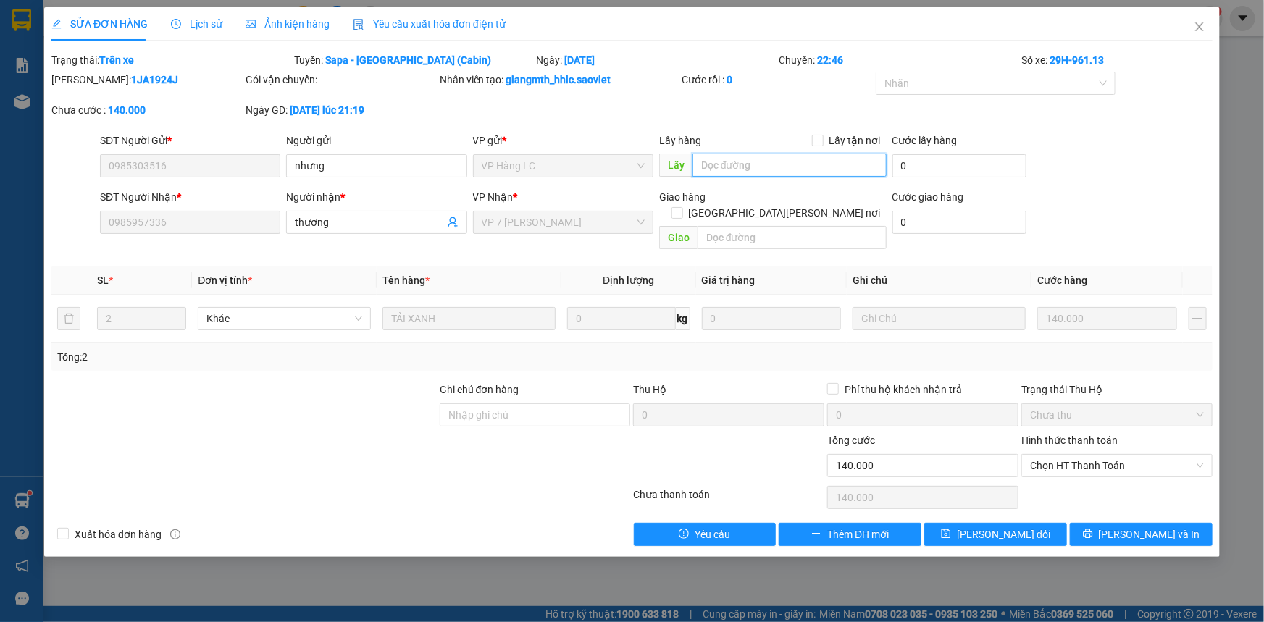
click at [767, 165] on input "text" at bounding box center [790, 165] width 194 height 23
type input "777"
drag, startPoint x: 1012, startPoint y: 522, endPoint x: 1002, endPoint y: 519, distance: 10.4
click at [1011, 527] on span "[PERSON_NAME] đổi" at bounding box center [1003, 535] width 93 height 16
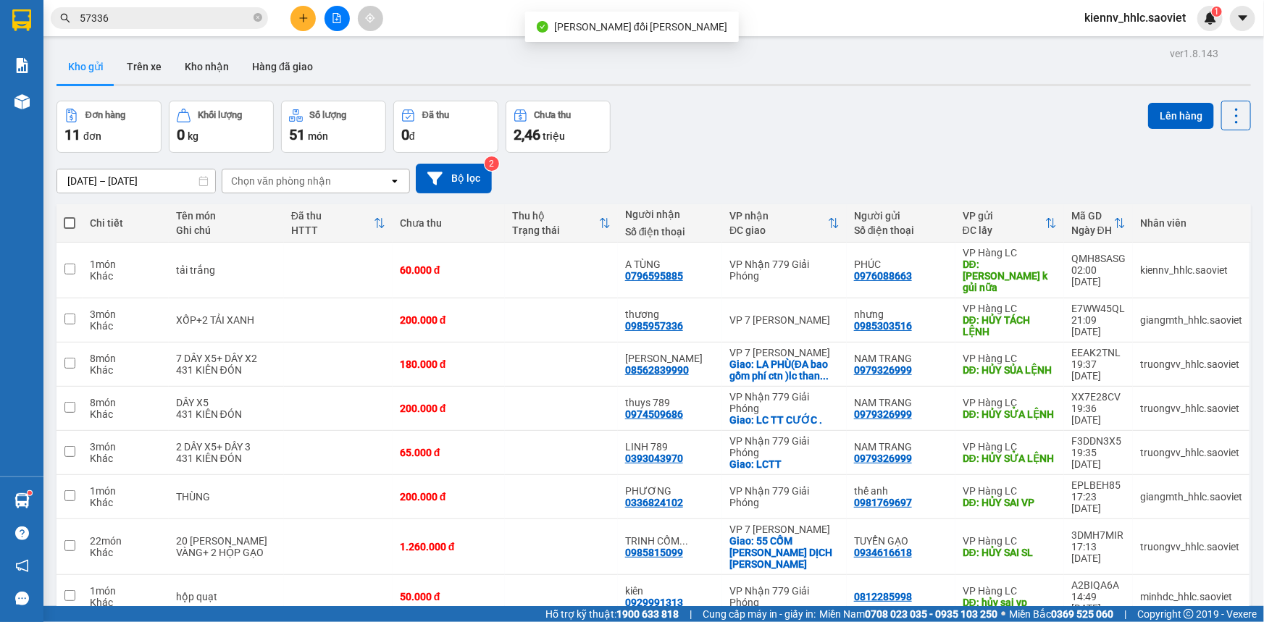
click at [207, 21] on input "57336" at bounding box center [165, 18] width 171 height 16
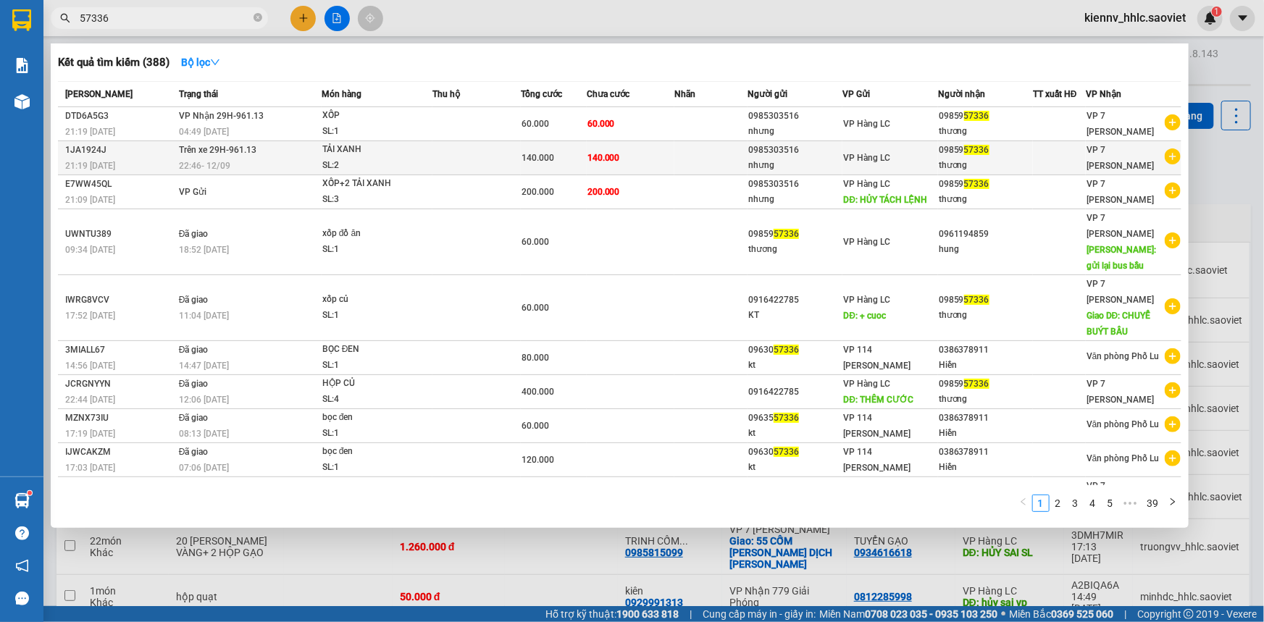
click at [622, 167] on td "140.000" at bounding box center [631, 158] width 88 height 34
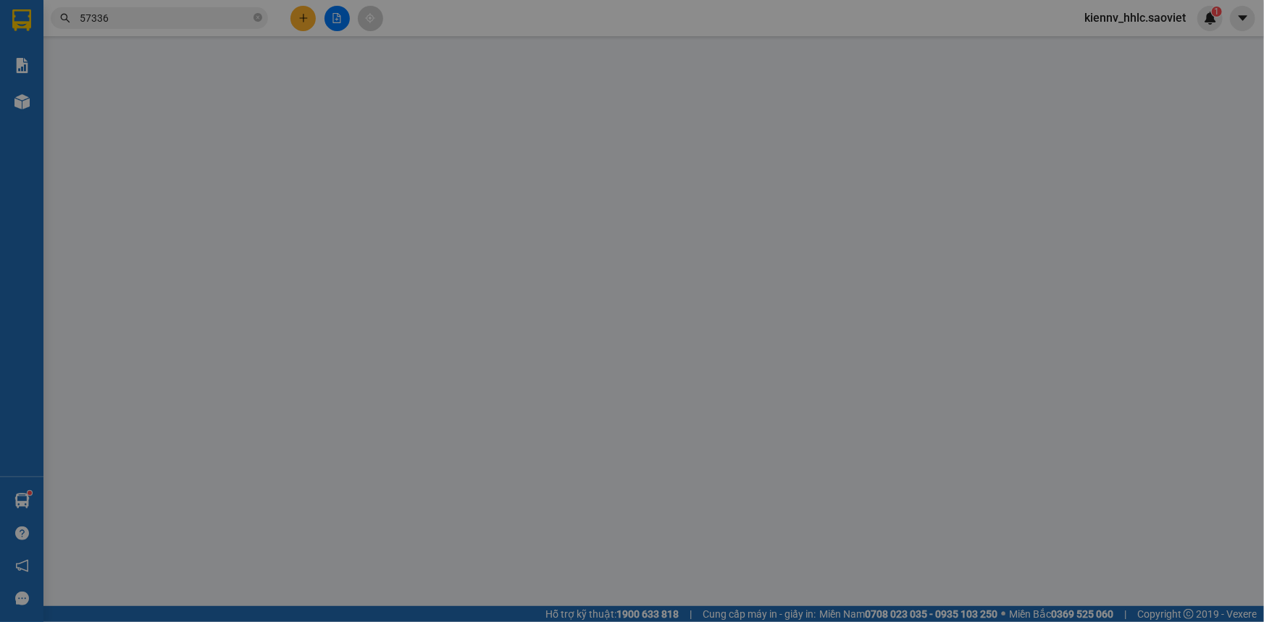
type input "0985303516"
type input "nhưng"
type input "777"
type input "0985957336"
type input "thương"
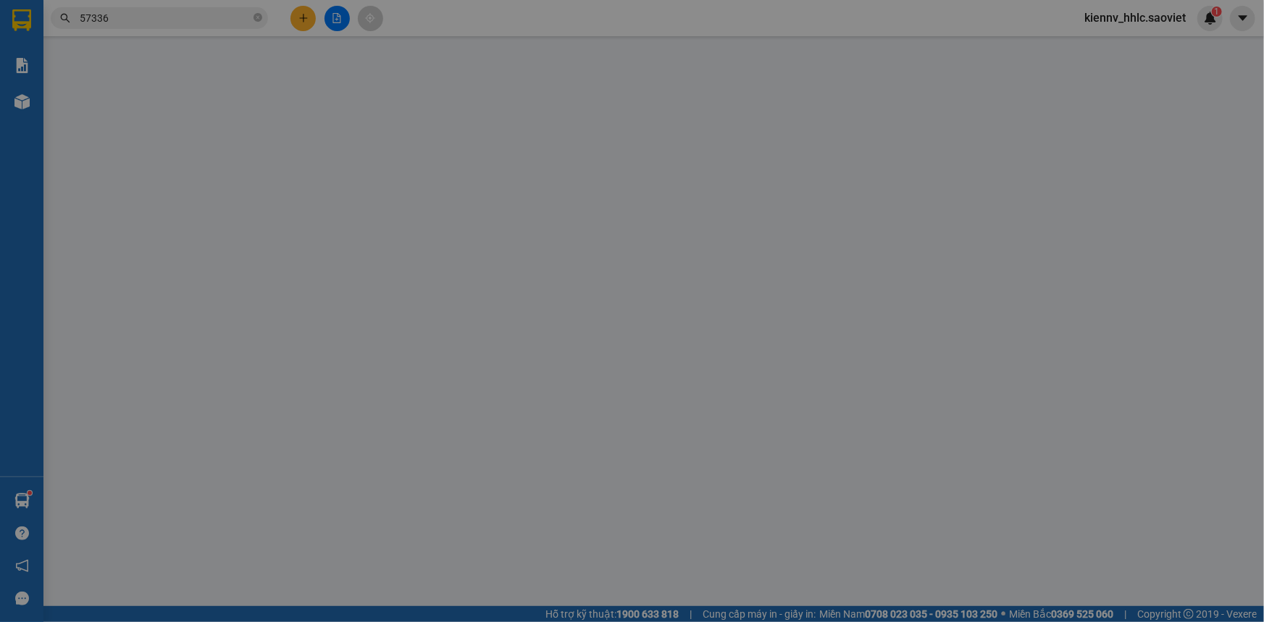
type input "140.000"
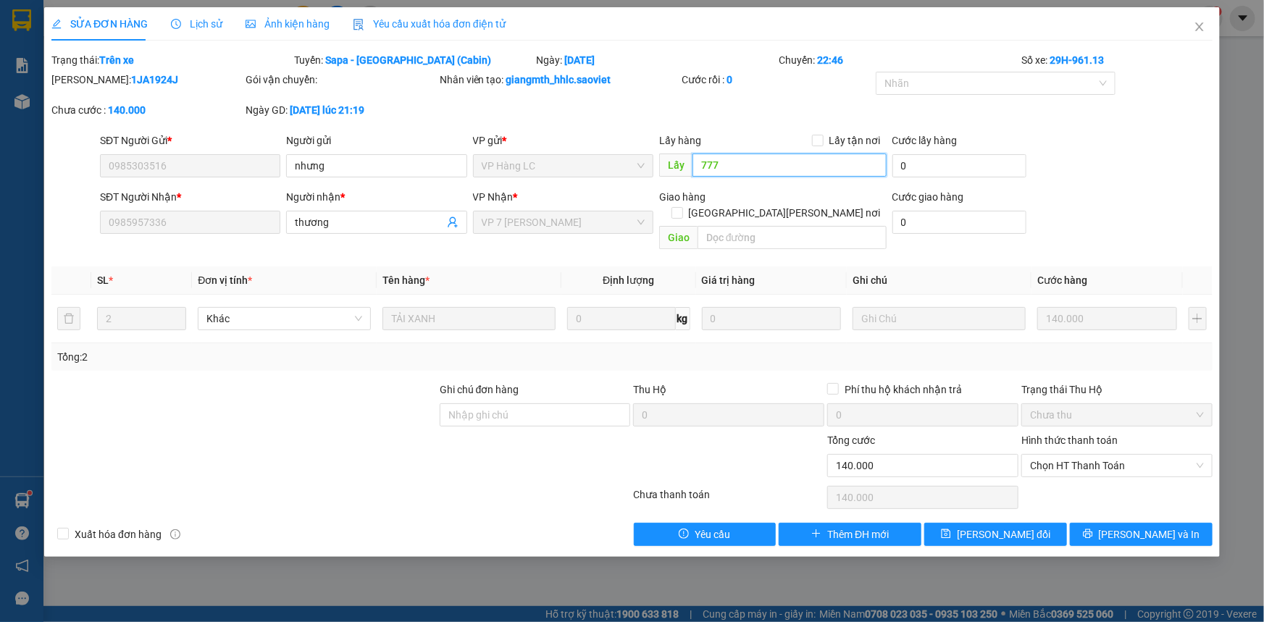
click at [734, 159] on input "777" at bounding box center [790, 165] width 194 height 23
click at [701, 161] on input "777" at bounding box center [790, 165] width 194 height 23
click at [698, 167] on input "777" at bounding box center [790, 165] width 194 height 23
type input "trên xe 777"
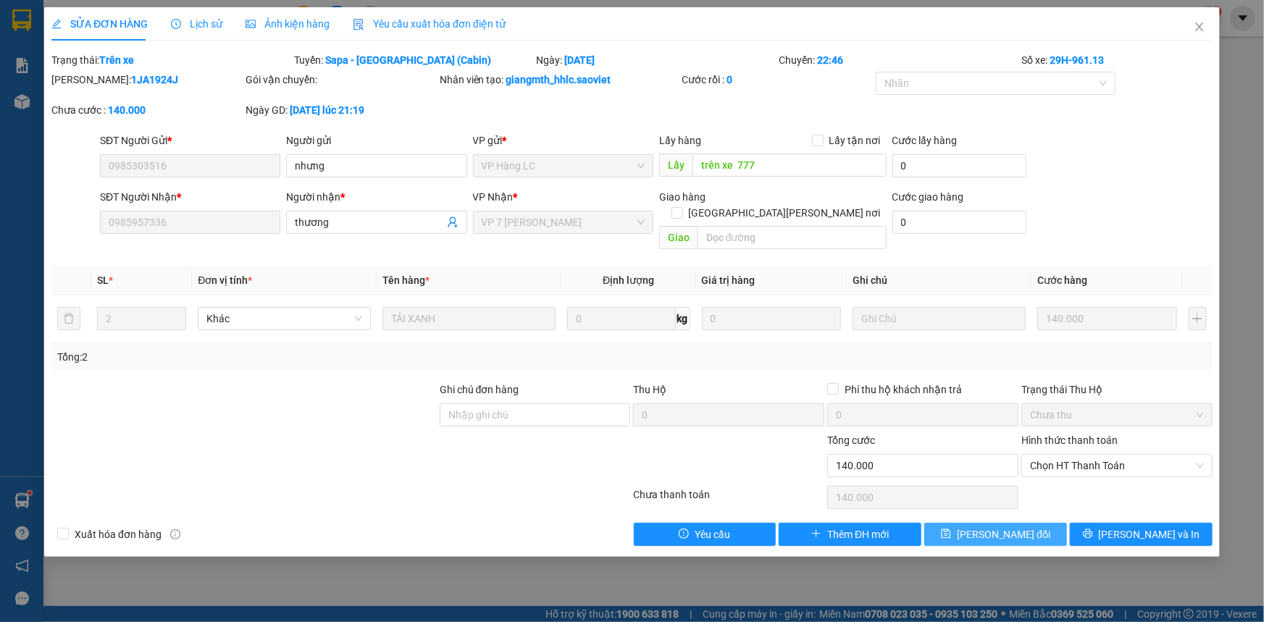
click at [1018, 526] on button "[PERSON_NAME] đổi" at bounding box center [996, 534] width 143 height 23
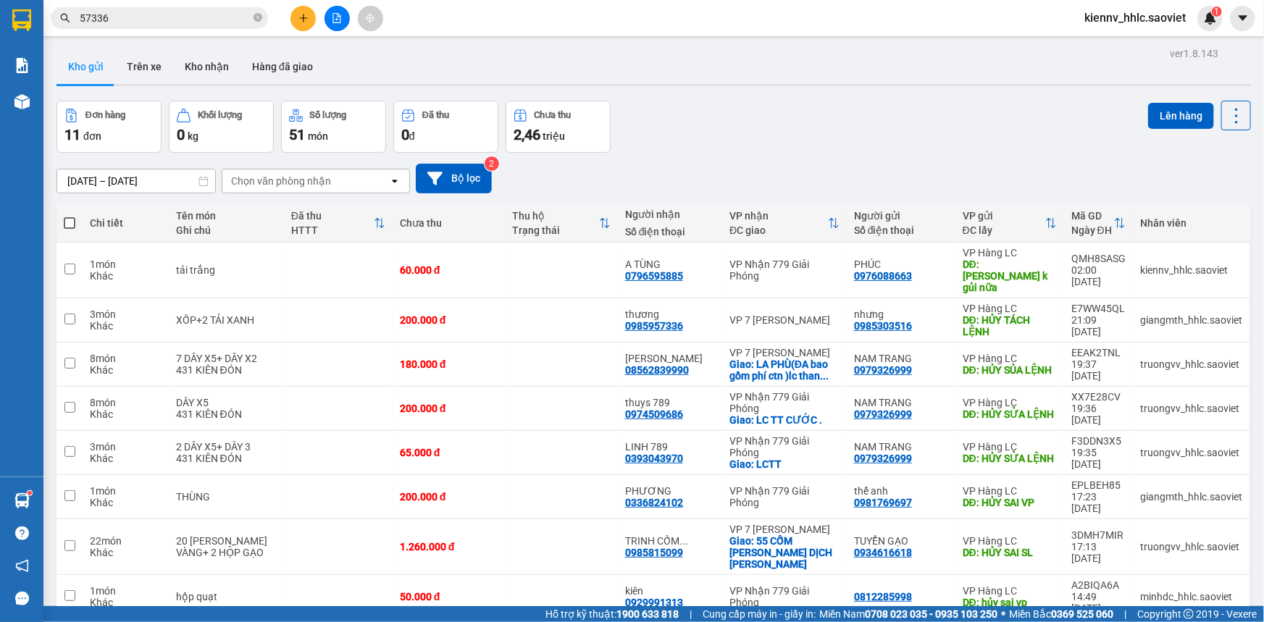
drag, startPoint x: 216, startPoint y: 12, endPoint x: 229, endPoint y: 17, distance: 14.0
click at [216, 12] on input "57336" at bounding box center [165, 18] width 171 height 16
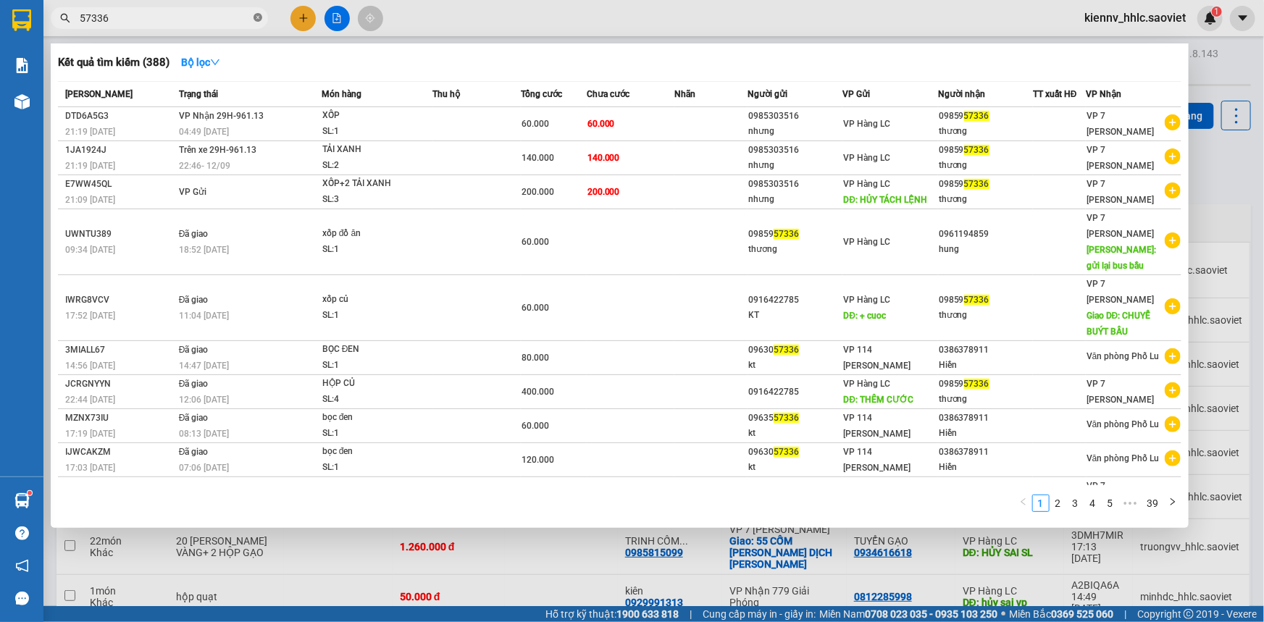
click at [256, 17] on icon "close-circle" at bounding box center [258, 17] width 9 height 9
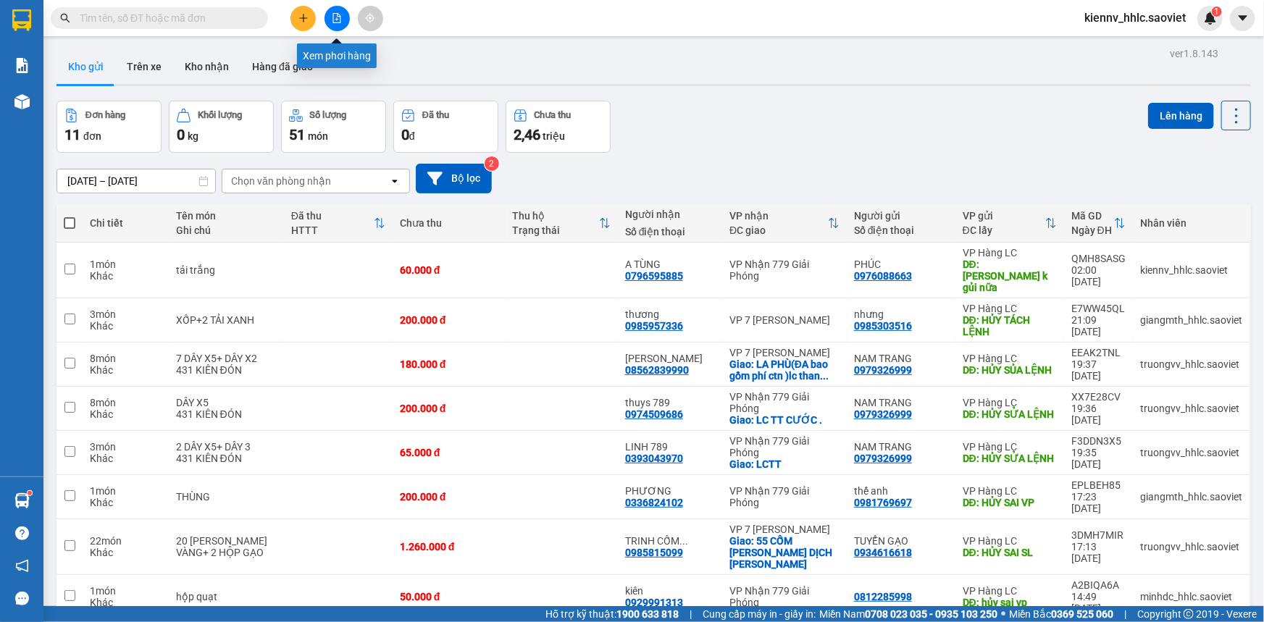
click at [347, 25] on div at bounding box center [337, 18] width 109 height 25
click at [330, 17] on button at bounding box center [337, 18] width 25 height 25
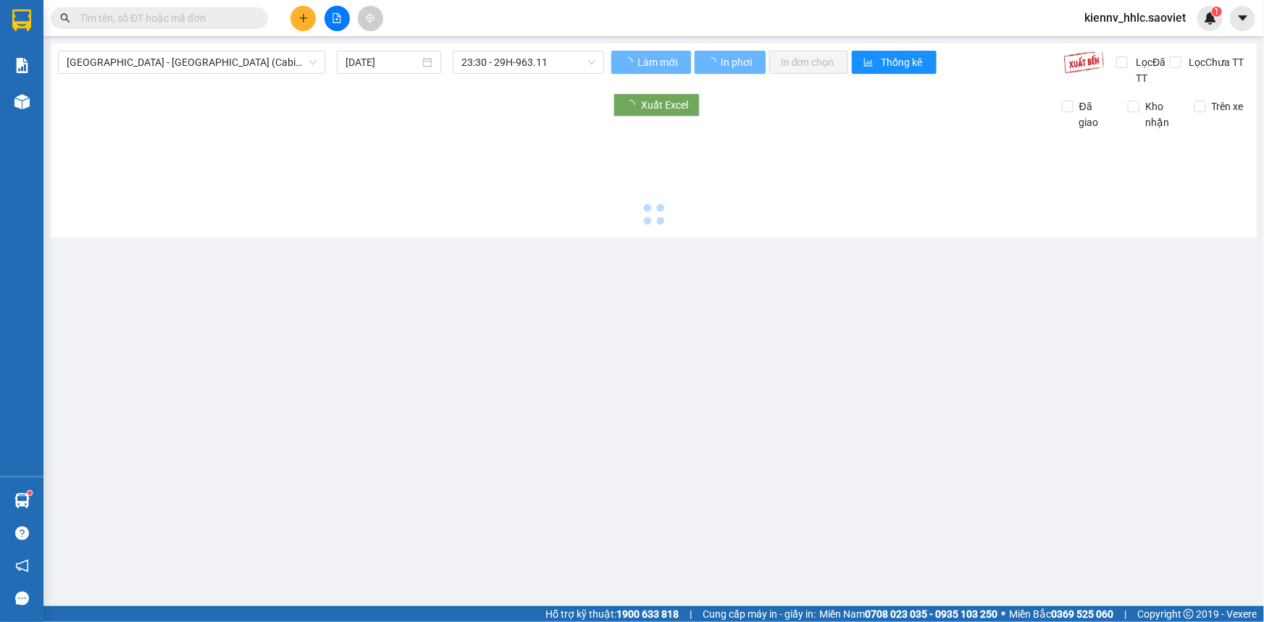
click at [193, 58] on span "[GEOGRAPHIC_DATA] - [GEOGRAPHIC_DATA] (Cabin)" at bounding box center [192, 62] width 250 height 22
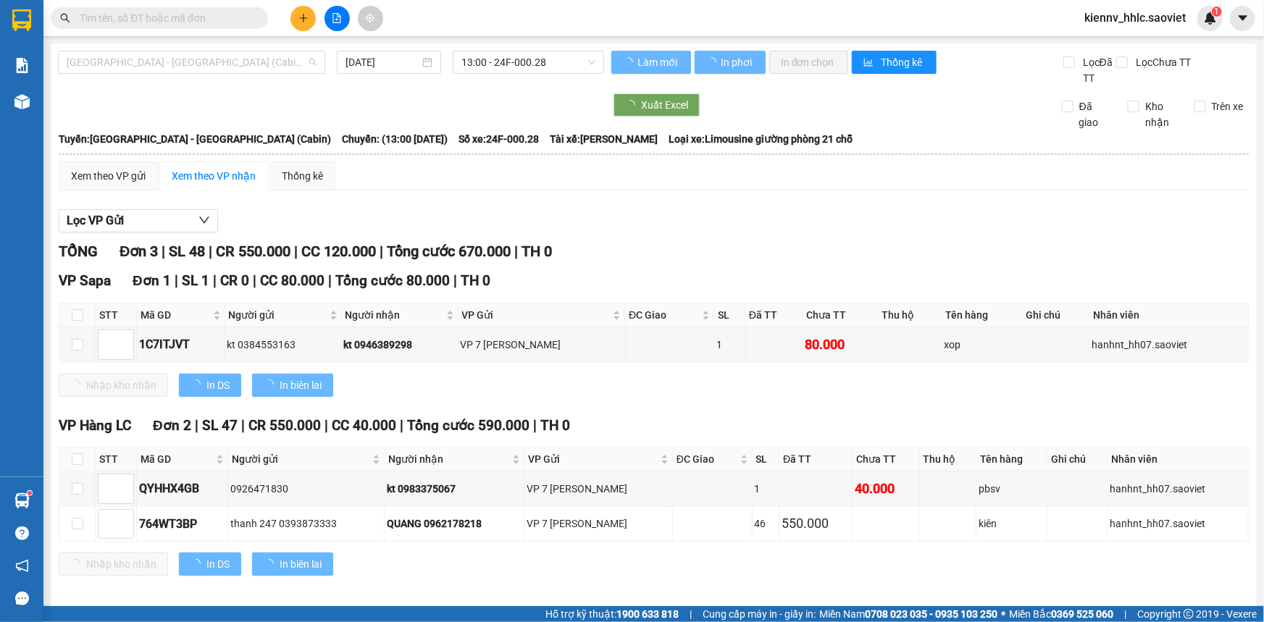
type input "[DATE]"
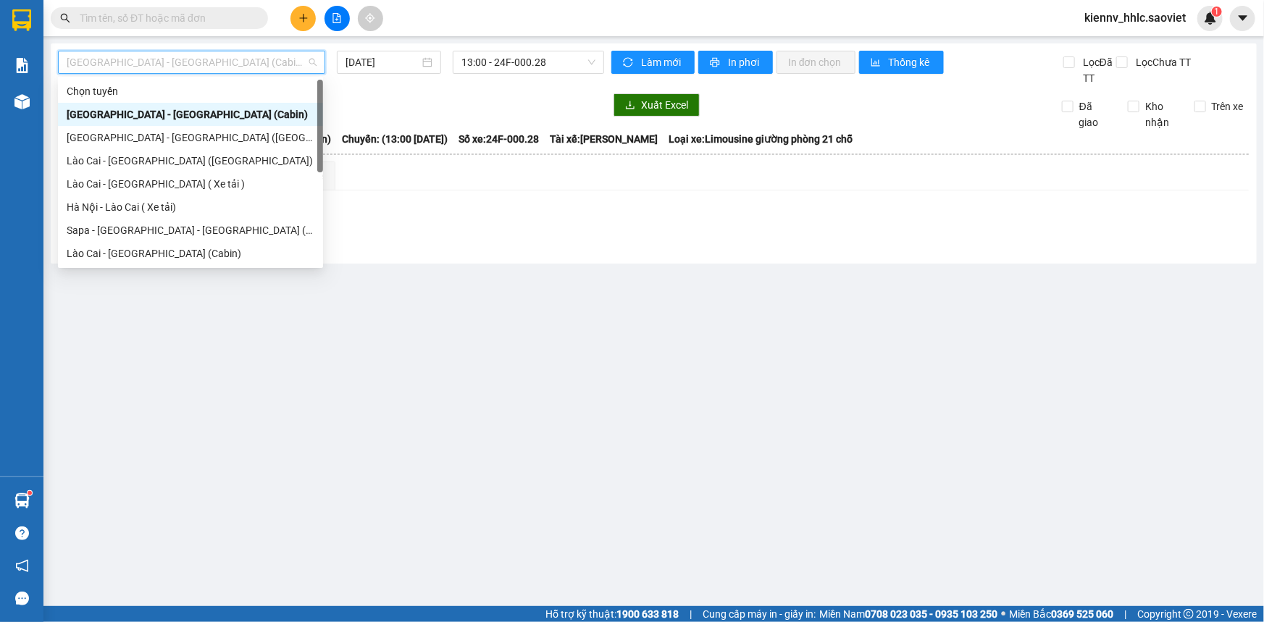
scroll to position [116, 0]
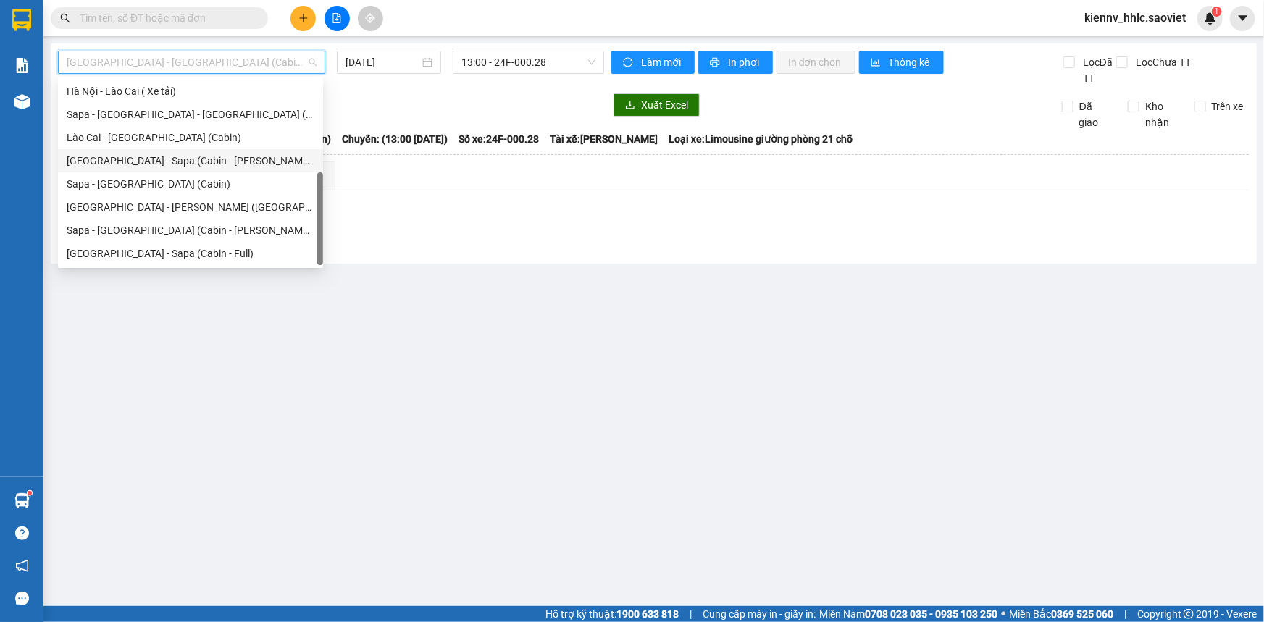
click at [222, 153] on div "[GEOGRAPHIC_DATA] - Sapa (Cabin - [PERSON_NAME])" at bounding box center [191, 161] width 248 height 16
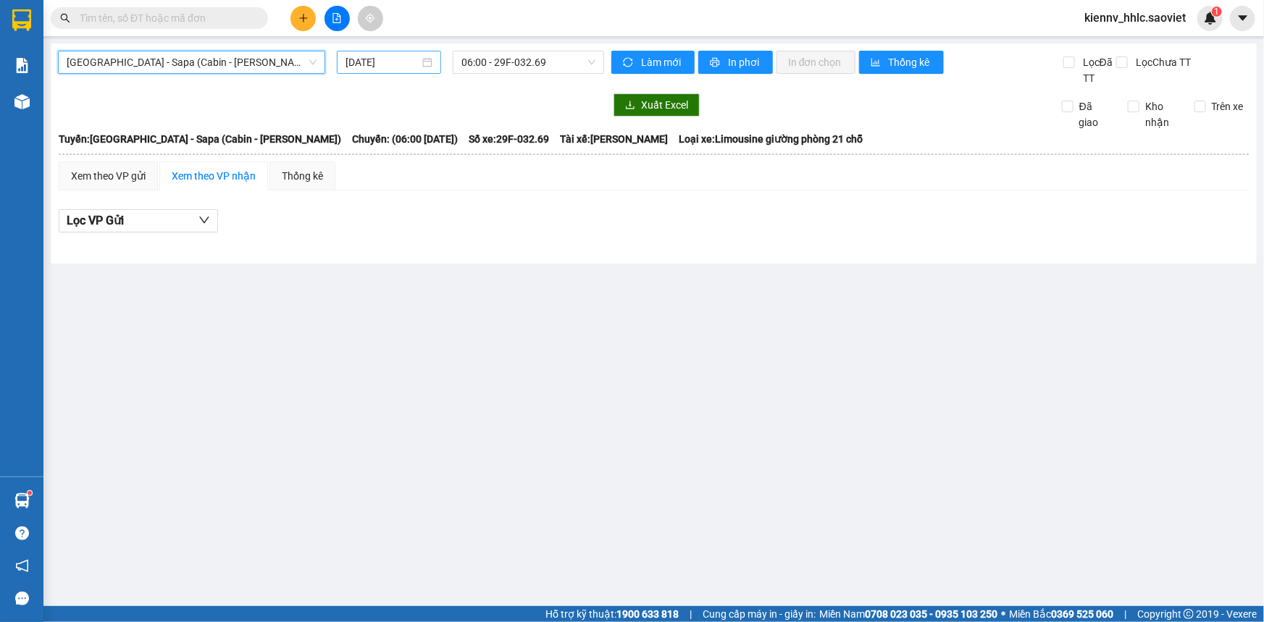
click at [347, 68] on input "[DATE]" at bounding box center [383, 62] width 74 height 16
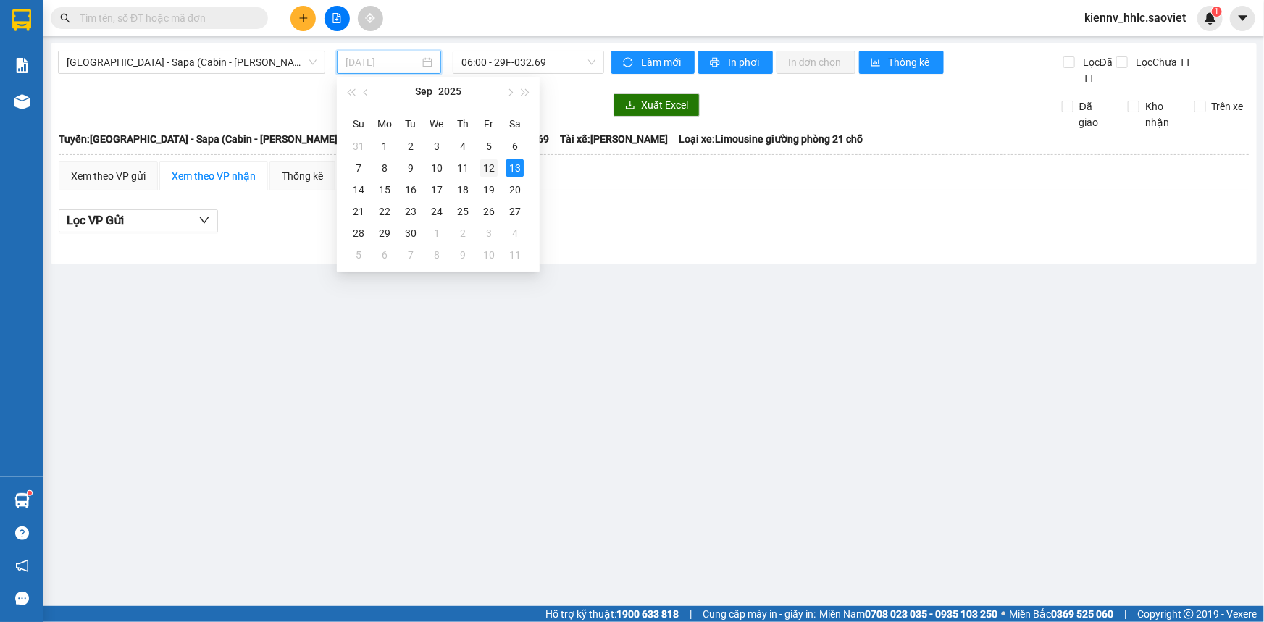
click at [493, 167] on div "12" at bounding box center [488, 167] width 17 height 17
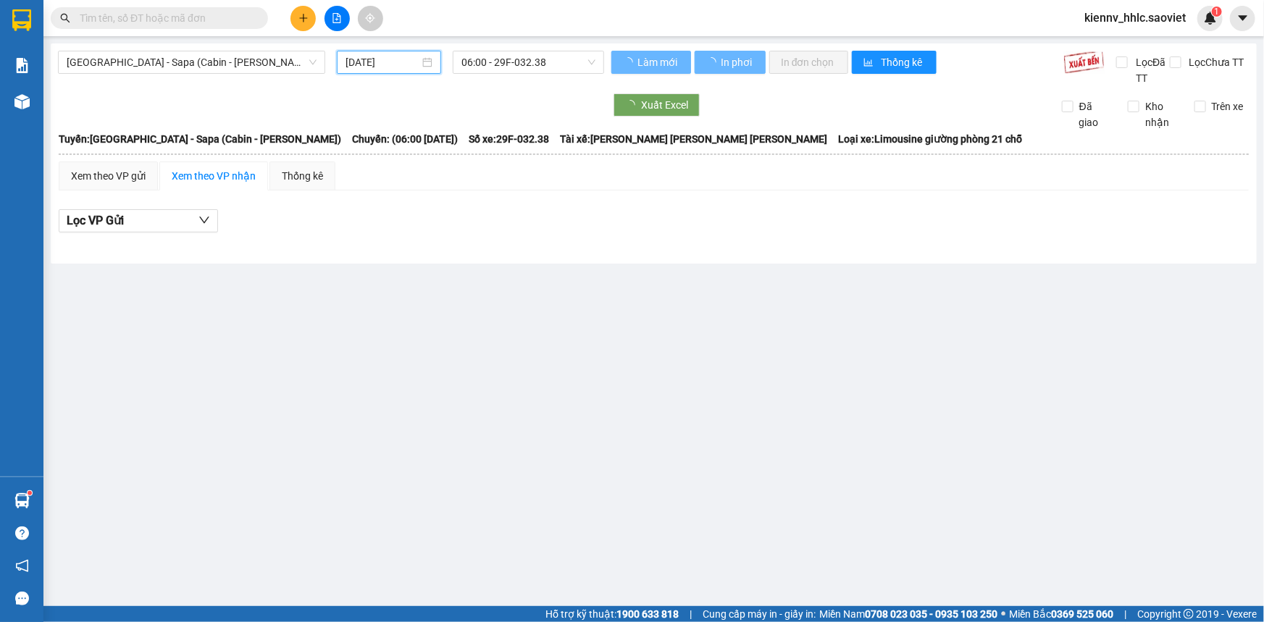
type input "[DATE]"
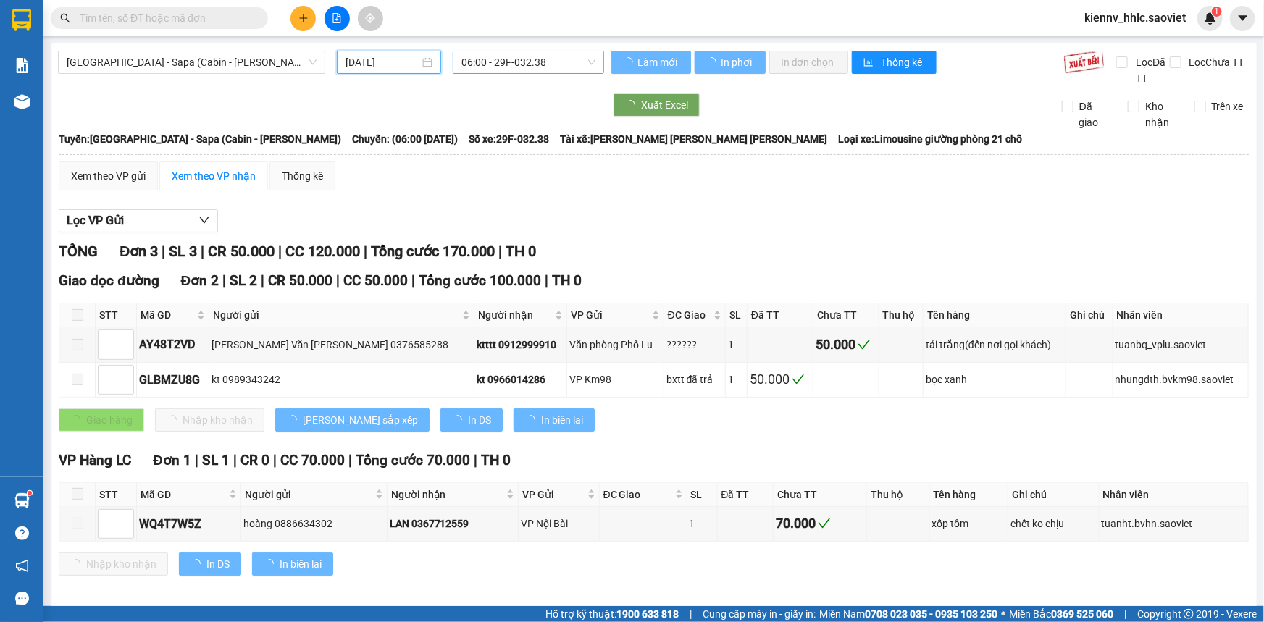
click at [560, 65] on span "06:00 - 29F-032.38" at bounding box center [529, 62] width 134 height 22
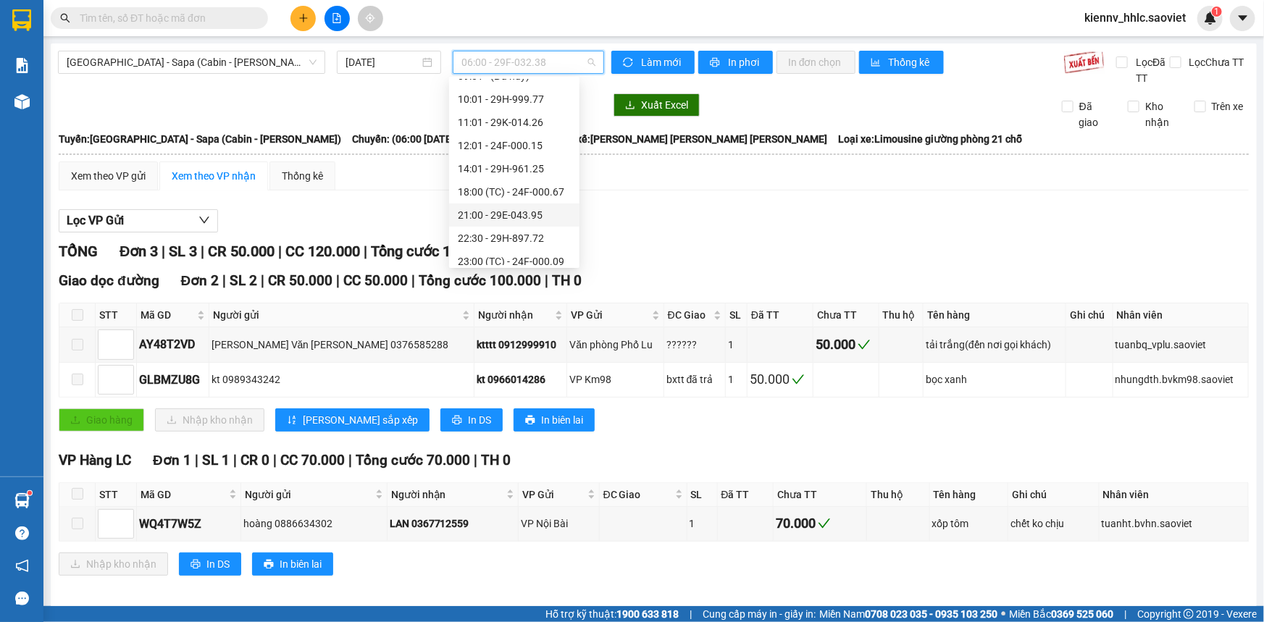
scroll to position [231, 0]
click at [546, 253] on div "23:59 - 29H-898.91" at bounding box center [514, 254] width 113 height 16
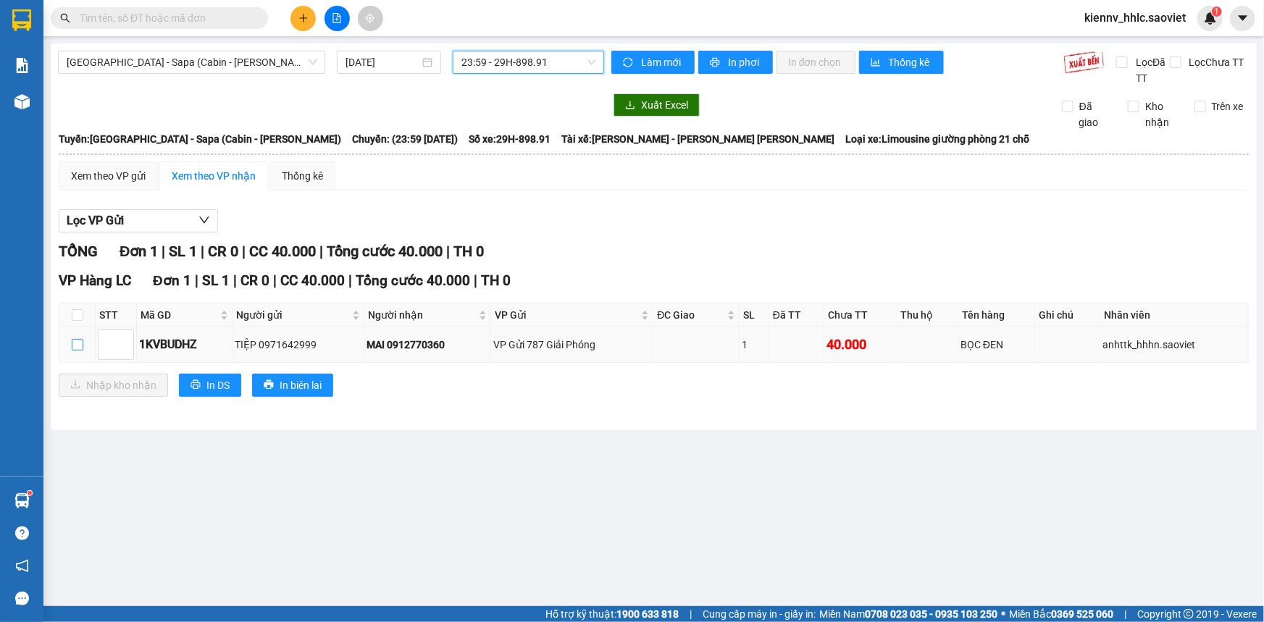
click at [73, 349] on input "checkbox" at bounding box center [78, 345] width 12 height 12
checkbox input "true"
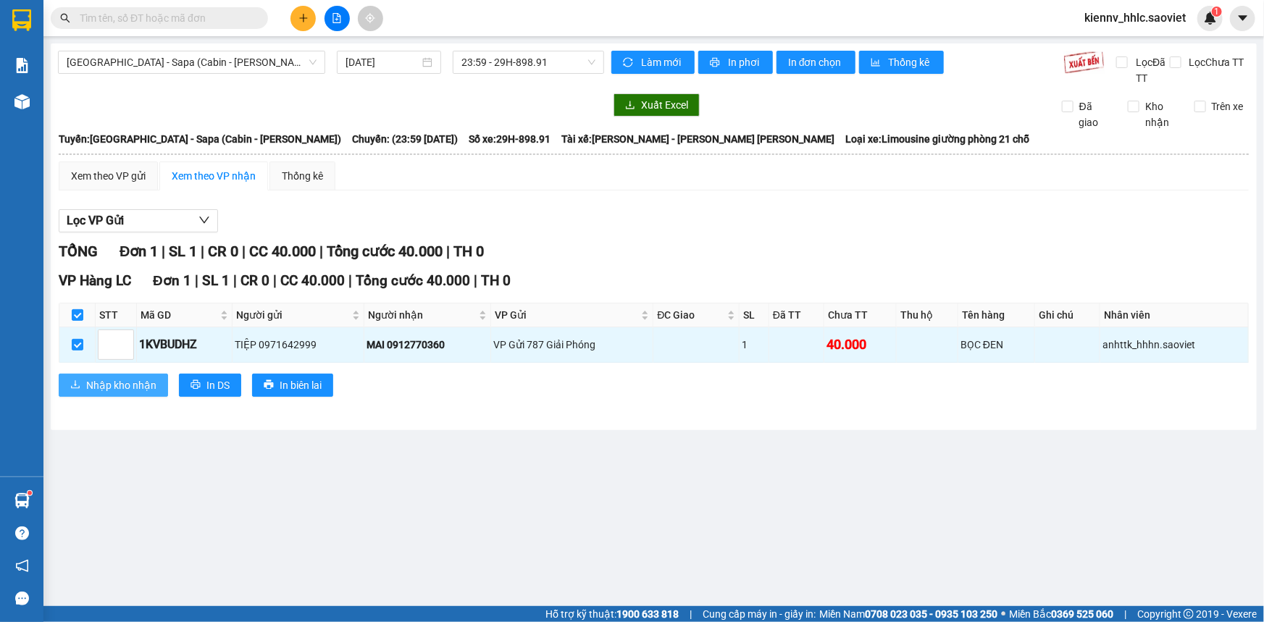
click at [90, 380] on span "Nhập kho nhận" at bounding box center [121, 385] width 70 height 16
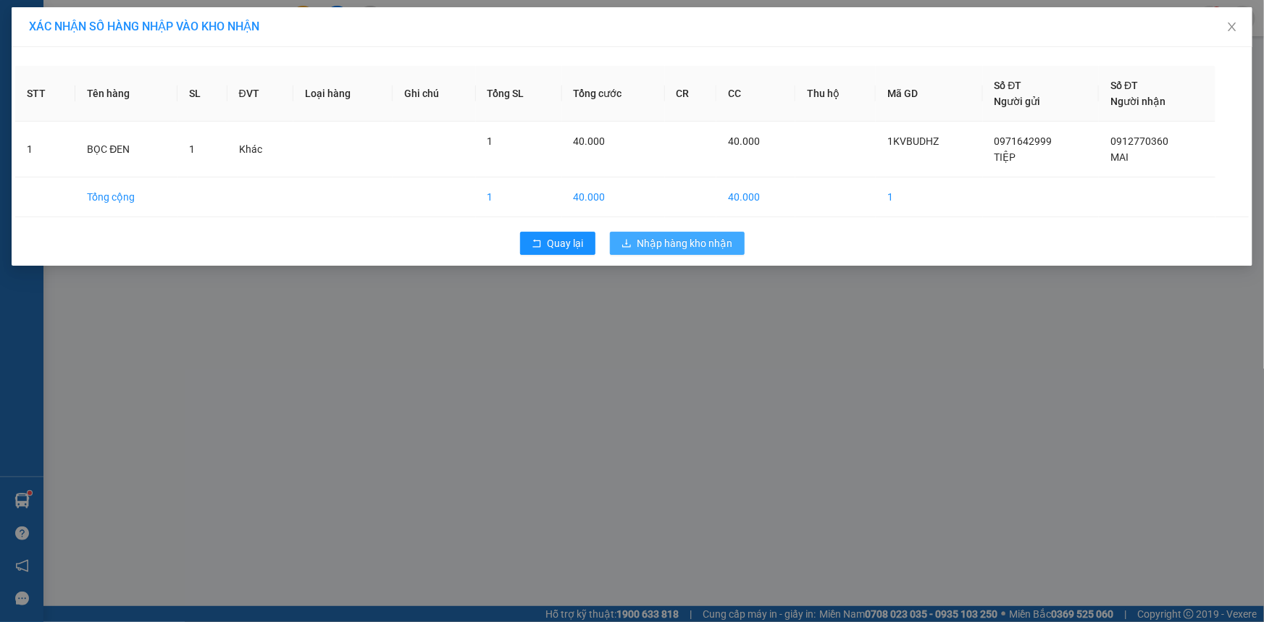
click at [627, 242] on icon "download" at bounding box center [627, 243] width 10 height 10
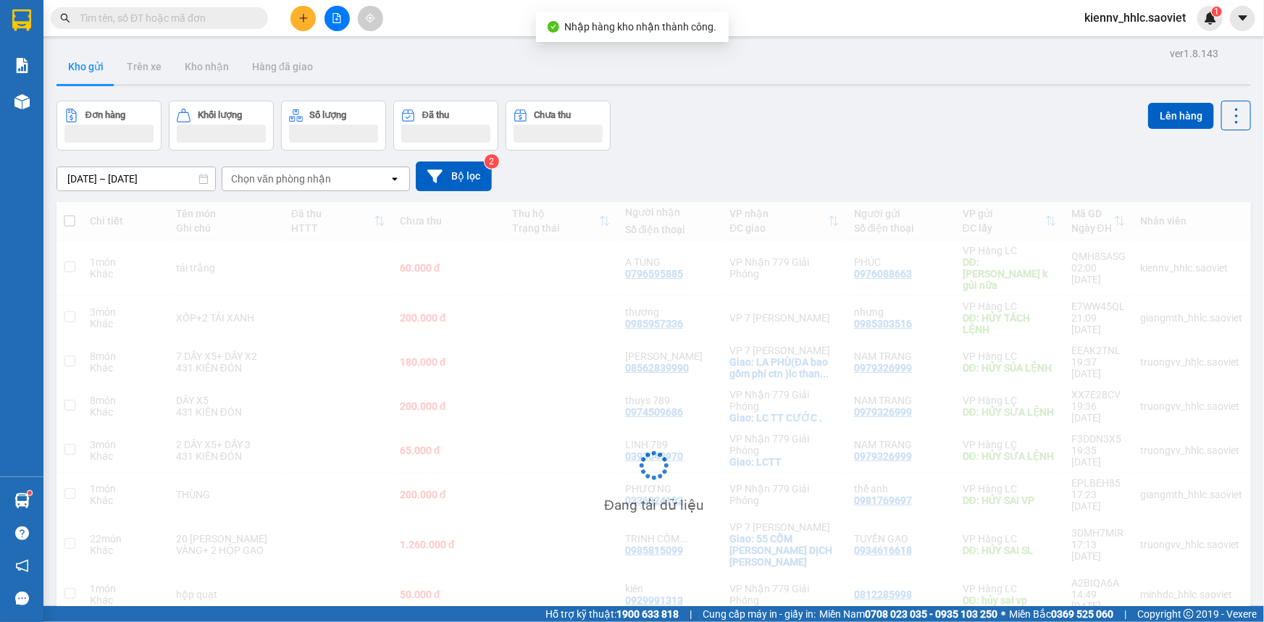
click at [208, 74] on button "Kho nhận" at bounding box center [206, 66] width 67 height 35
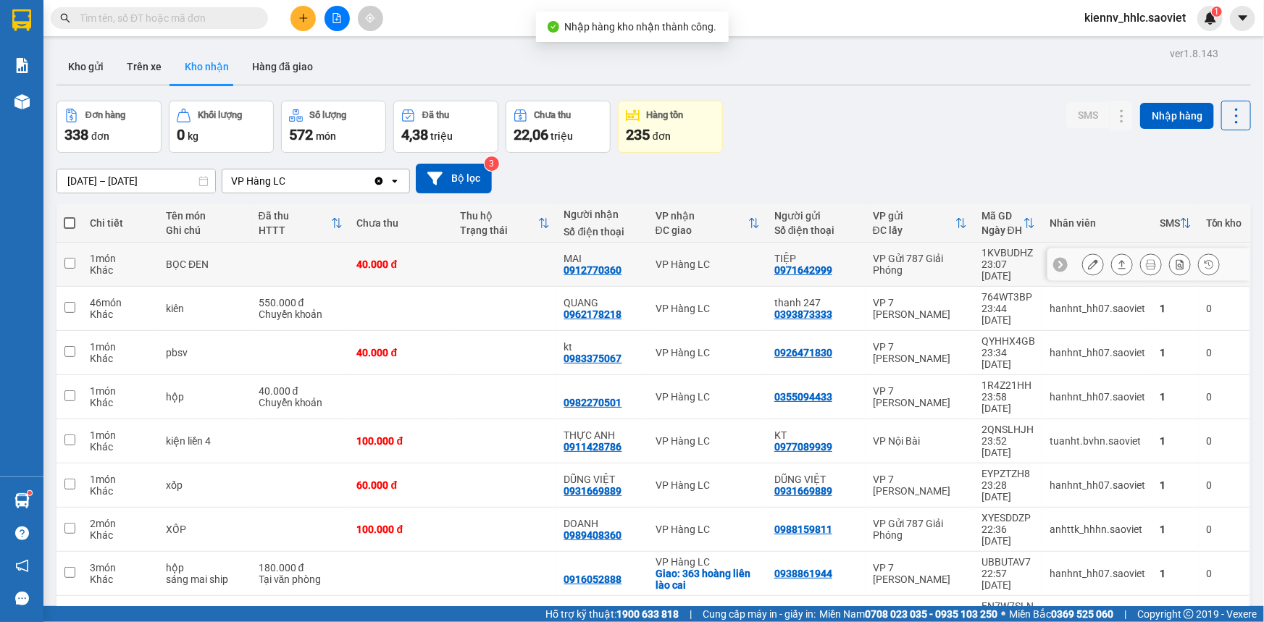
click at [470, 263] on td at bounding box center [506, 265] width 104 height 44
checkbox input "true"
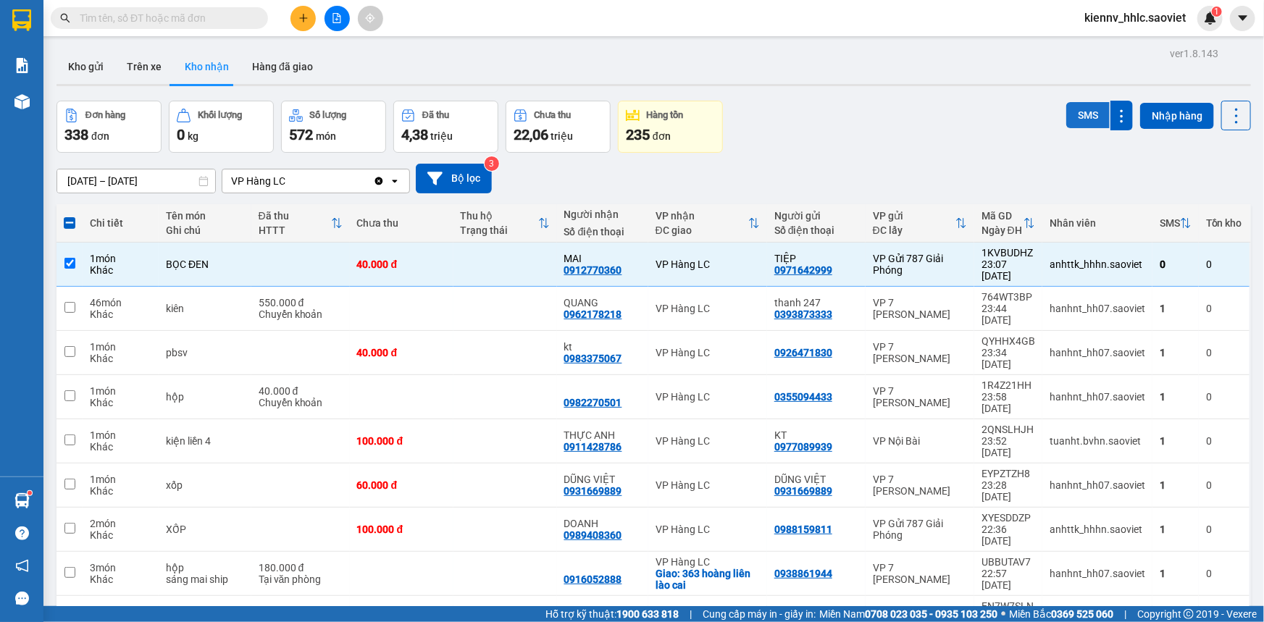
click at [1075, 125] on button "SMS" at bounding box center [1088, 115] width 43 height 26
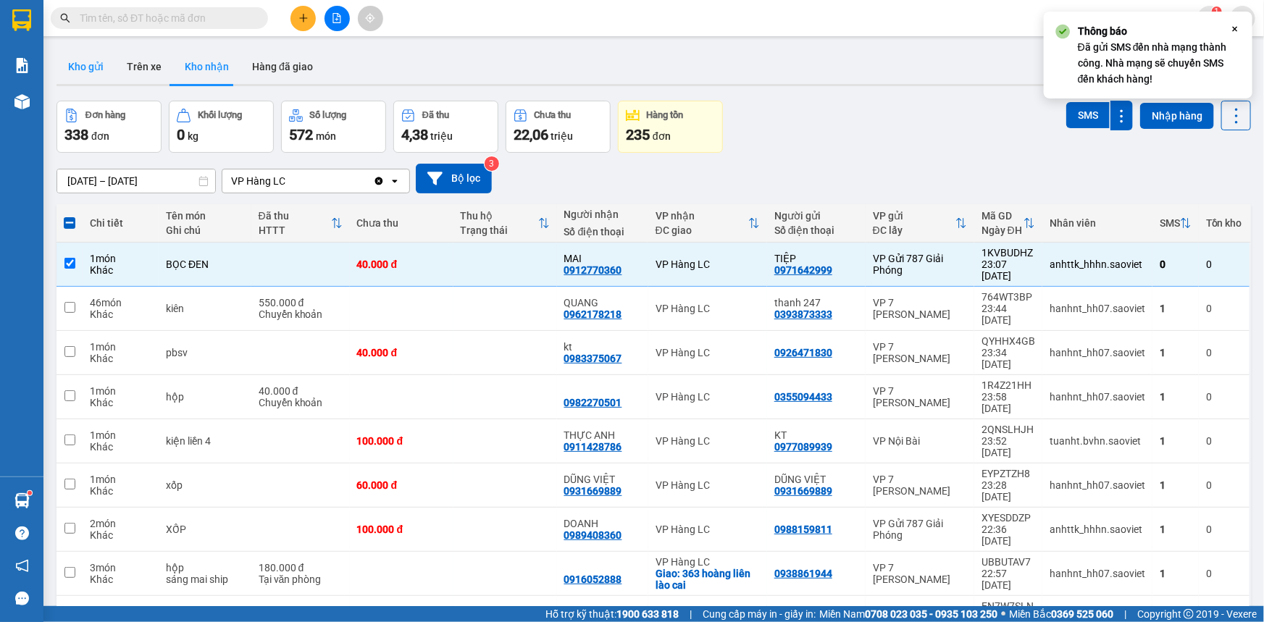
click at [90, 67] on button "Kho gửi" at bounding box center [86, 66] width 59 height 35
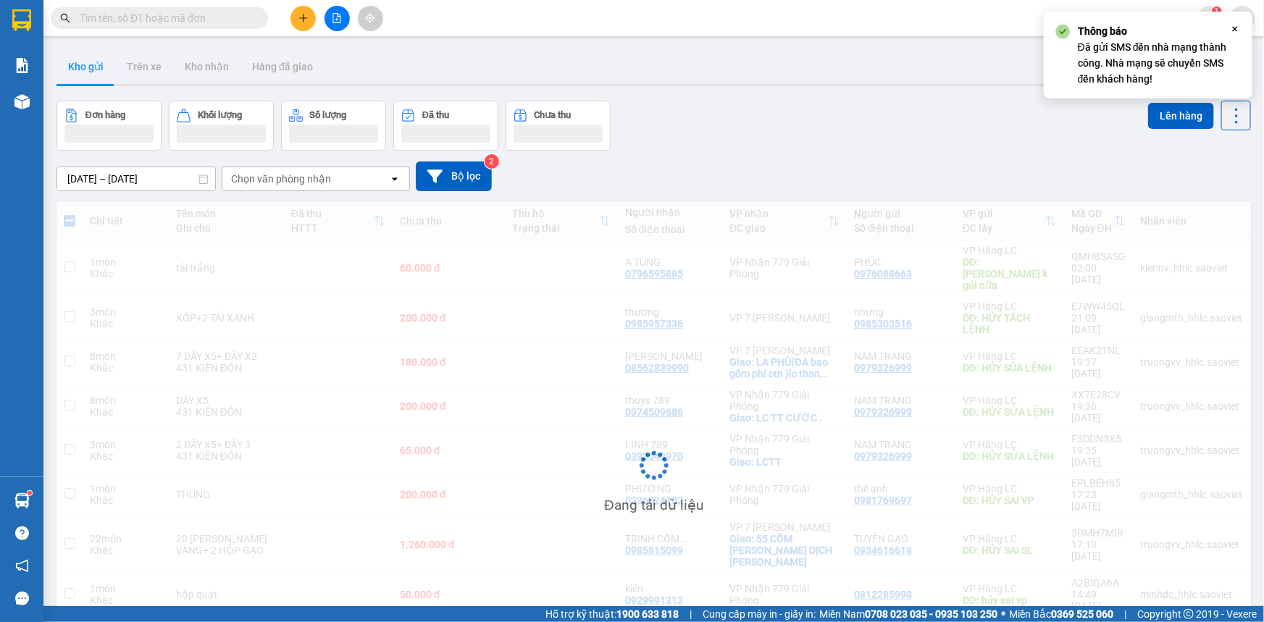
click at [167, 17] on input "text" at bounding box center [165, 18] width 171 height 16
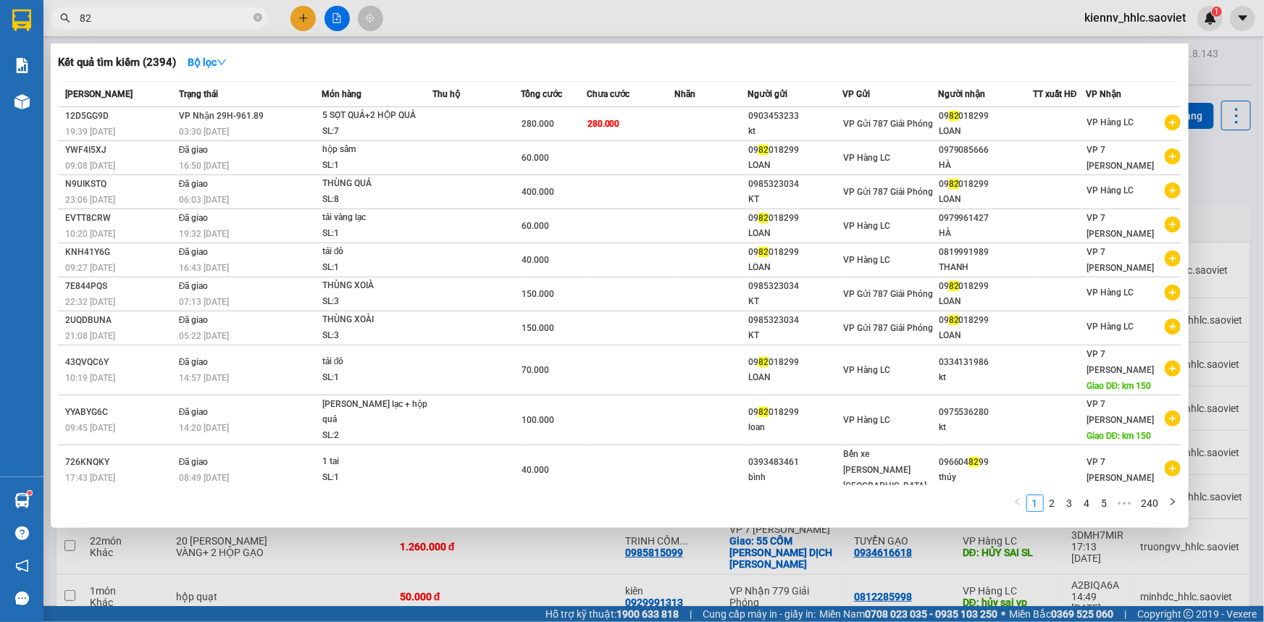
type input "8"
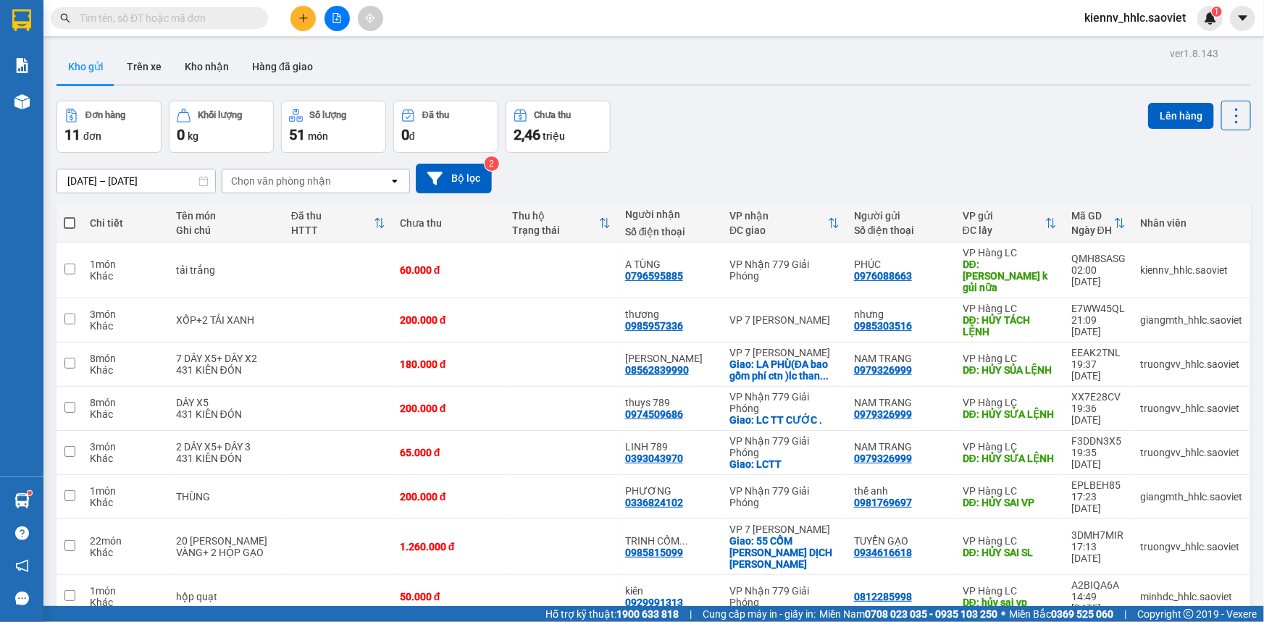
click at [1135, 24] on span "kiennv_hhlc.saoviet" at bounding box center [1135, 18] width 125 height 18
drag, startPoint x: 1120, startPoint y: 51, endPoint x: 1109, endPoint y: 51, distance: 11.6
click at [1115, 51] on span "Đăng xuất" at bounding box center [1142, 45] width 93 height 16
